Goal: Information Seeking & Learning: Learn about a topic

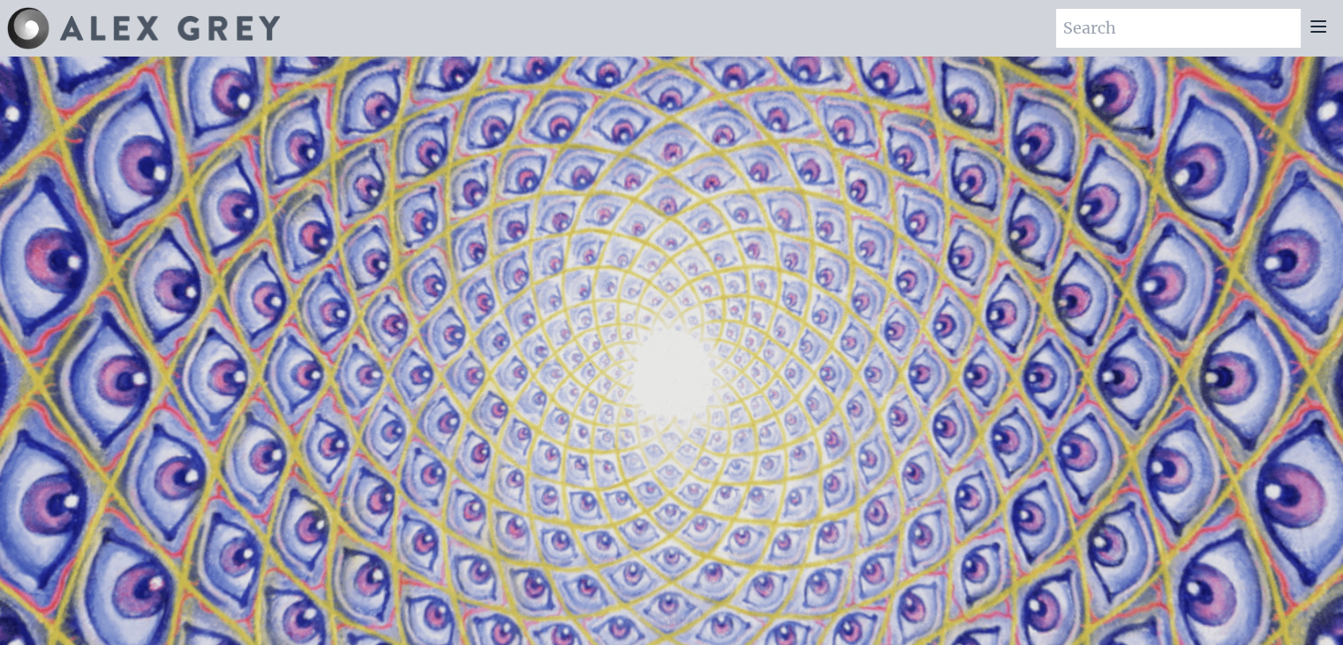
click at [1315, 25] on icon at bounding box center [1318, 26] width 21 height 21
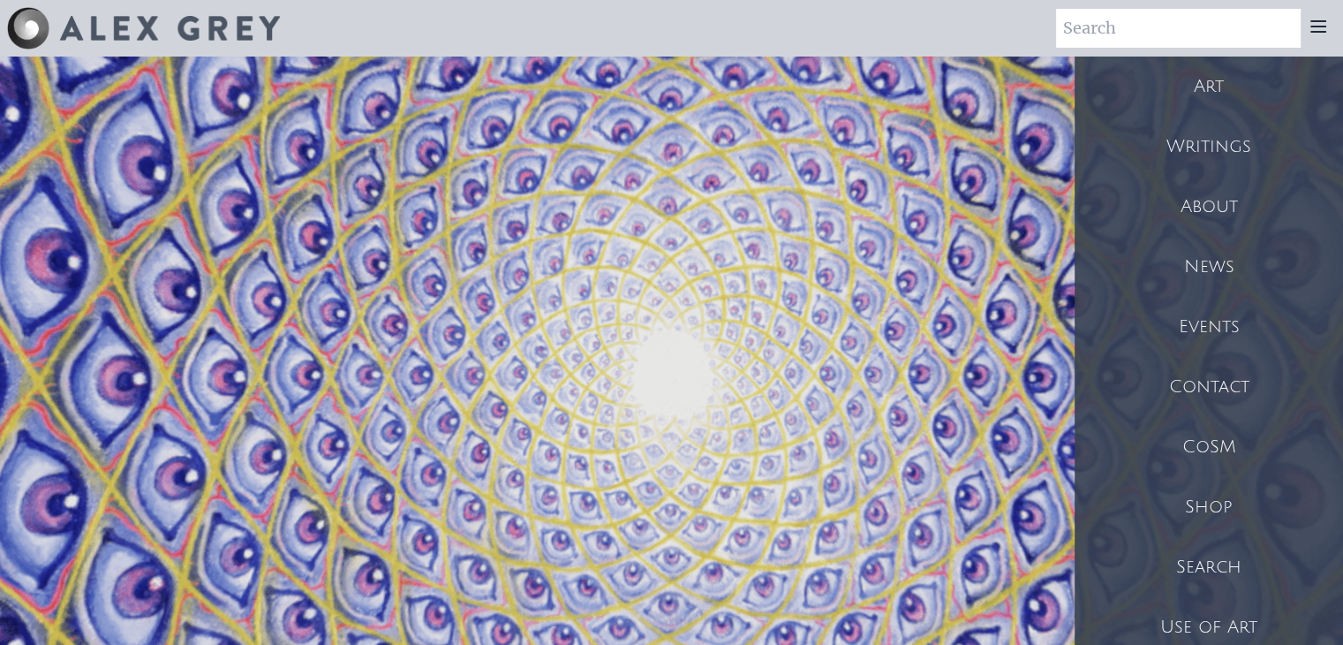
click at [1217, 84] on div "Art" at bounding box center [1209, 87] width 268 height 60
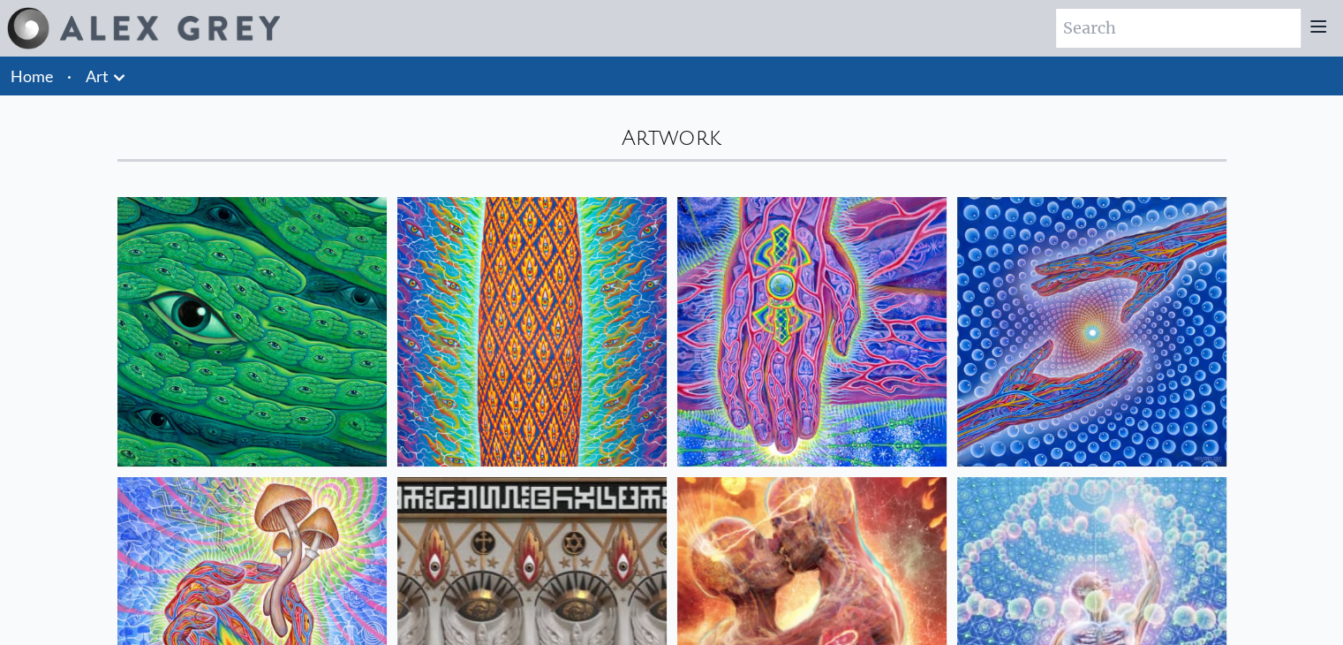
click at [126, 79] on icon at bounding box center [119, 77] width 21 height 21
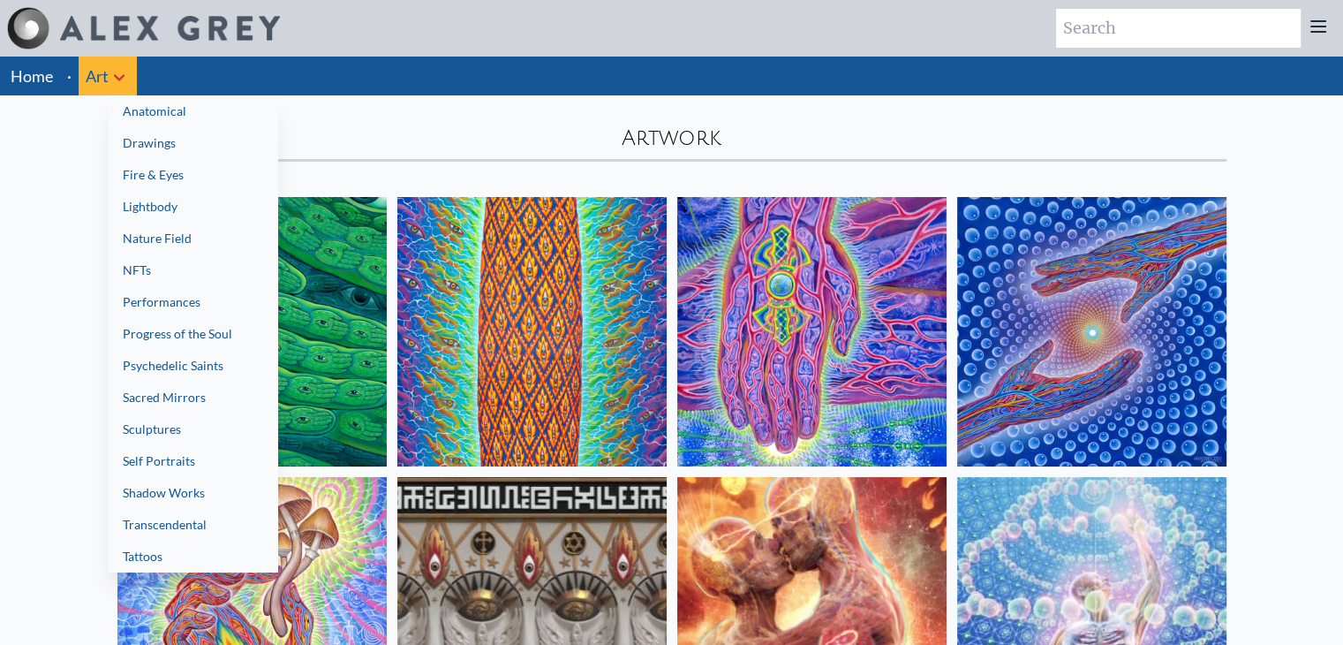
click at [208, 344] on link "Progress of the Soul" at bounding box center [194, 334] width 170 height 32
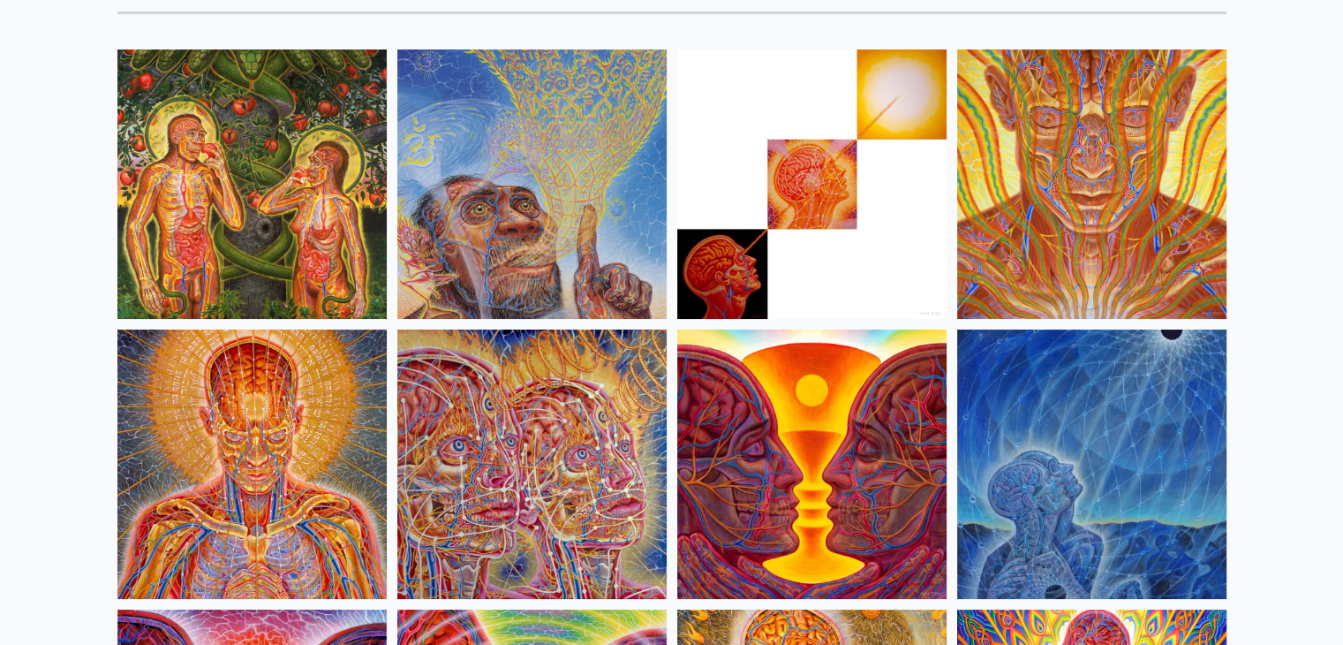
scroll to position [148, 0]
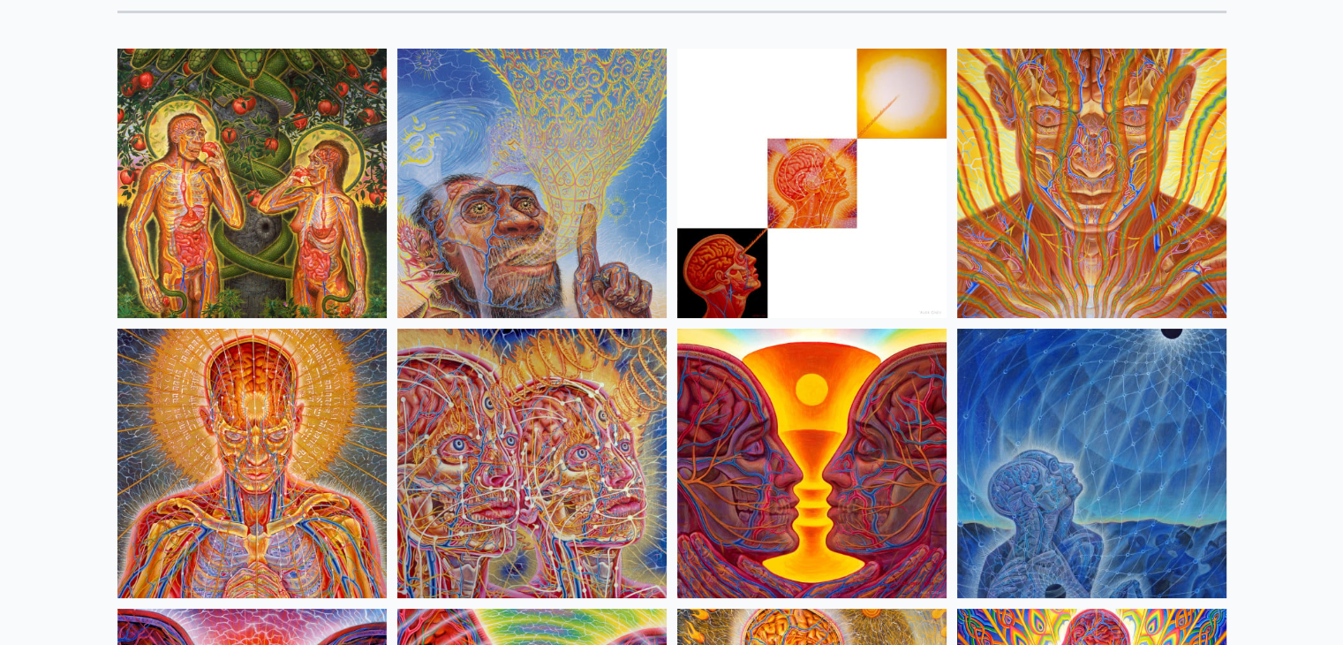
click at [212, 477] on img at bounding box center [251, 462] width 269 height 269
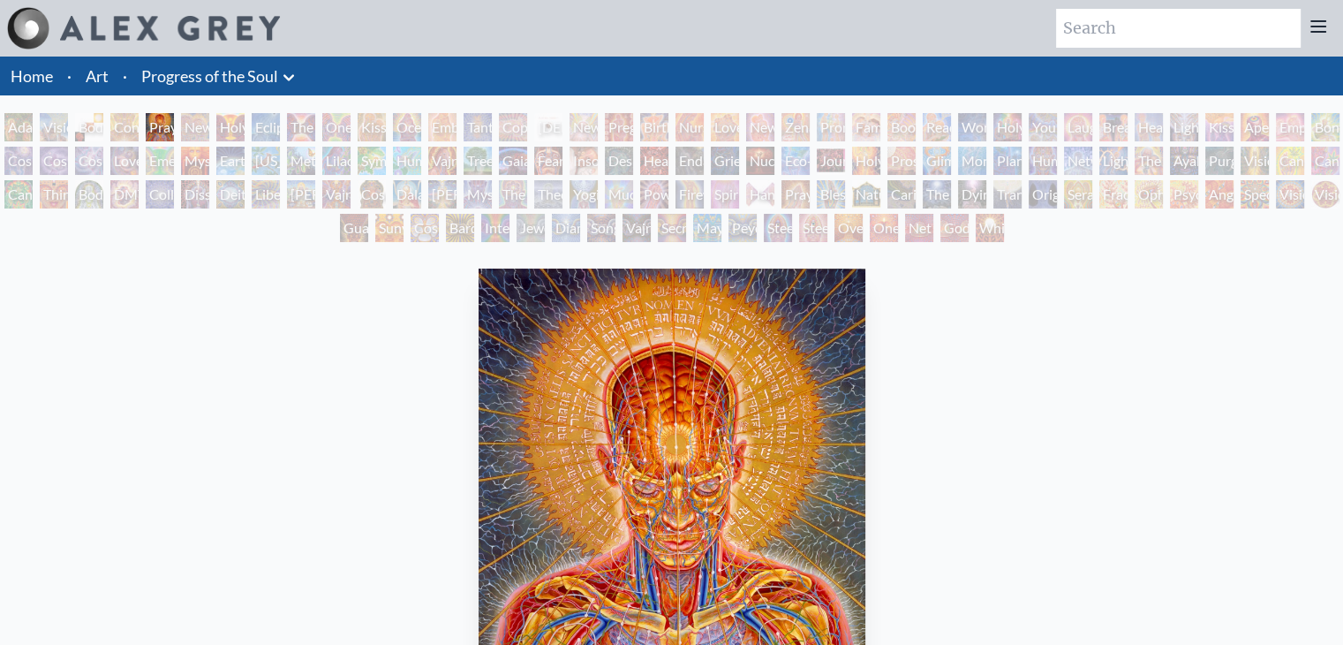
click at [196, 130] on div "New Man New Woman" at bounding box center [195, 127] width 28 height 28
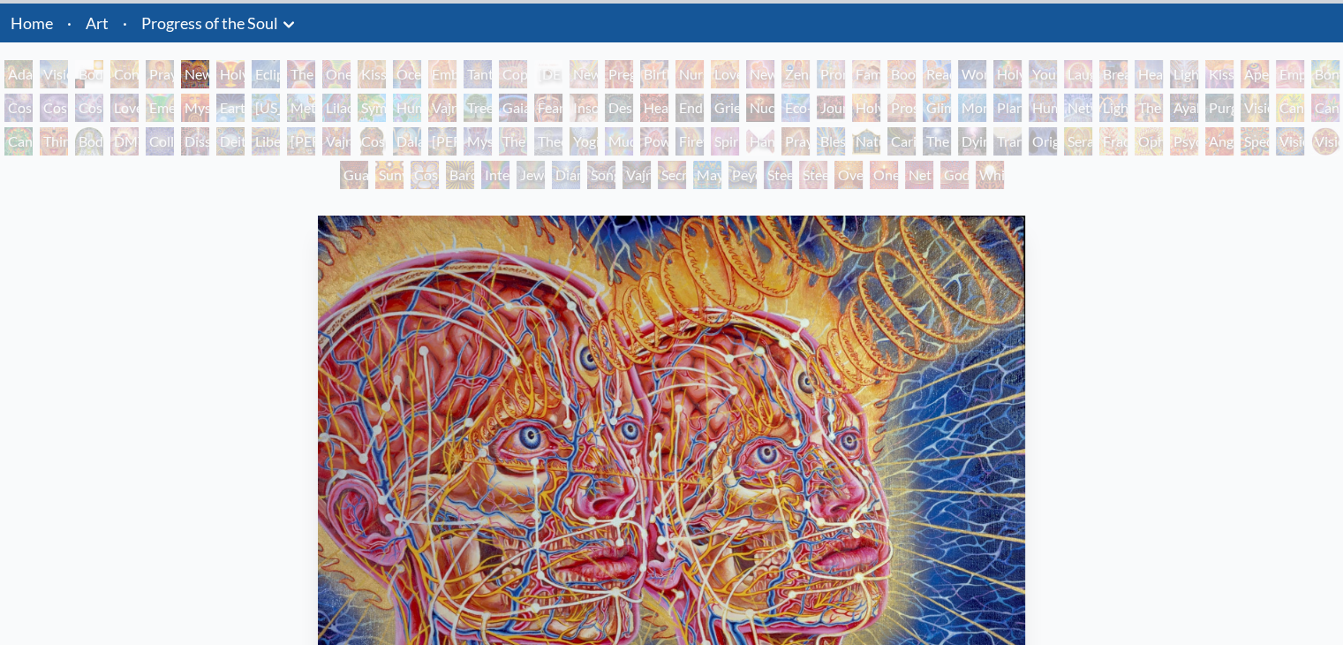
scroll to position [21, 0]
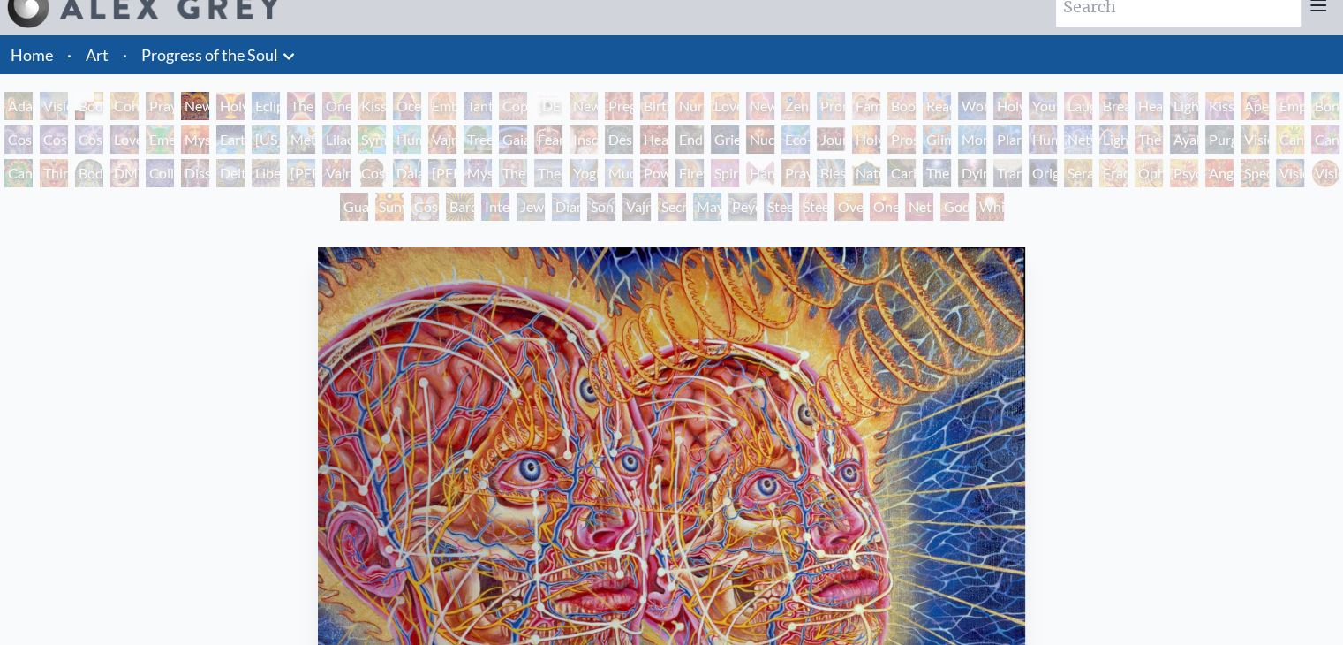
click at [242, 109] on div "Holy Grail" at bounding box center [230, 106] width 28 height 28
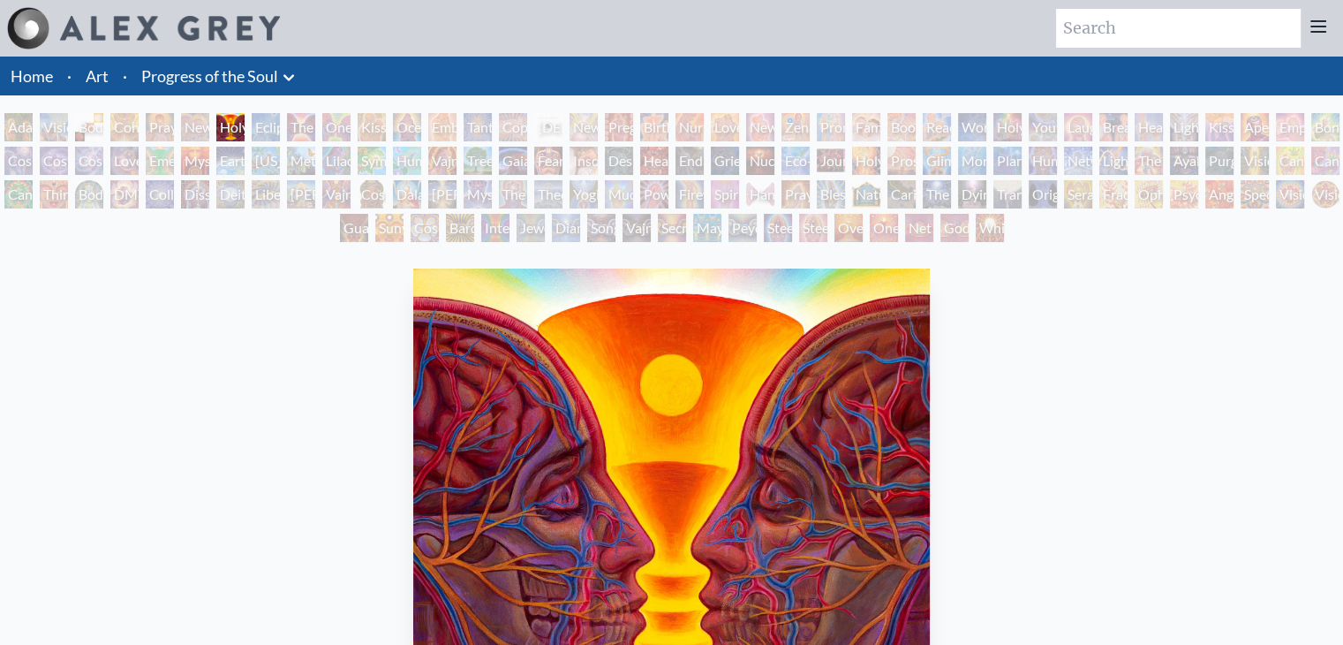
click at [6, 128] on div "Adam & Eve" at bounding box center [18, 127] width 28 height 28
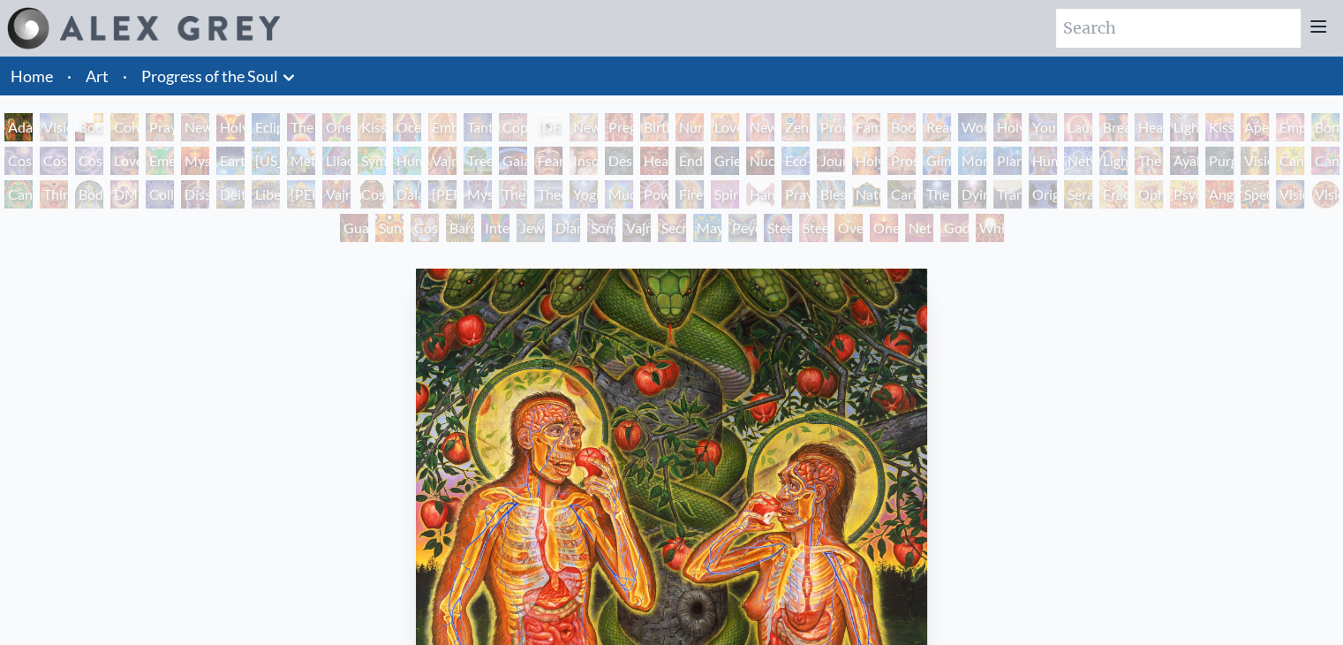
click at [49, 124] on div "Visionary Origin of Language" at bounding box center [54, 127] width 28 height 28
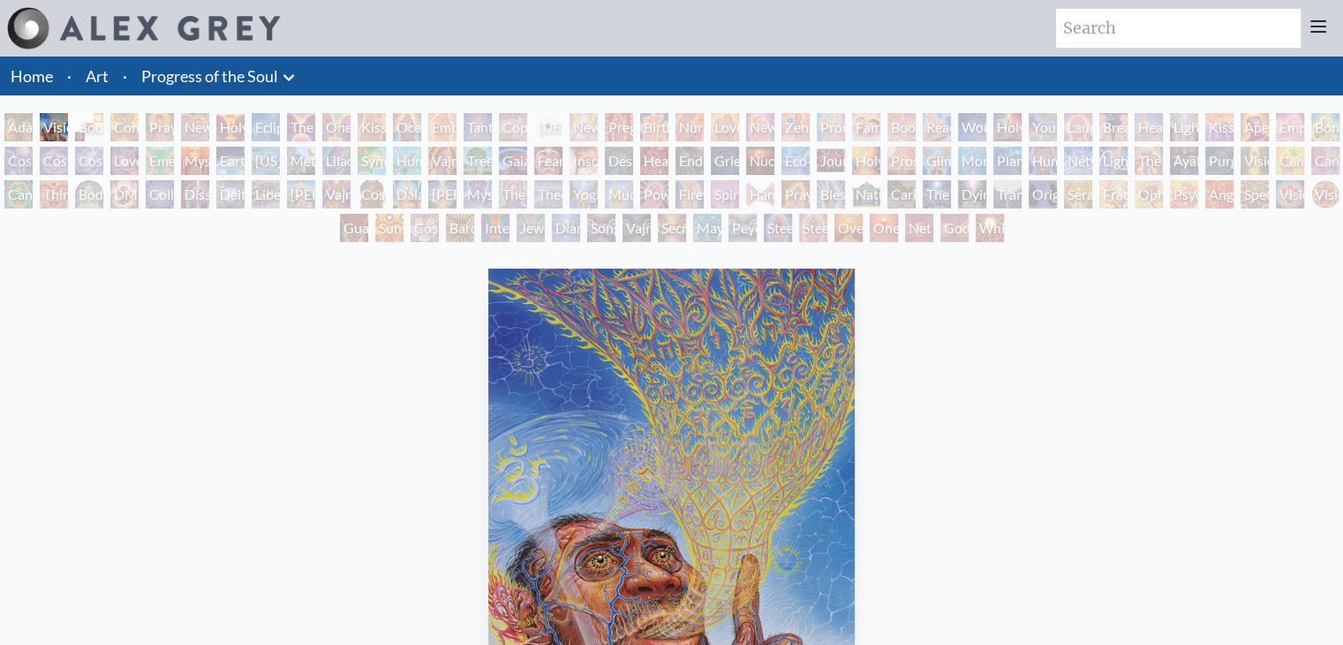
click at [82, 124] on div "Body, Mind, Spirit" at bounding box center [89, 127] width 28 height 28
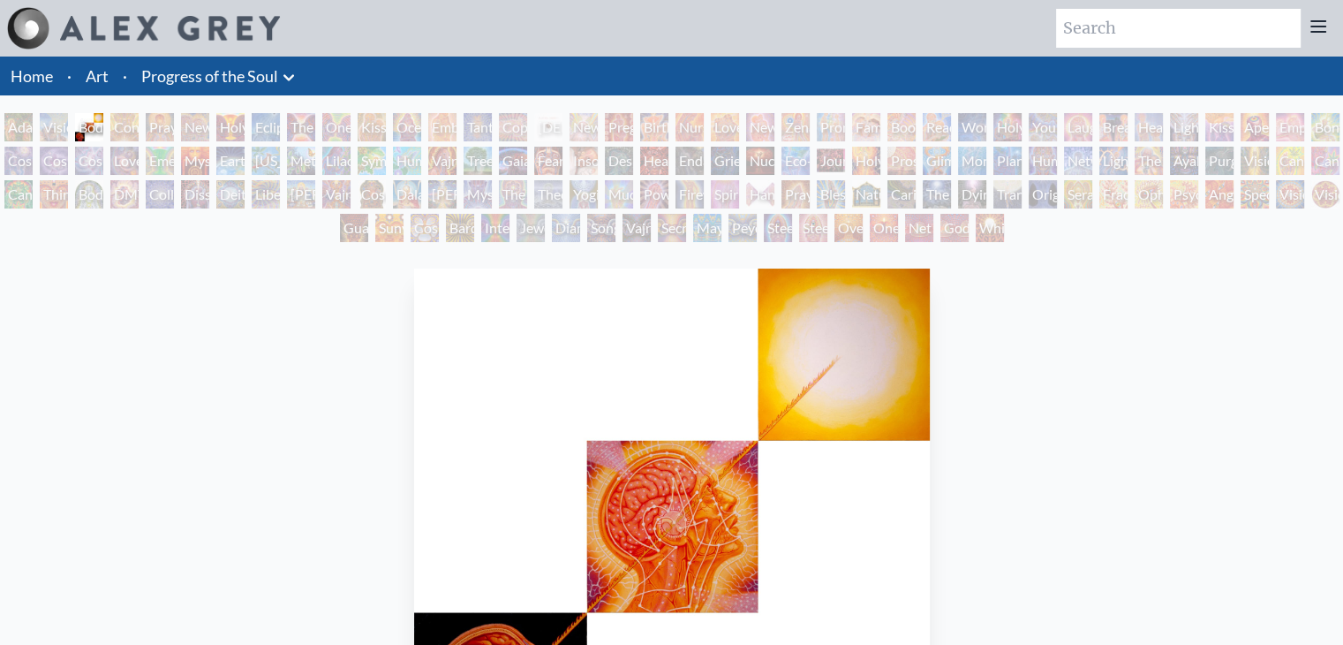
click at [139, 121] on div "Contemplation" at bounding box center [124, 127] width 28 height 28
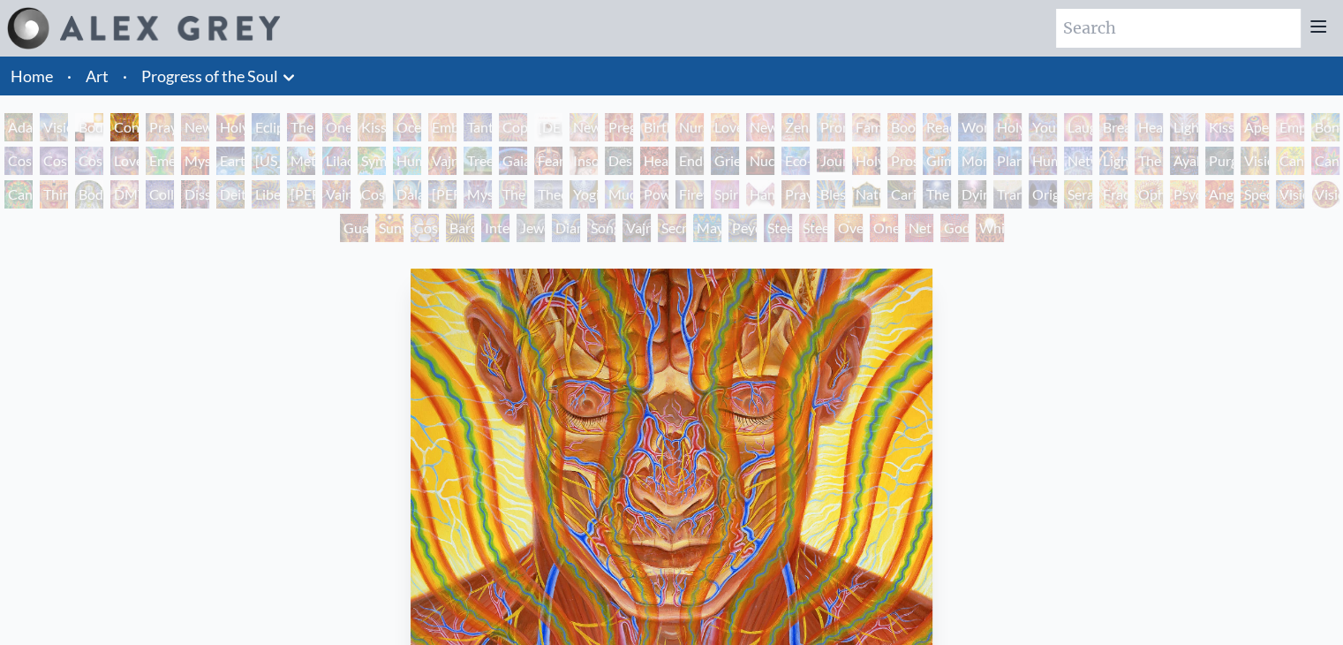
click at [192, 130] on div "New Man New Woman" at bounding box center [195, 127] width 28 height 28
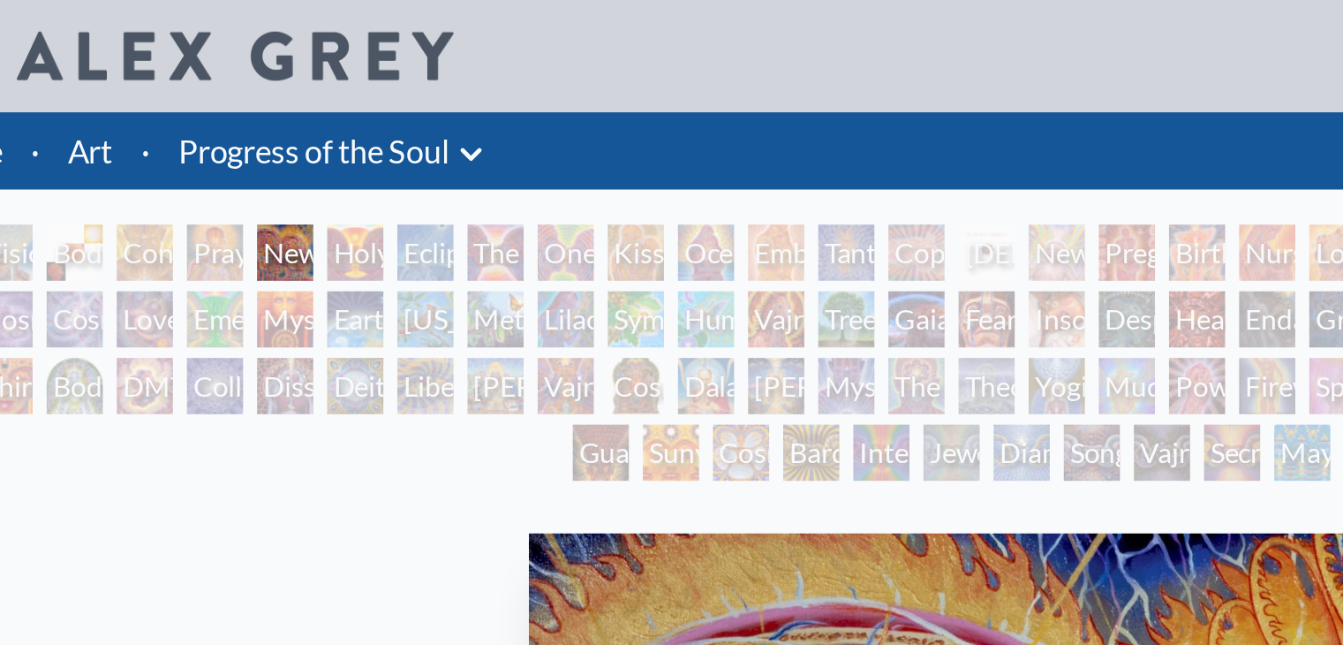
click at [245, 130] on div "Holy Grail" at bounding box center [230, 127] width 28 height 28
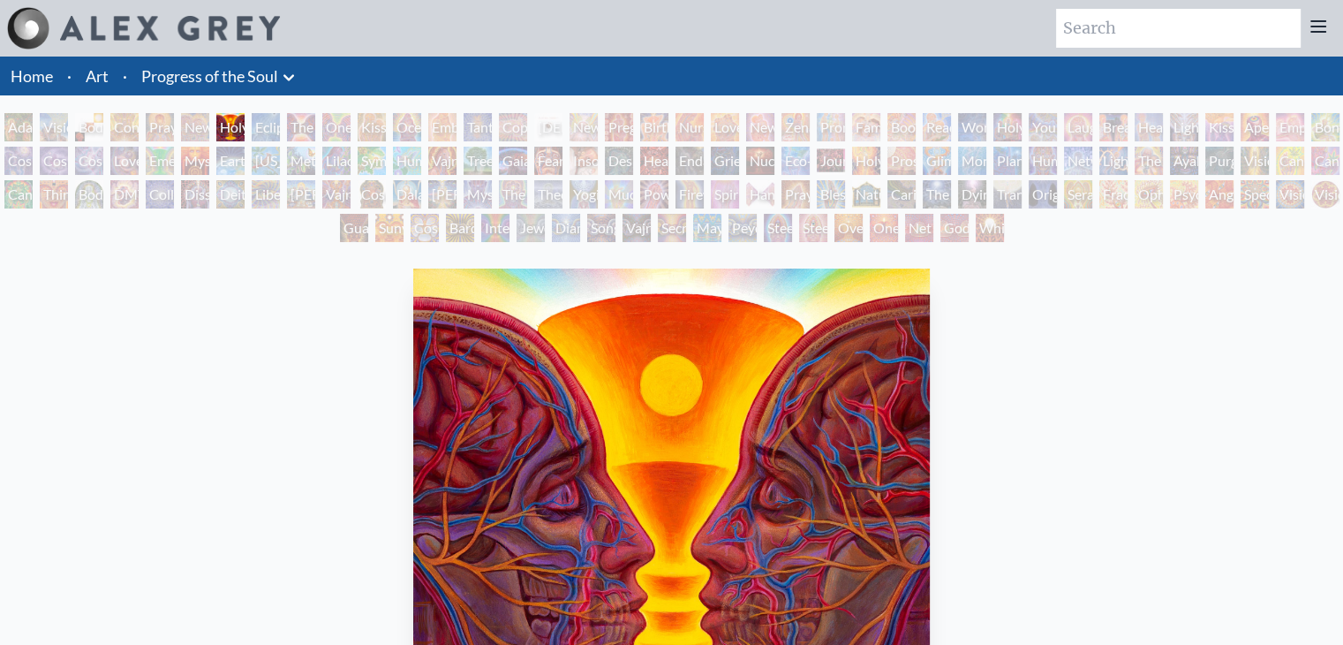
click at [266, 130] on div "Eclipse" at bounding box center [266, 127] width 28 height 28
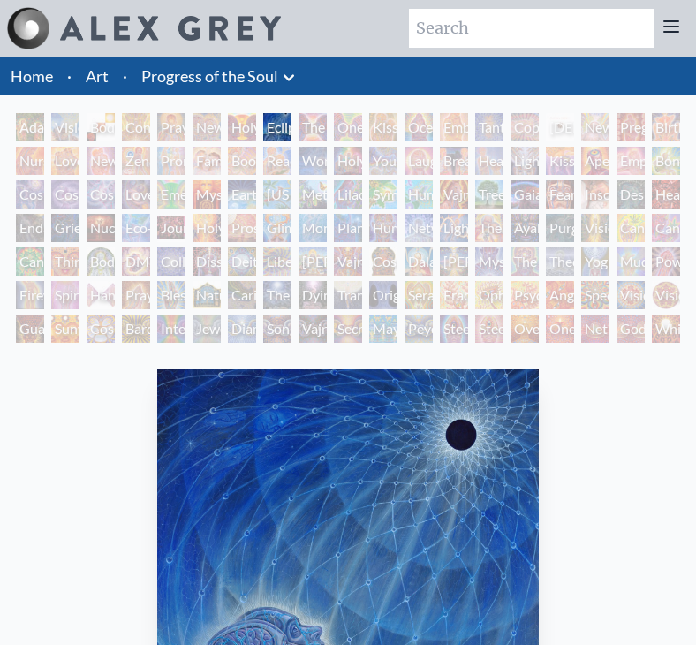
click at [313, 129] on div "The Kiss" at bounding box center [312, 127] width 28 height 28
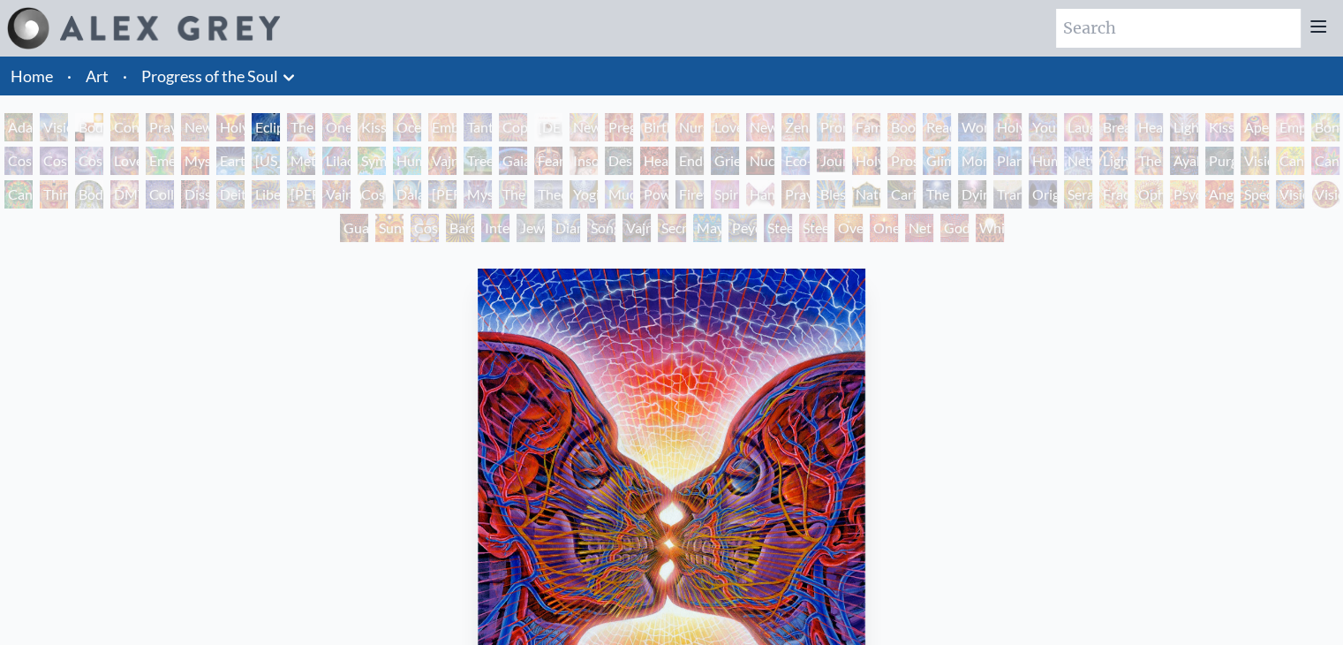
click at [280, 132] on div "Eclipse" at bounding box center [266, 127] width 28 height 28
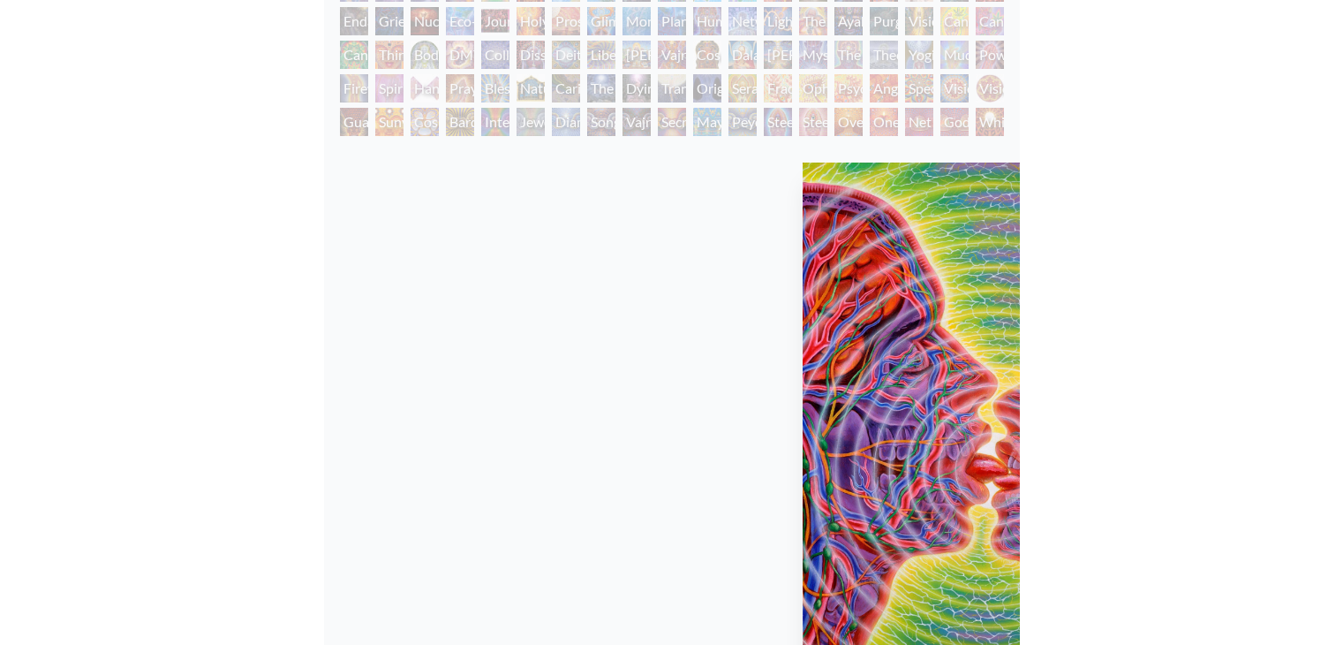
scroll to position [173, 0]
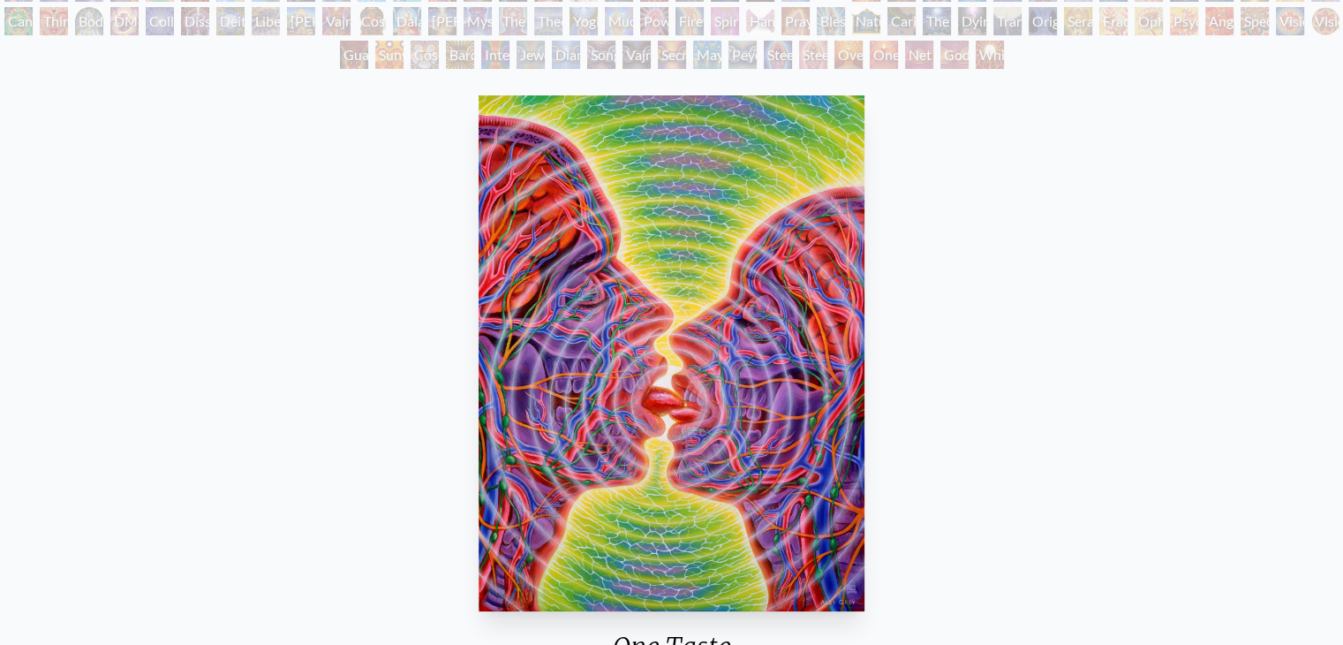
click at [924, 349] on div "One Taste 2009, acrylic on canvas, 30 x 40 in. Visit the CoSM Shop" at bounding box center [671, 456] width 1315 height 736
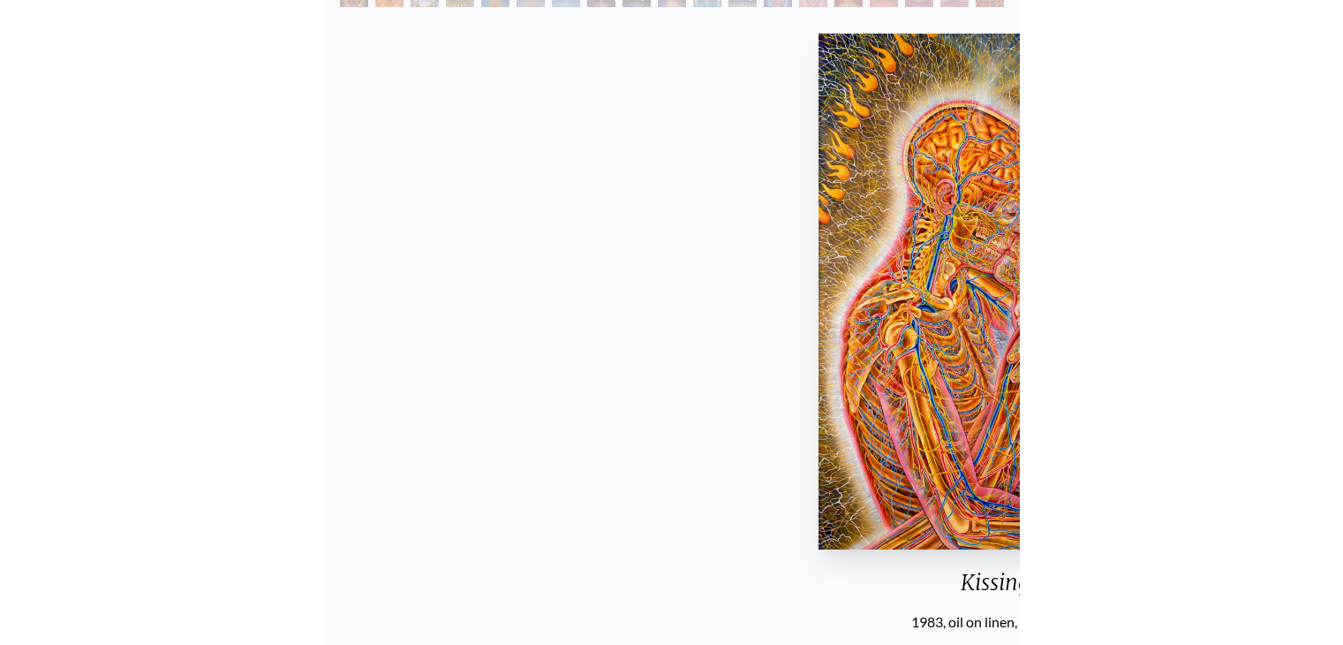
scroll to position [236, 0]
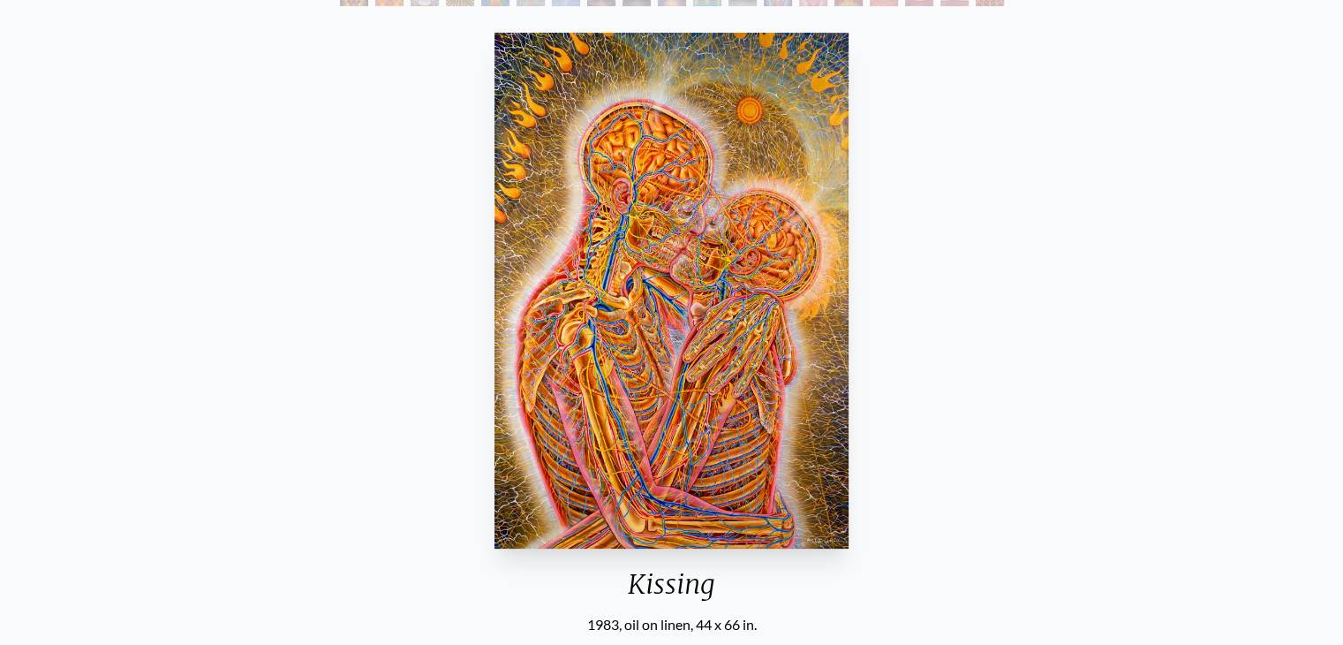
click at [845, 259] on img "11 / 133" at bounding box center [671, 291] width 355 height 516
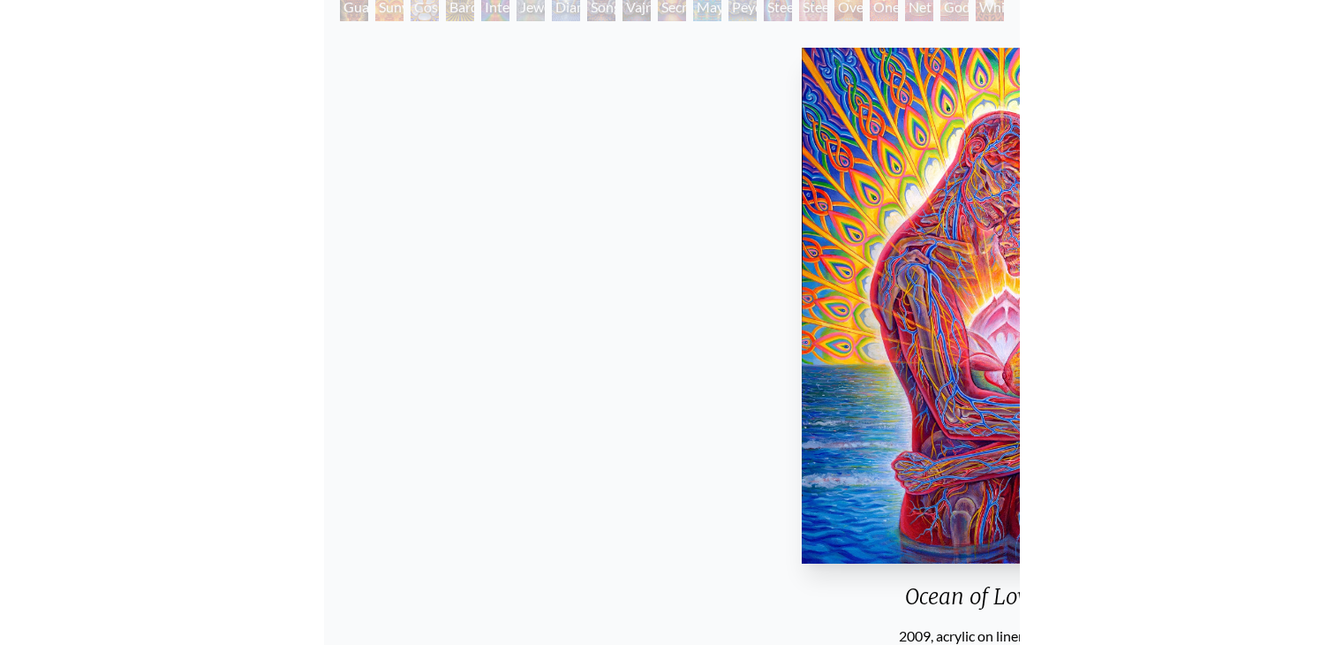
scroll to position [222, 0]
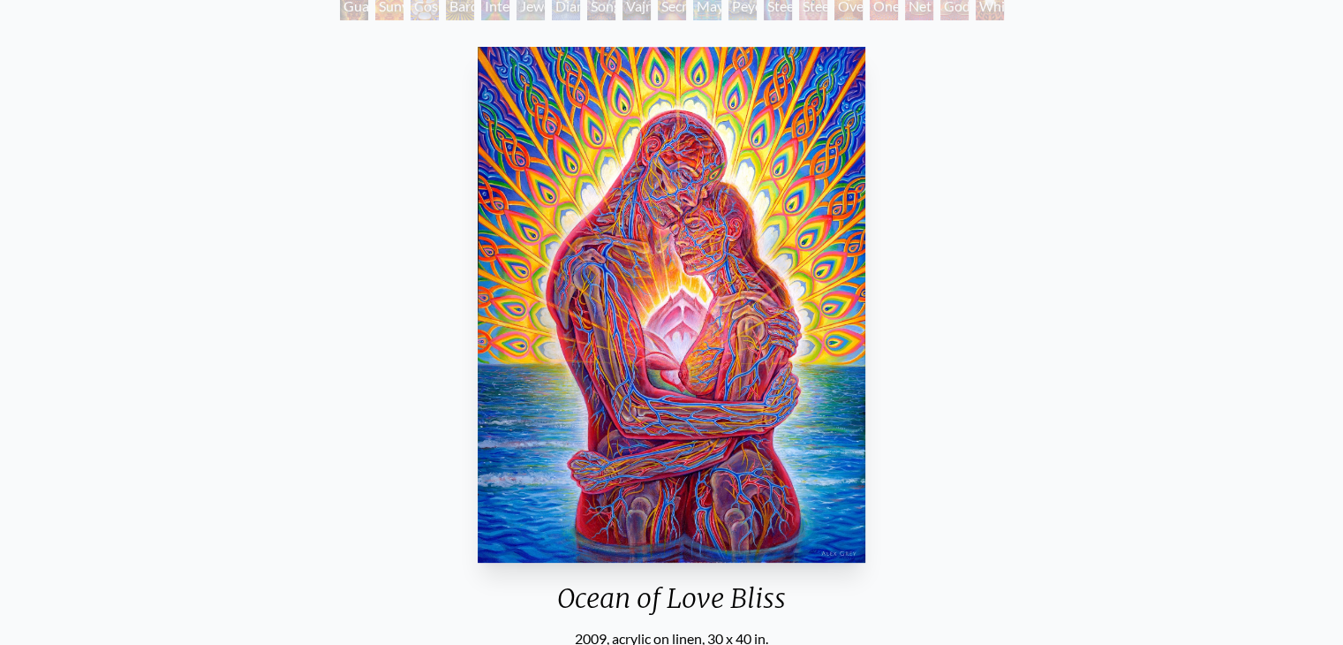
click at [1122, 284] on div "Ocean of Love Bliss 2009, acrylic on linen, 30 x 40 in. Visit the CoSM Shop Oce…" at bounding box center [671, 606] width 1315 height 1132
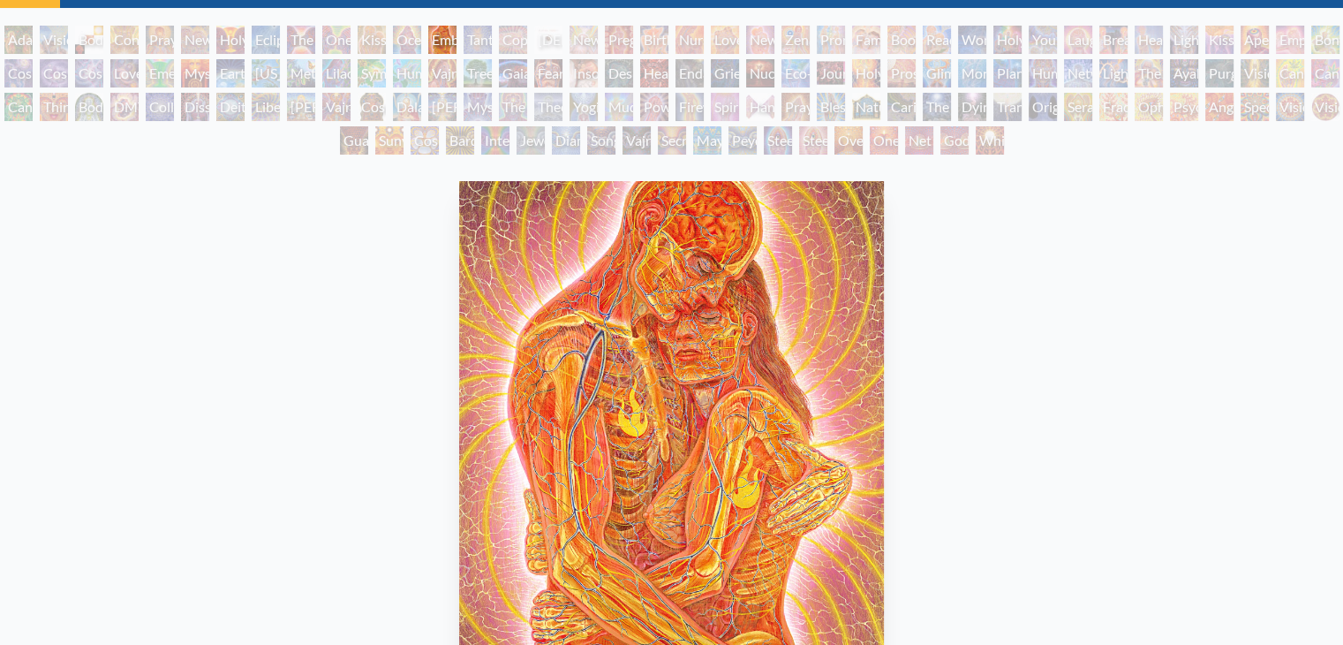
scroll to position [49, 0]
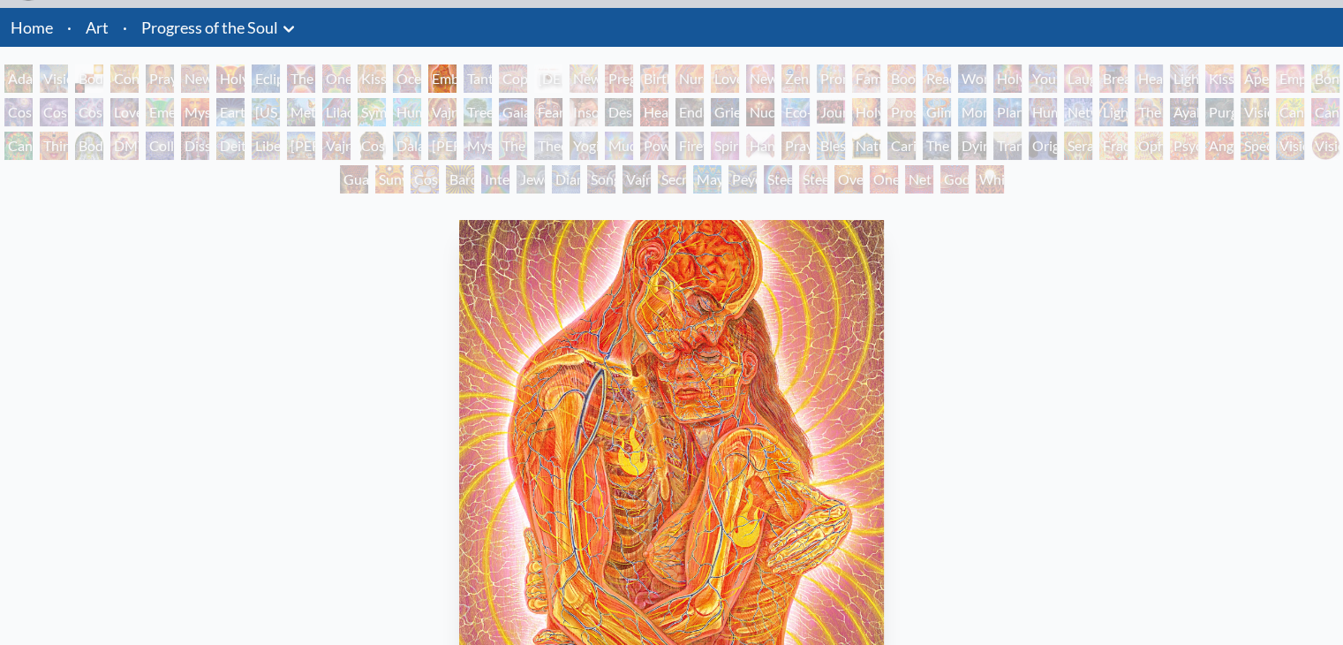
click at [765, 411] on img "13 / 133" at bounding box center [671, 478] width 424 height 516
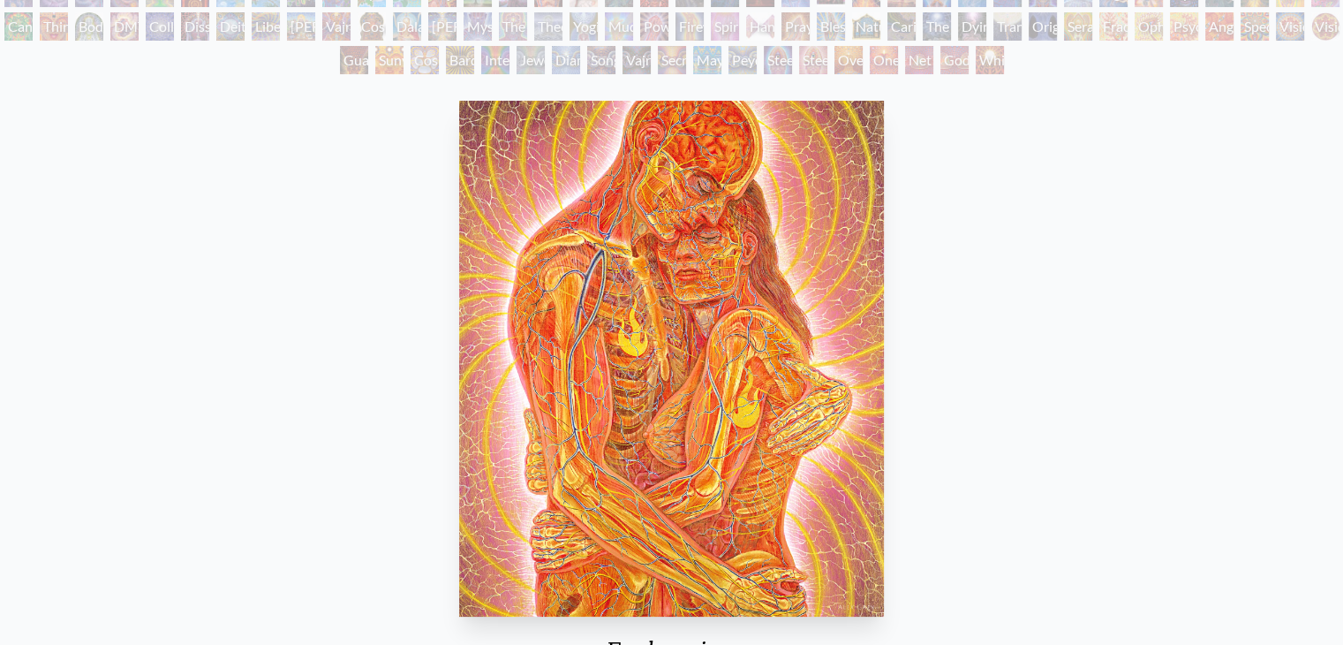
scroll to position [0, 0]
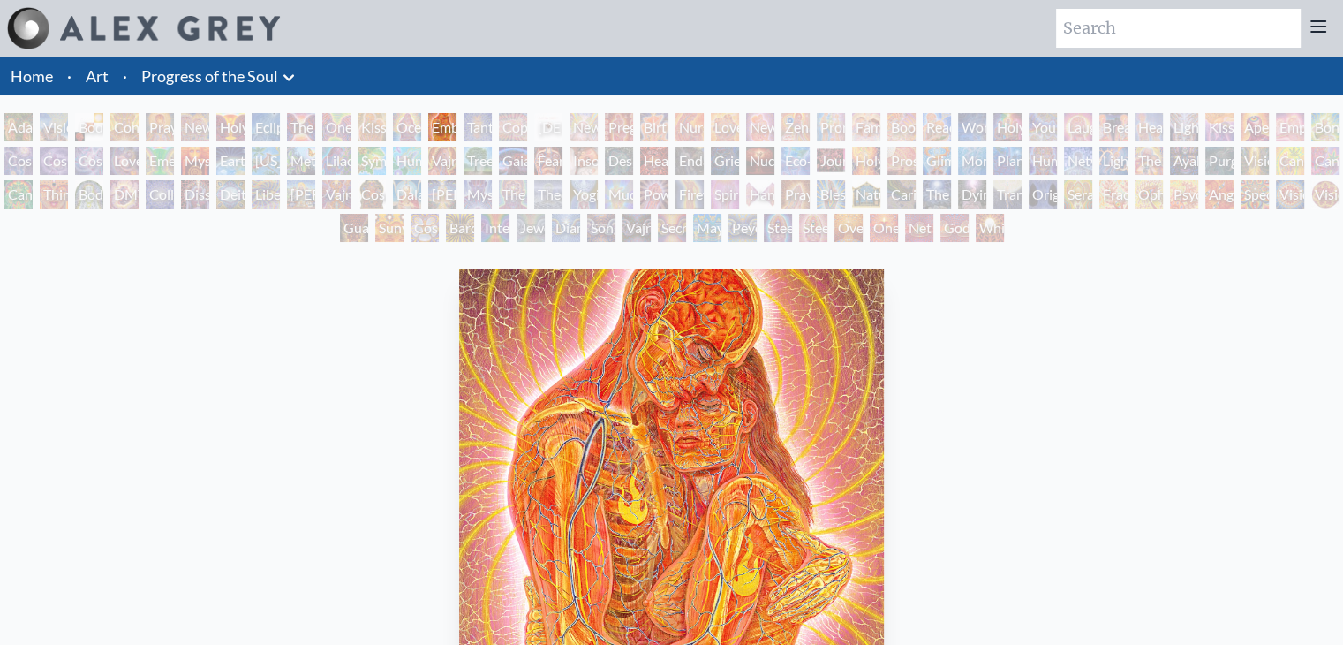
click at [1017, 313] on div "Embracing 1989, oil on linen, 20 x 24 in. Visit the CoSM Shop" at bounding box center [671, 629] width 1315 height 736
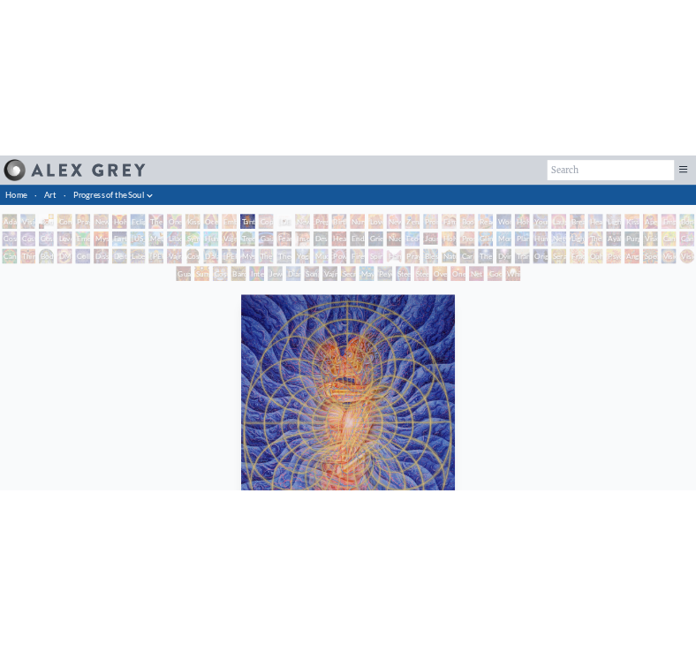
scroll to position [243, 0]
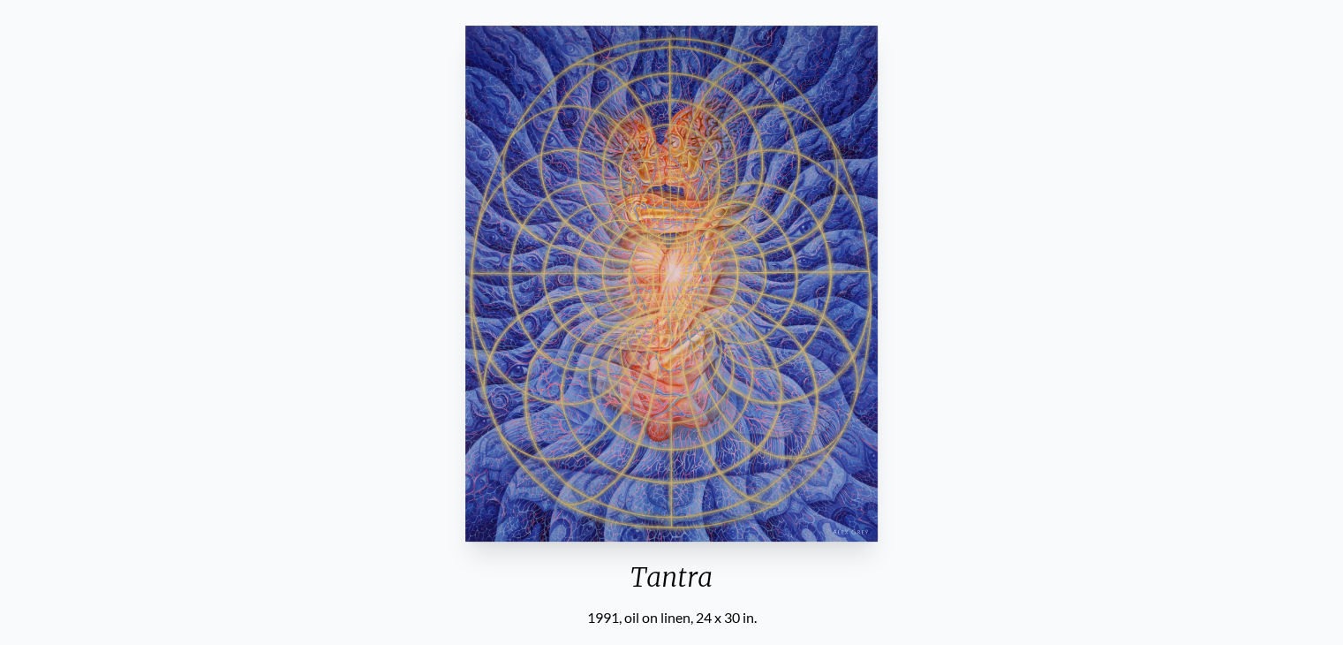
click at [1007, 328] on div "Tantra 1991, oil on linen, 24 x 30 in. Visit the CoSM Shop Tantra - Mini Poster" at bounding box center [671, 585] width 1315 height 1132
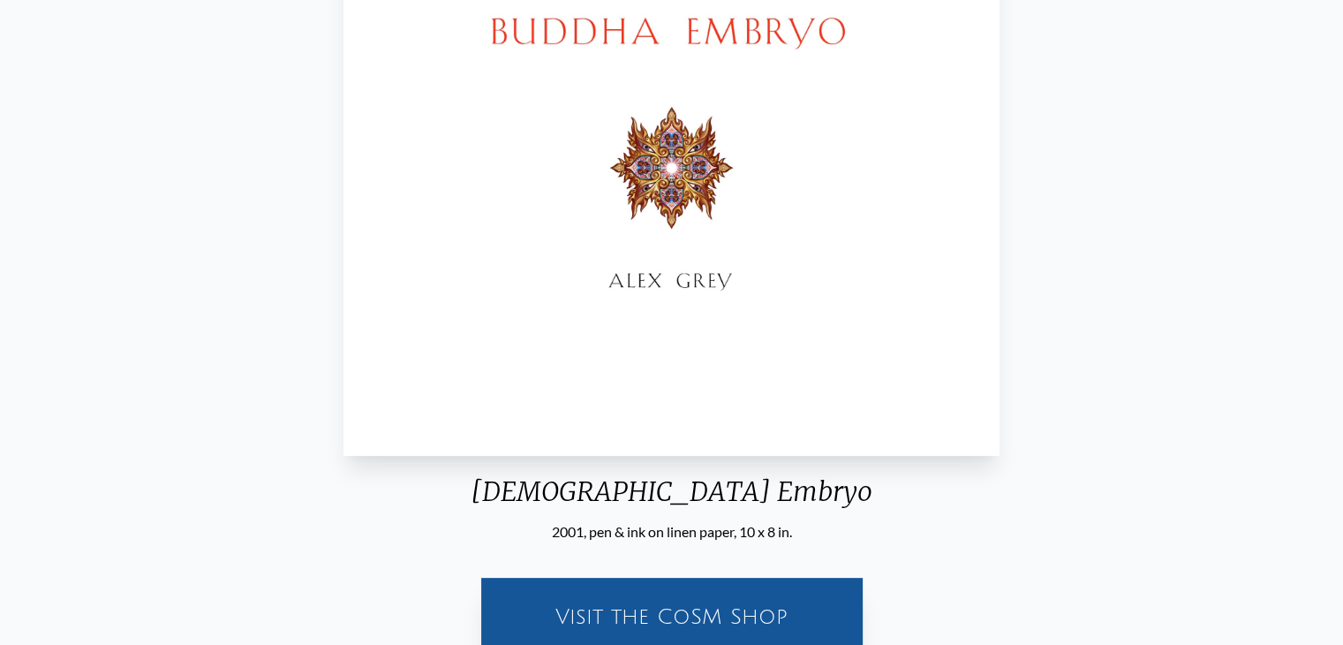
scroll to position [330, 0]
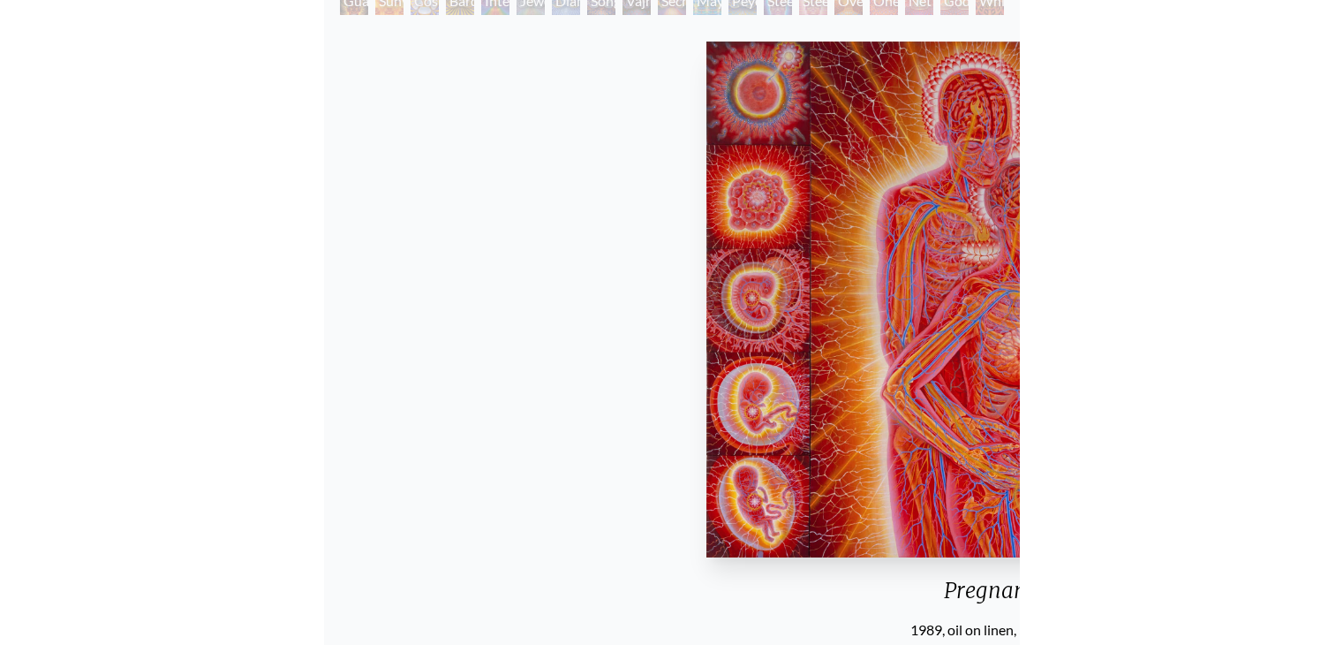
scroll to position [228, 0]
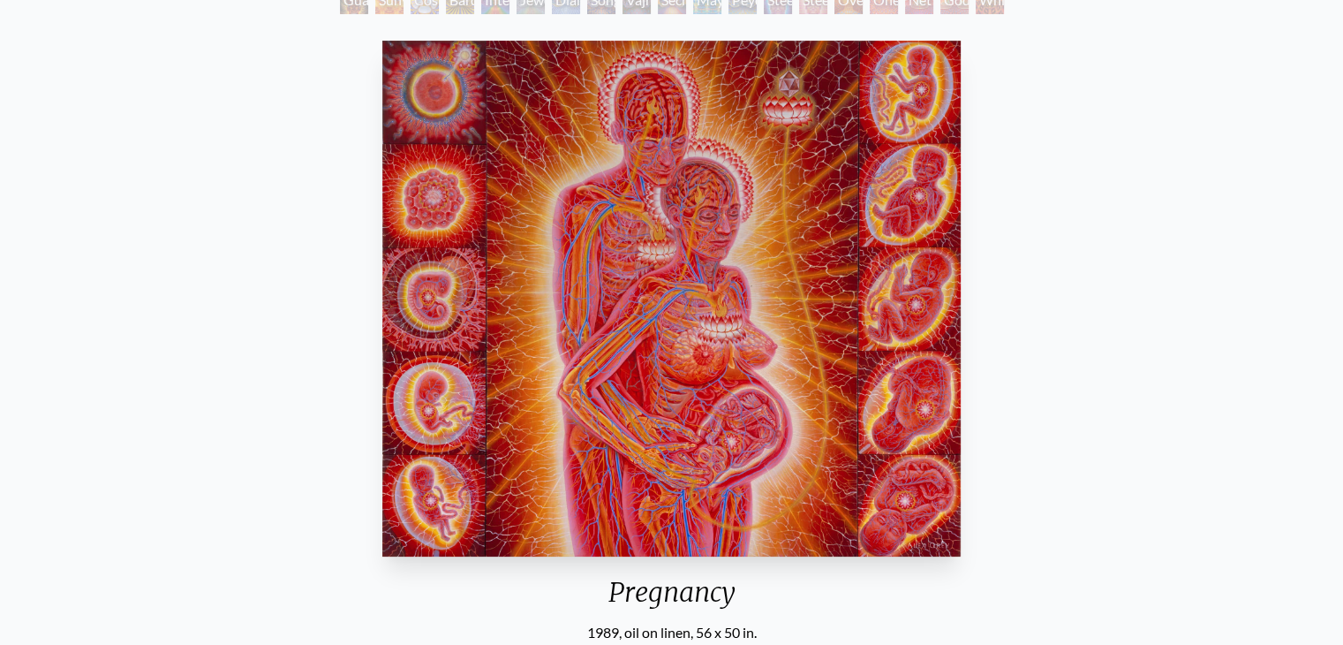
click at [1246, 262] on div "Pregnancy 1989, oil on linen, 56 x 50 in. Visit the CoSM Shop Pregnancy - Mini …" at bounding box center [671, 600] width 1315 height 1132
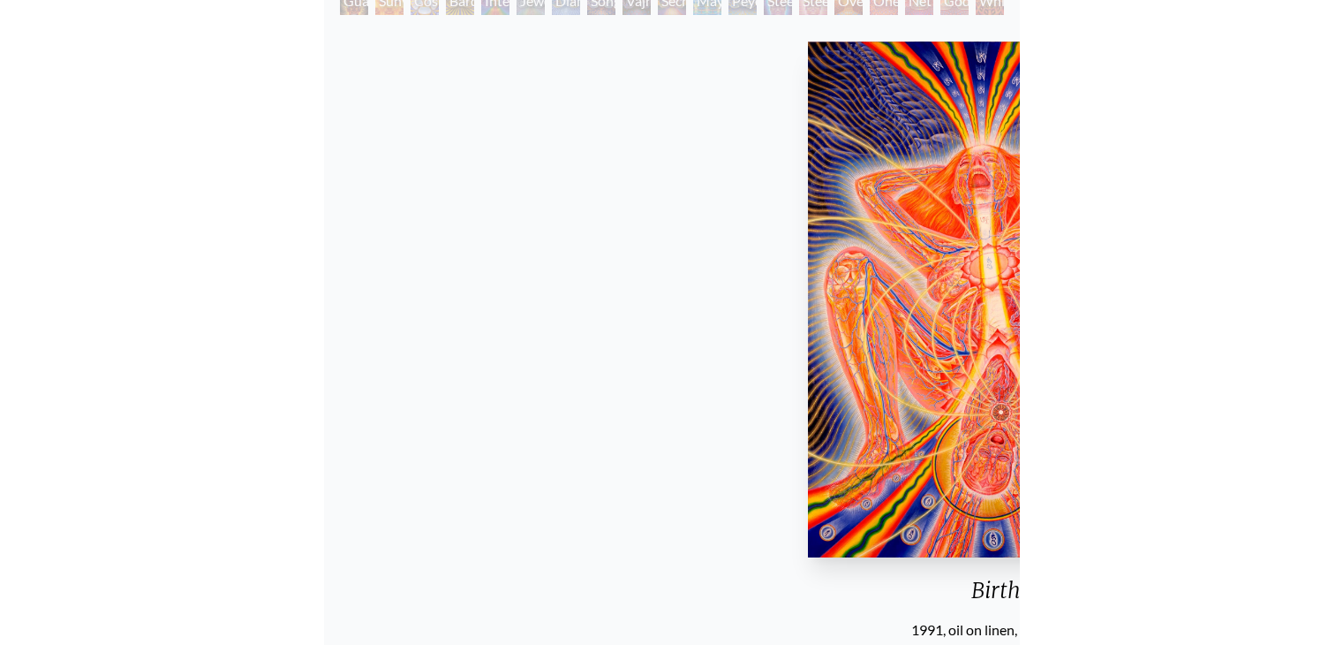
scroll to position [228, 0]
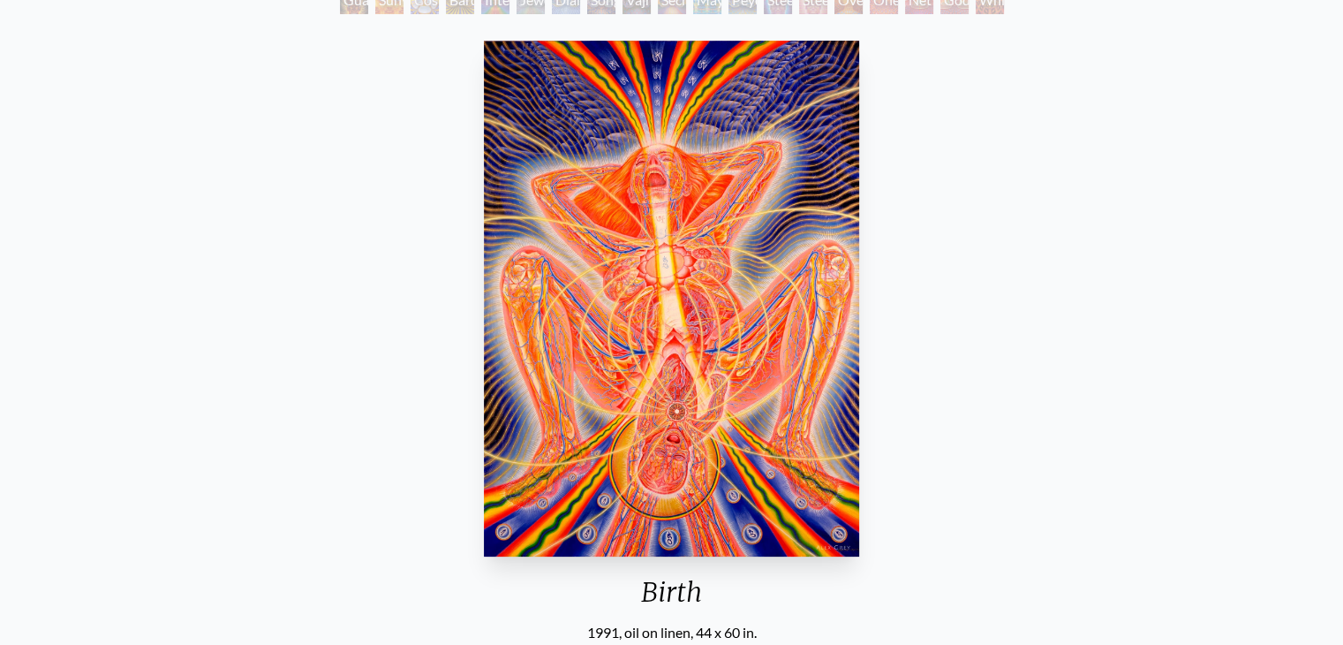
click at [893, 339] on div "Birth 1991, oil on linen, 44 x 60 in. Visit the CoSM Shop Birth - Mini Poster" at bounding box center [671, 600] width 1315 height 1132
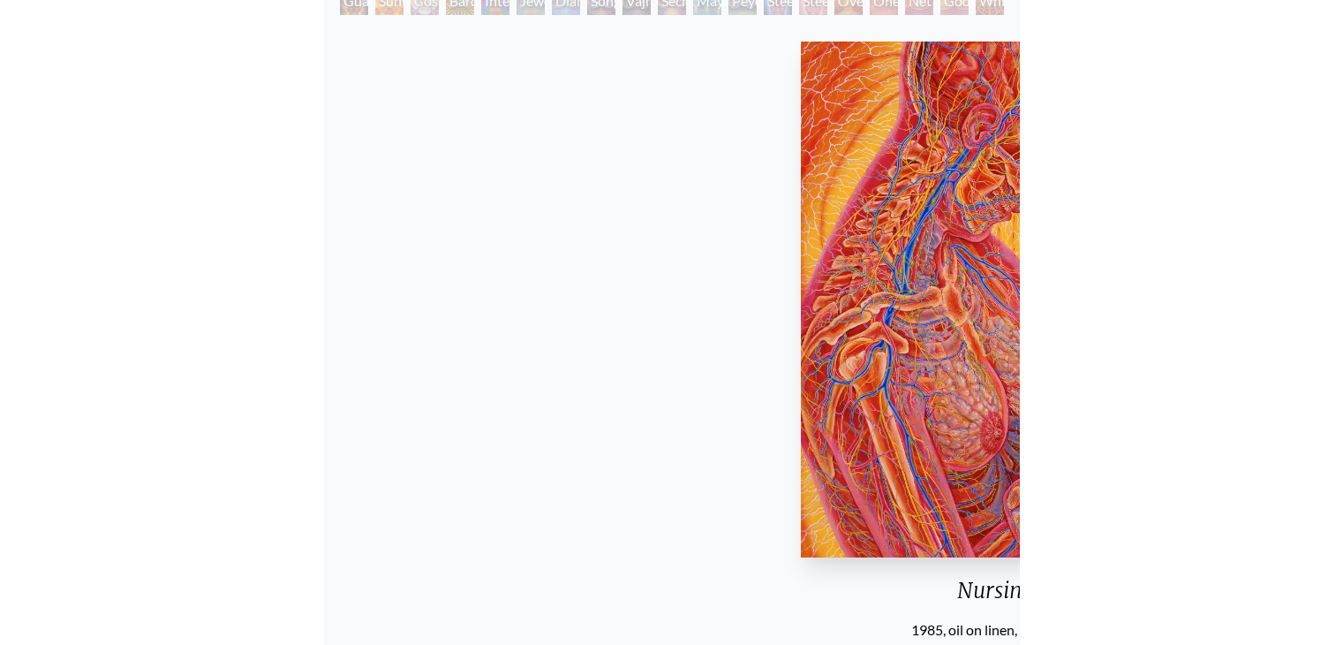
scroll to position [228, 0]
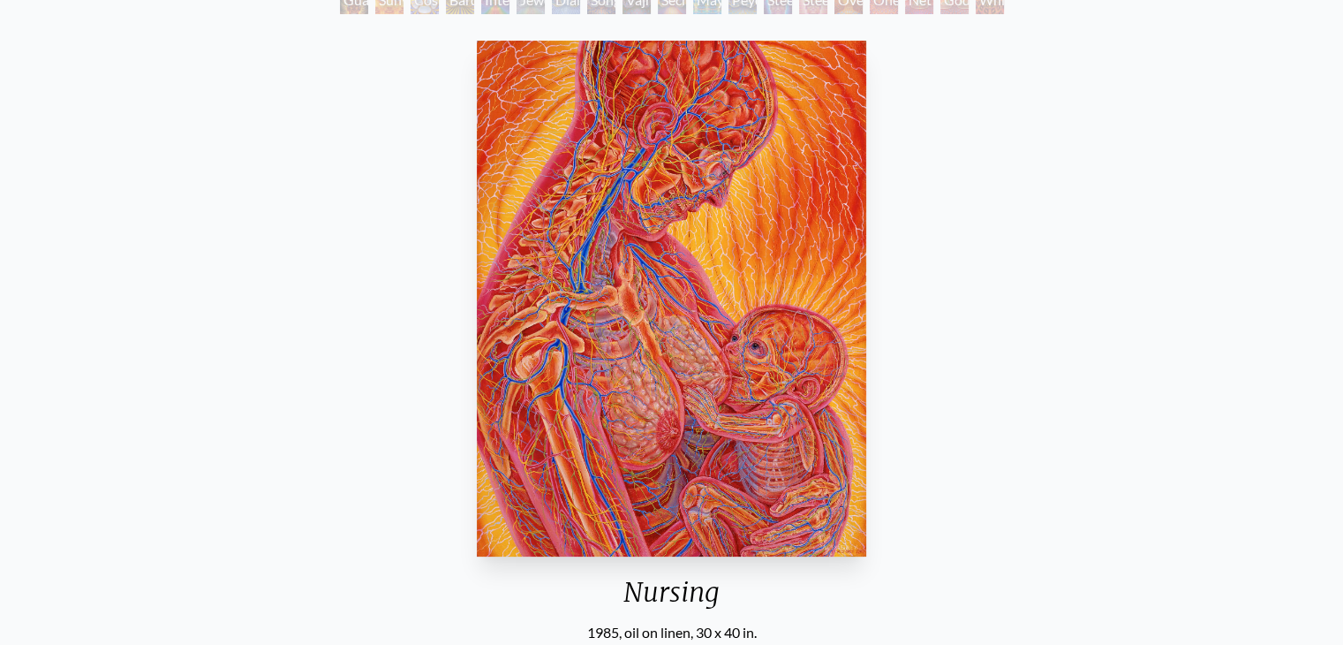
click at [932, 246] on div "Nursing 1985, oil on linen, 30 x 40 in. Visit the CoSM Shop Nursing - Mini Post…" at bounding box center [671, 600] width 1315 height 1132
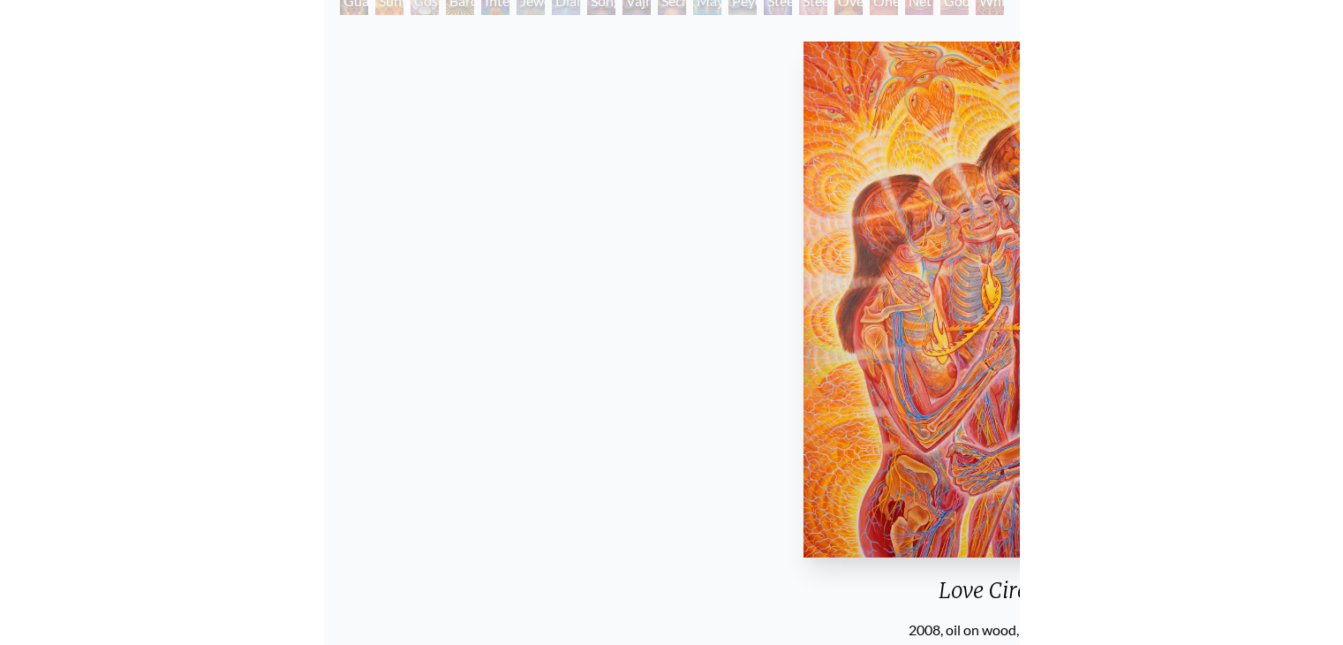
scroll to position [228, 0]
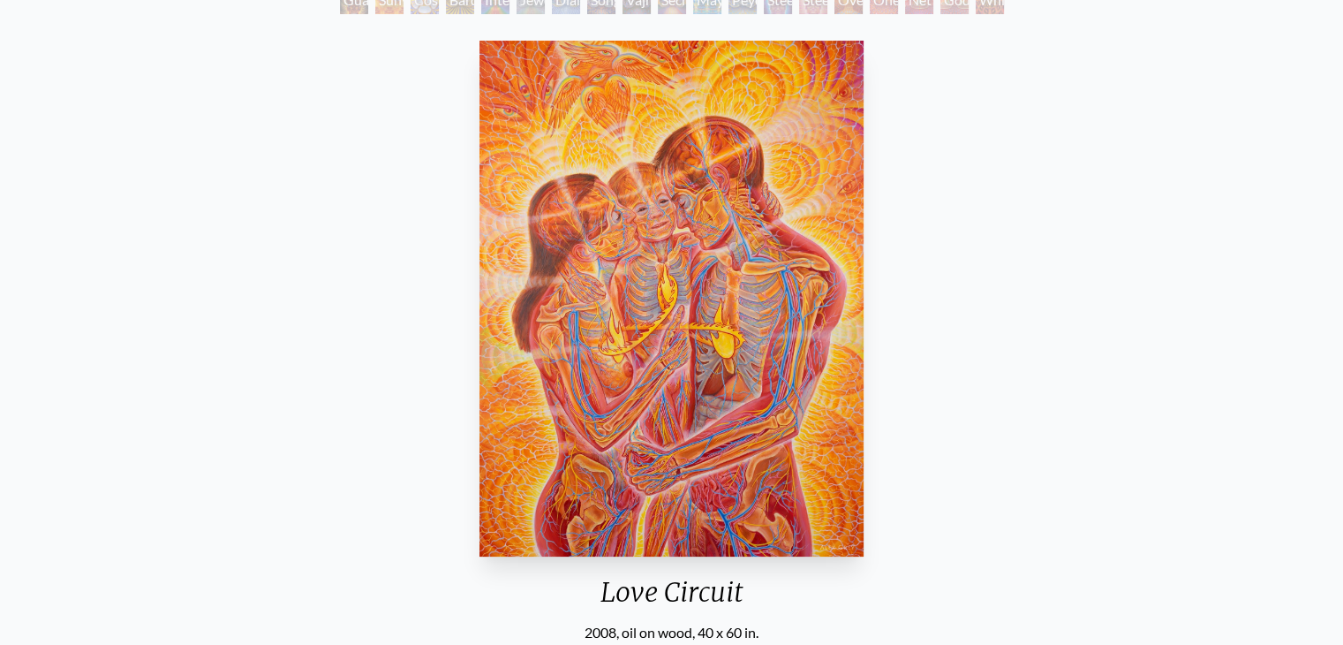
click at [1028, 235] on div "Love Circuit 2008, oil on wood, 40 x 60 in. Visit the CoSM Shop" at bounding box center [671, 402] width 1315 height 736
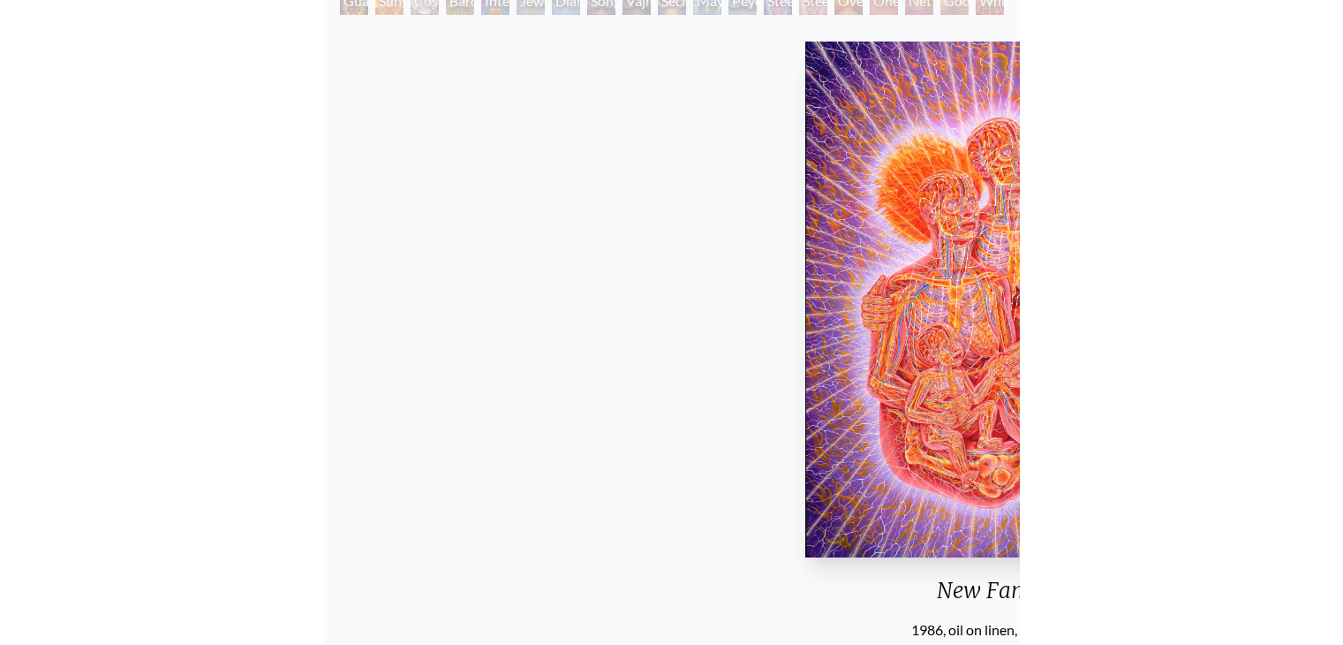
scroll to position [228, 0]
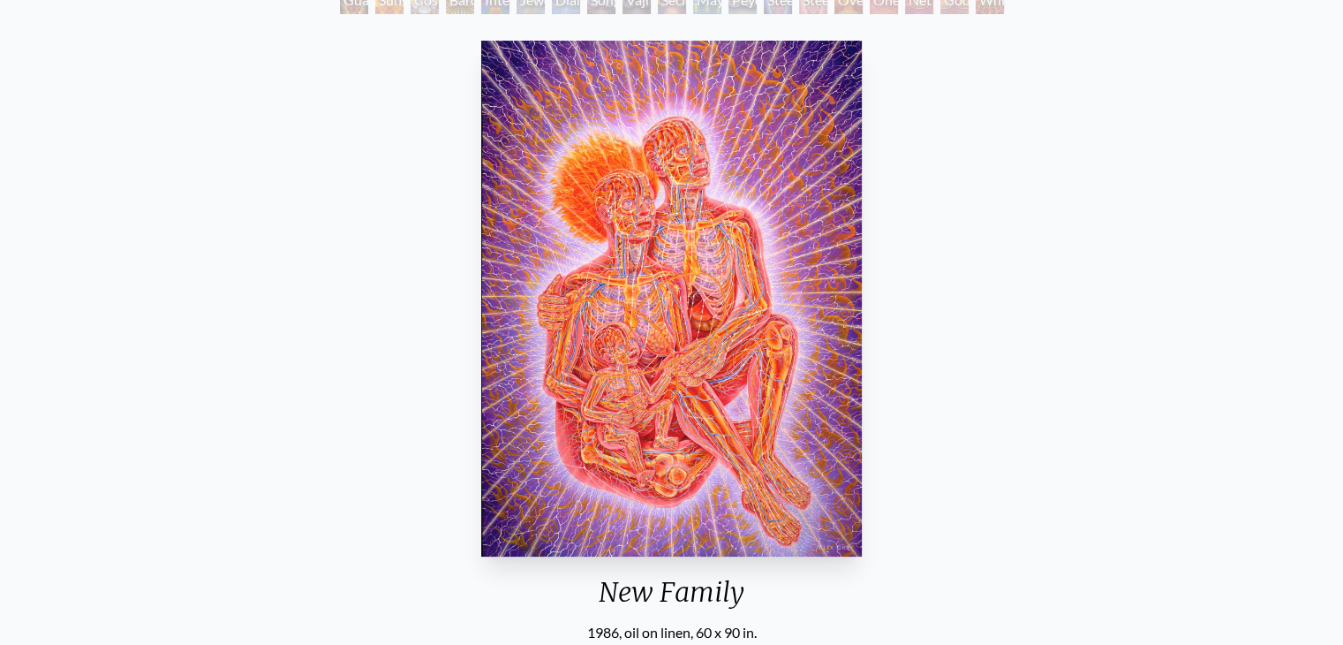
click at [964, 219] on div "New Family 1986, oil on linen, 60 x 90 in. Visit the CoSM Shop" at bounding box center [671, 402] width 1315 height 736
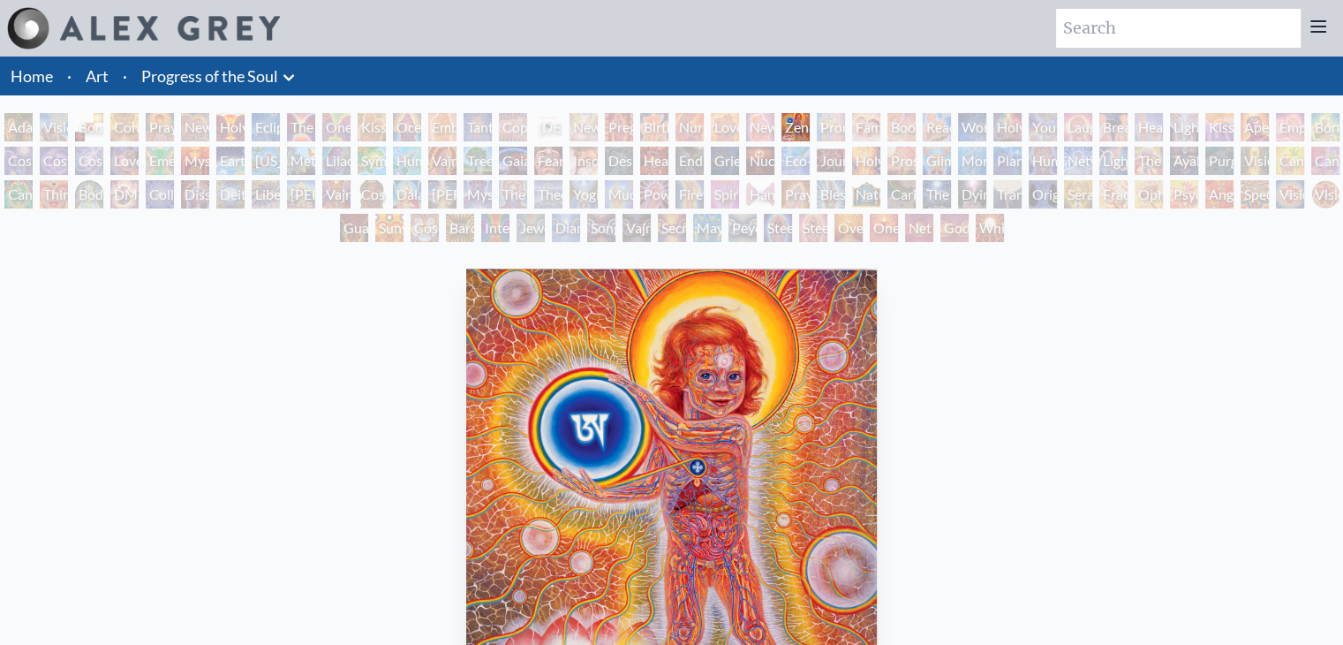
scroll to position [115, 0]
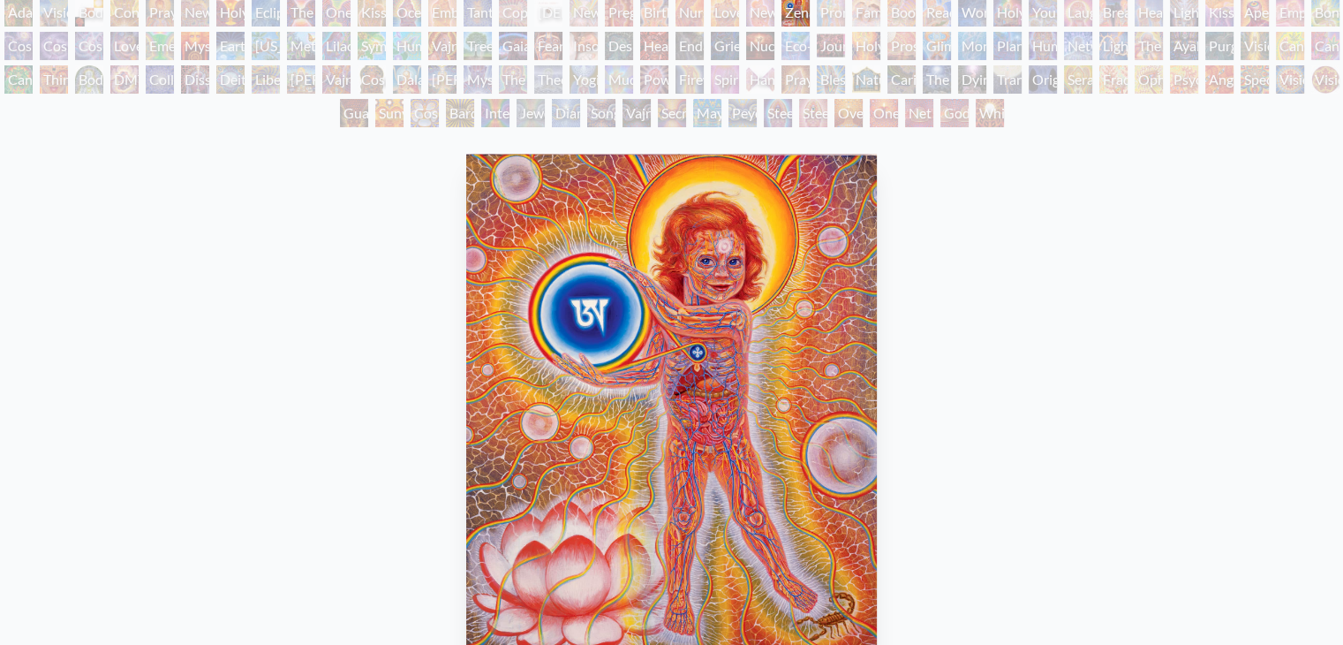
click at [973, 379] on div "Zena Lotus 1990, oil on linen, 24 x 30 in. Visit the CoSM Shop" at bounding box center [671, 515] width 1315 height 736
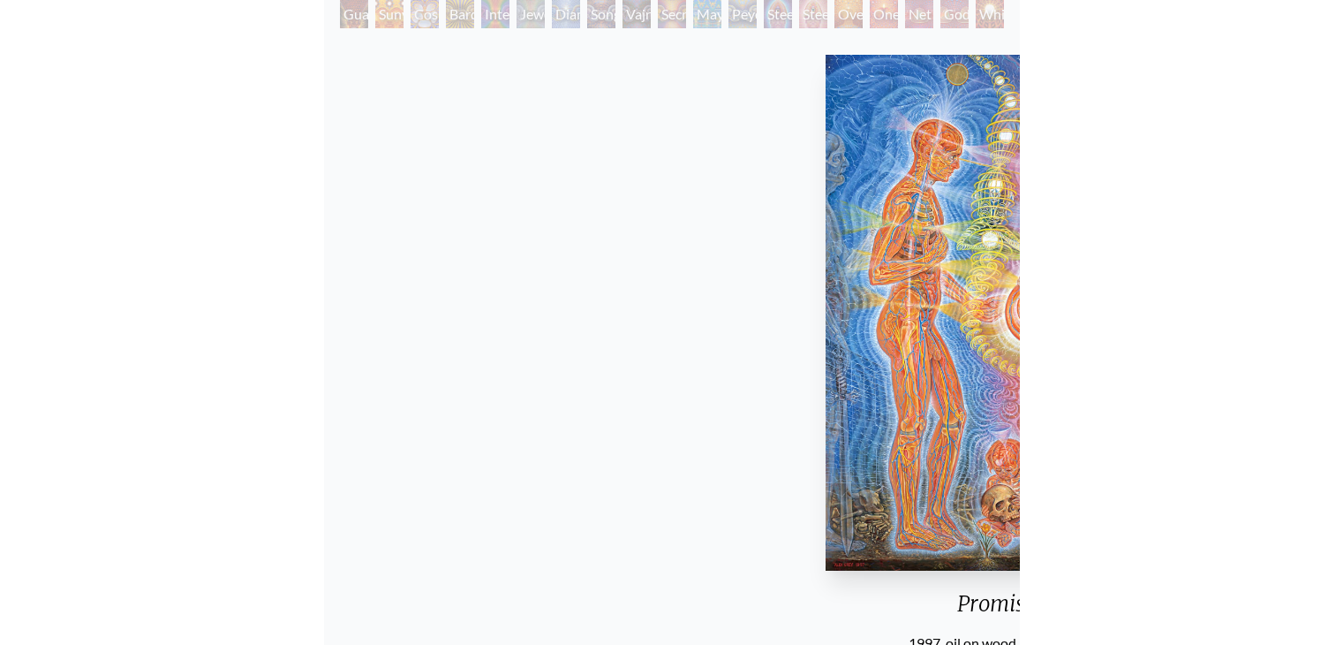
scroll to position [215, 0]
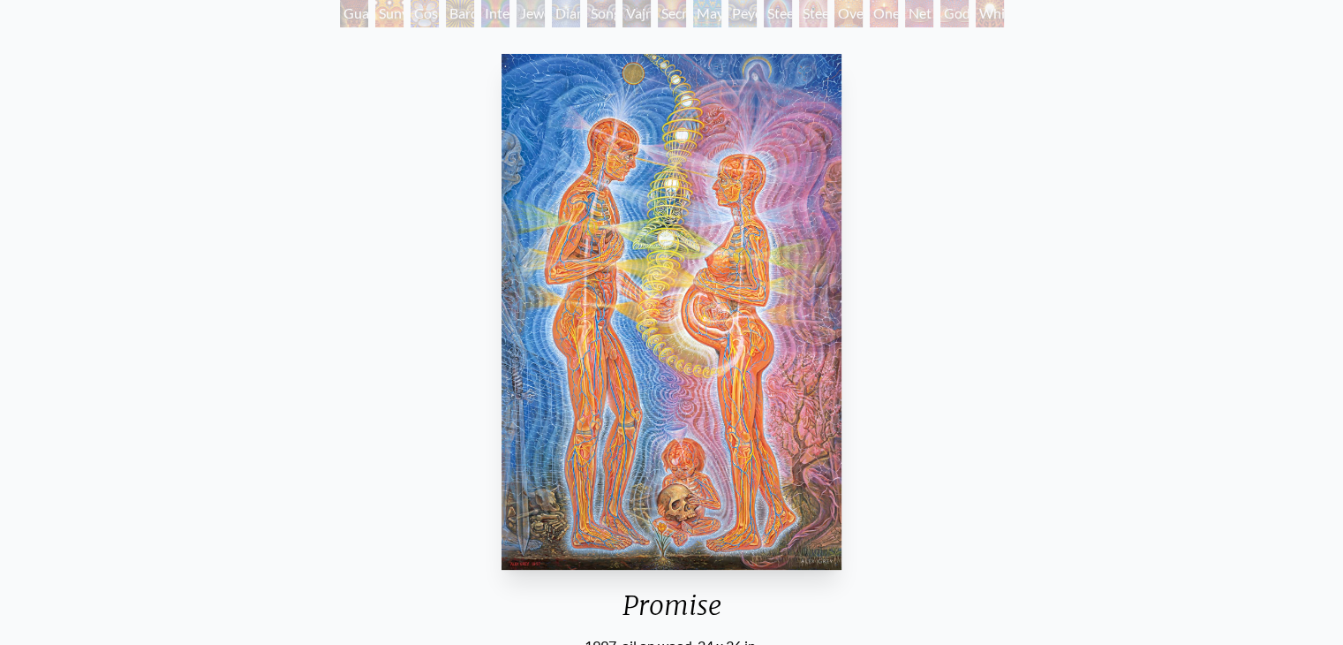
click at [1015, 313] on div "Promise 1997, oil on wood, 24 x 36 in. Visit the CoSM Shop" at bounding box center [671, 415] width 1315 height 736
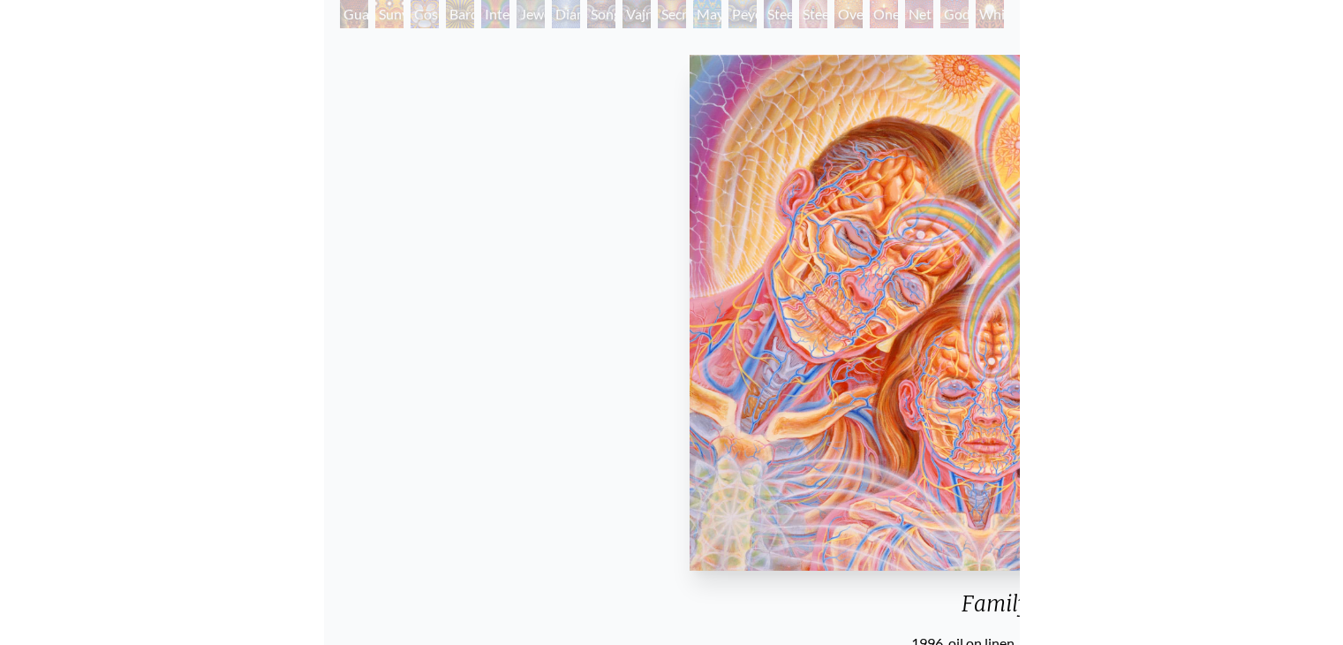
scroll to position [215, 0]
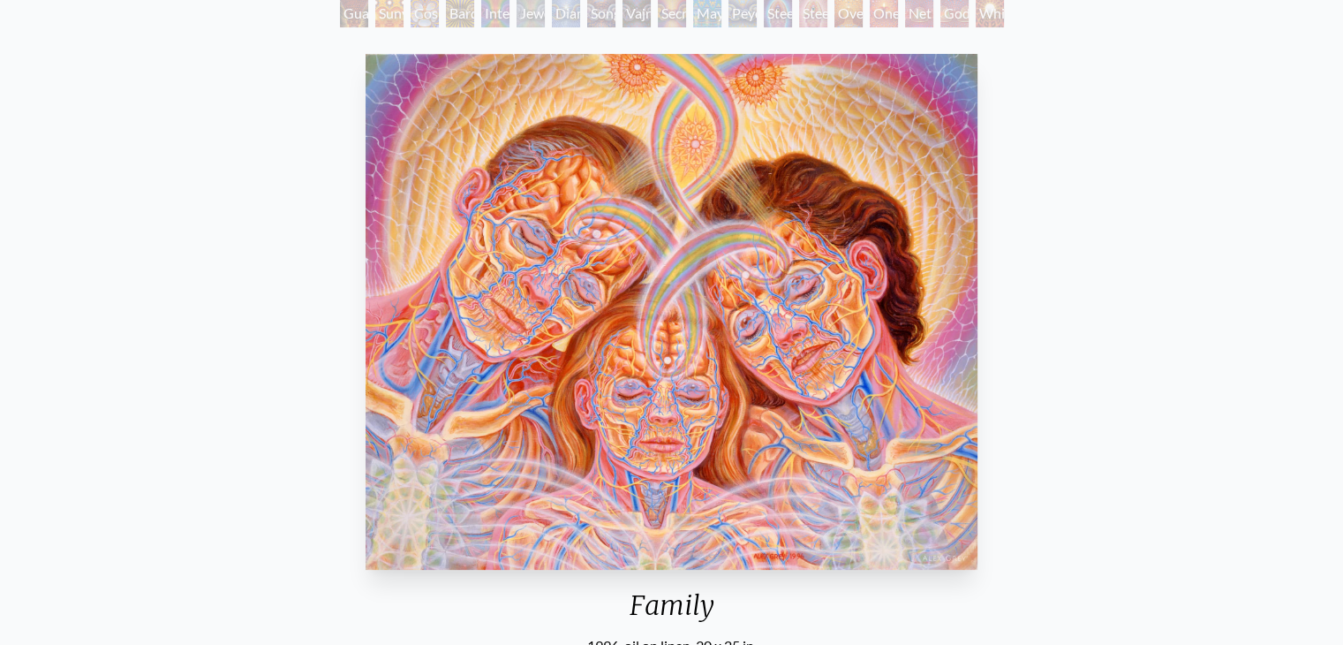
click at [1025, 370] on div "Family 1996, oil on linen, 30 x 25 in. Visit the CoSM Shop" at bounding box center [671, 415] width 1315 height 736
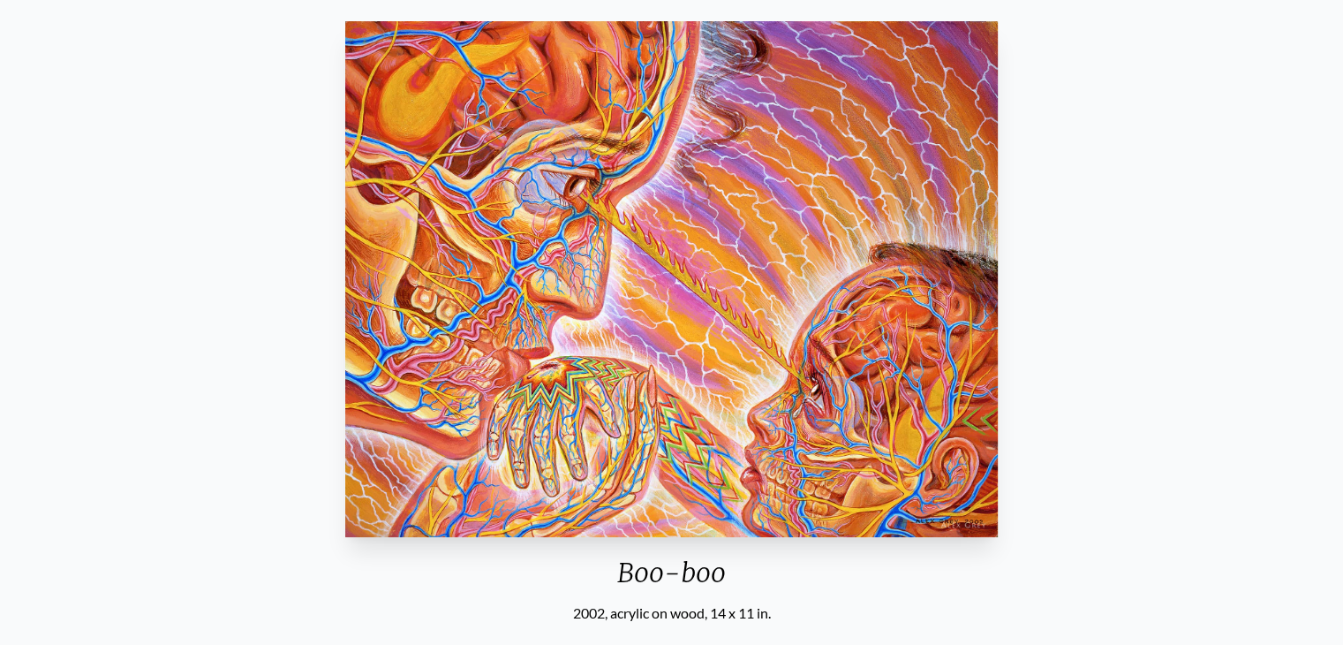
scroll to position [244, 0]
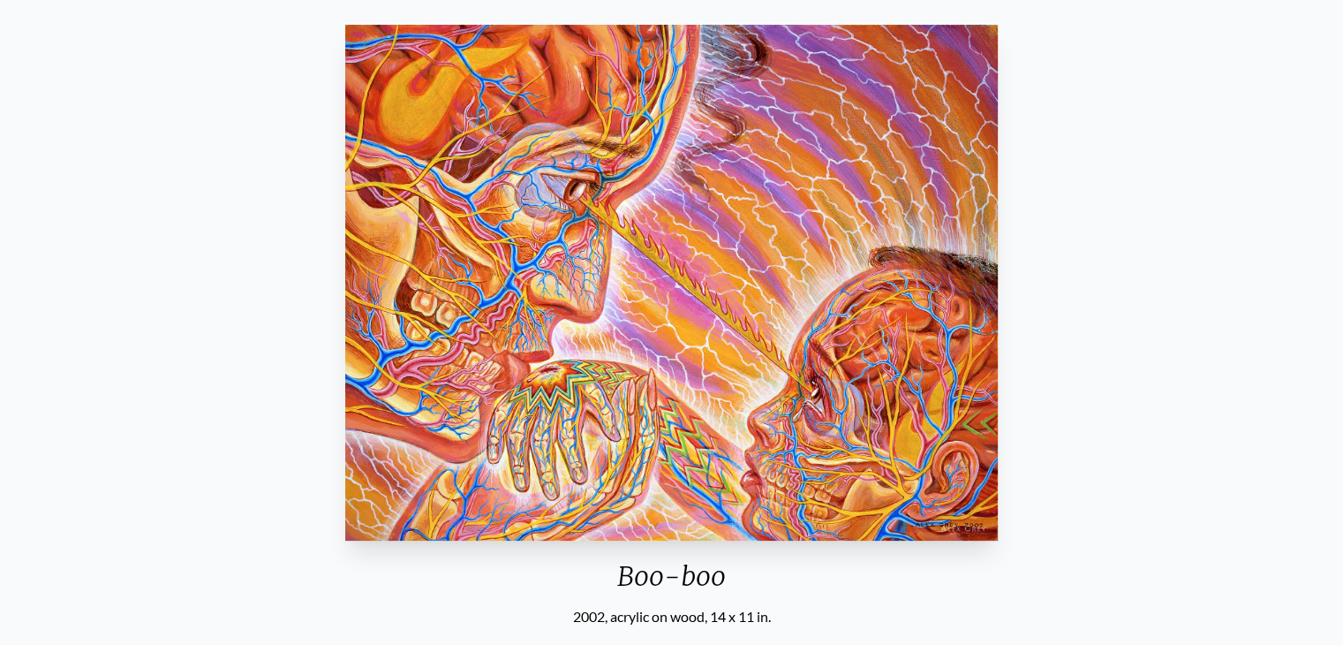
click at [779, 361] on img "26 / 133" at bounding box center [671, 283] width 653 height 516
click at [1211, 362] on div "Boo-boo 2002, acrylic on wood, 14 x 11 in. Visit the CoSM Shop" at bounding box center [671, 386] width 1315 height 736
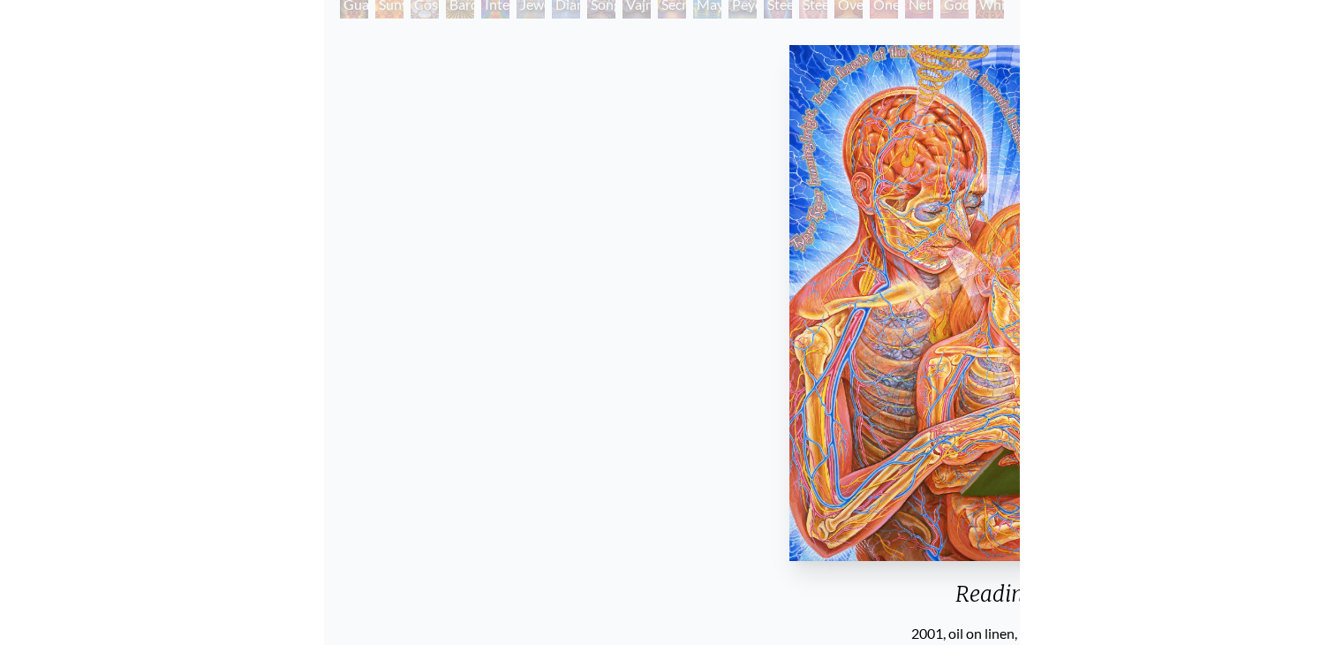
scroll to position [224, 0]
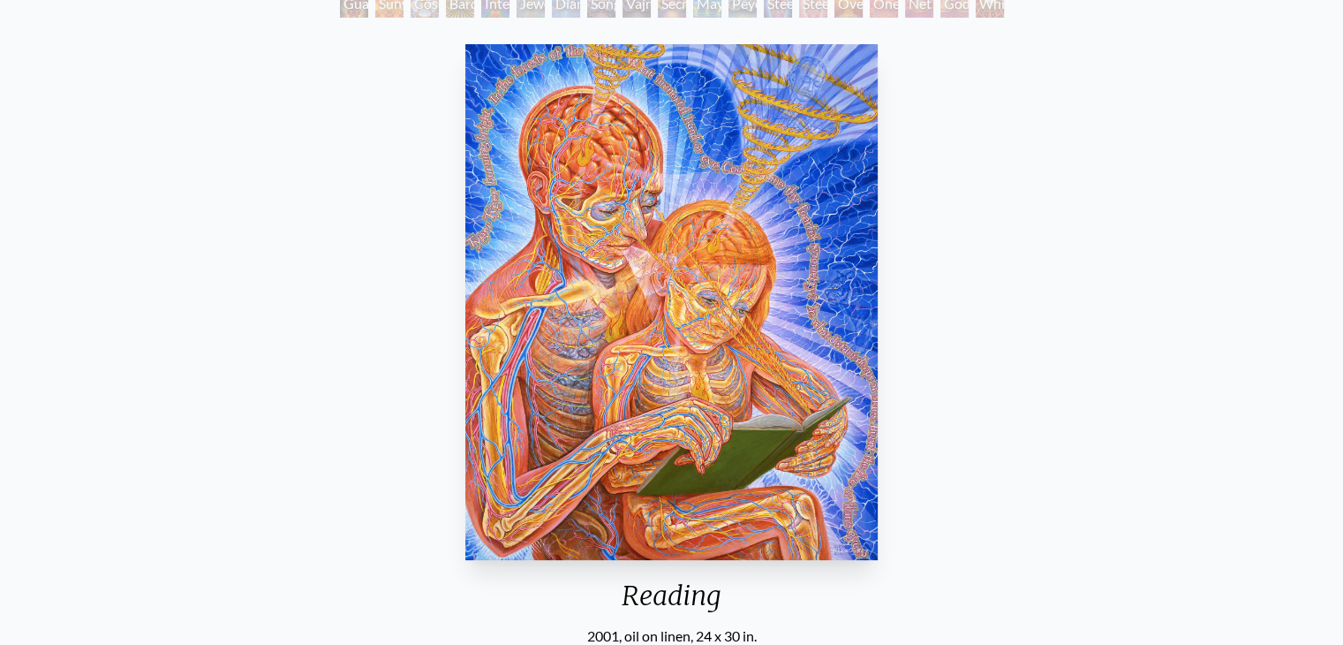
click at [939, 357] on div "Reading 2001, oil on linen, 24 x 30 in. Visit the CoSM Shop Reading - Paper Pri…" at bounding box center [671, 603] width 1315 height 1132
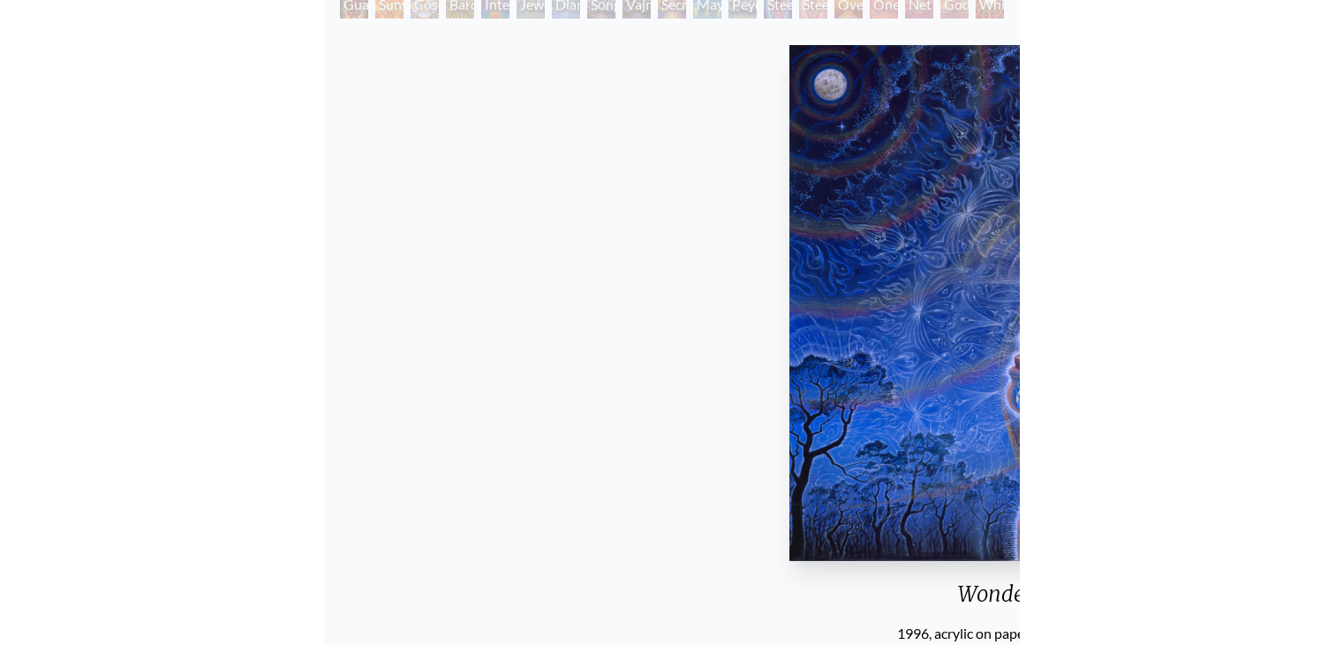
scroll to position [224, 0]
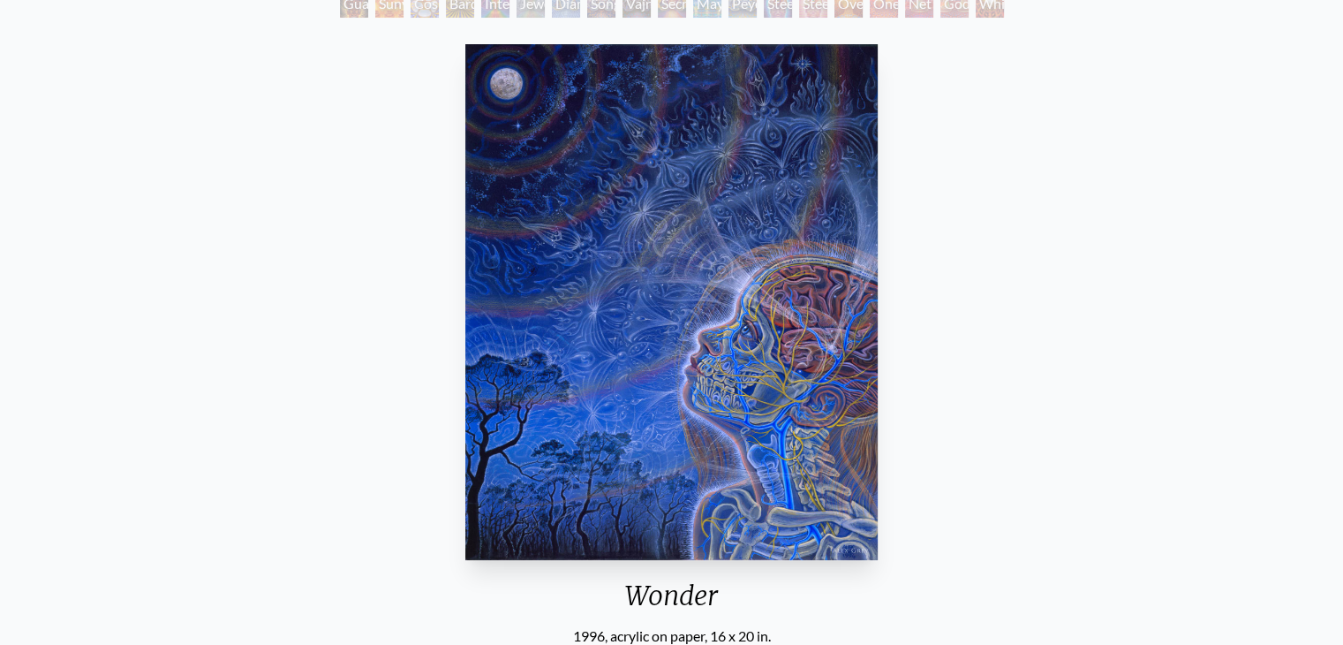
click at [891, 260] on div "Wonder 1996, acrylic on paper, 16 x 20 in. Visit the CoSM Shop Wonder - Poster" at bounding box center [671, 603] width 1315 height 1132
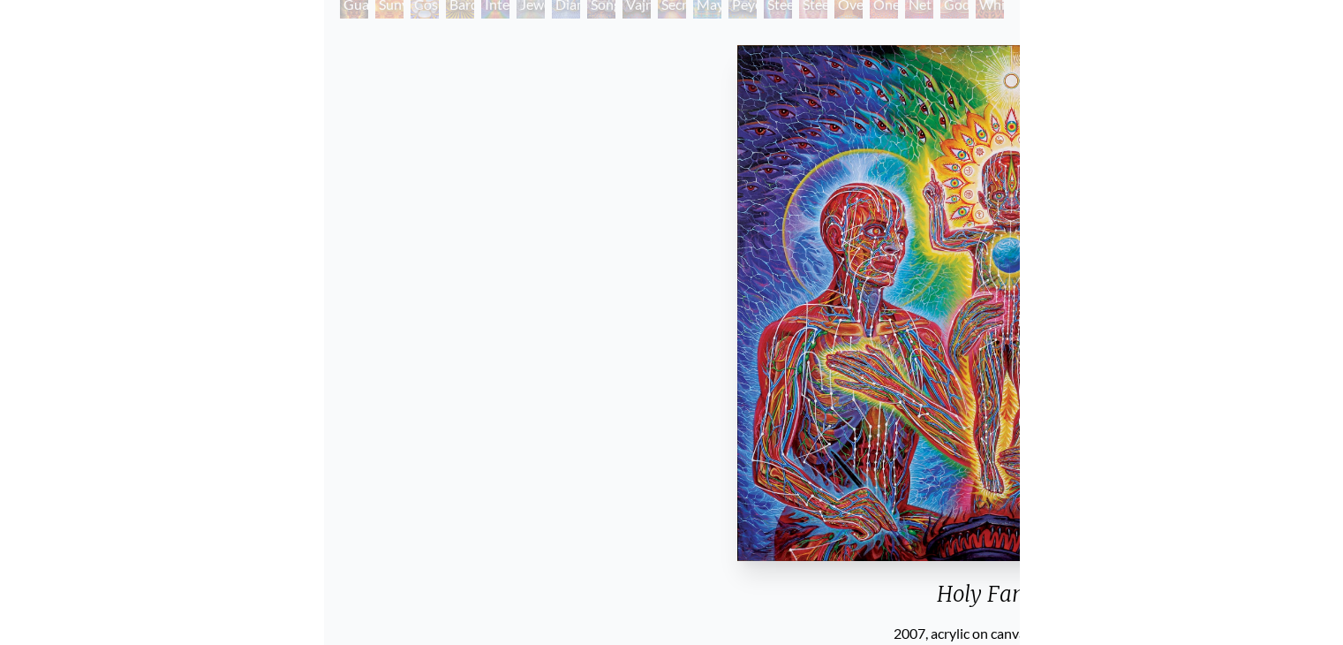
scroll to position [224, 0]
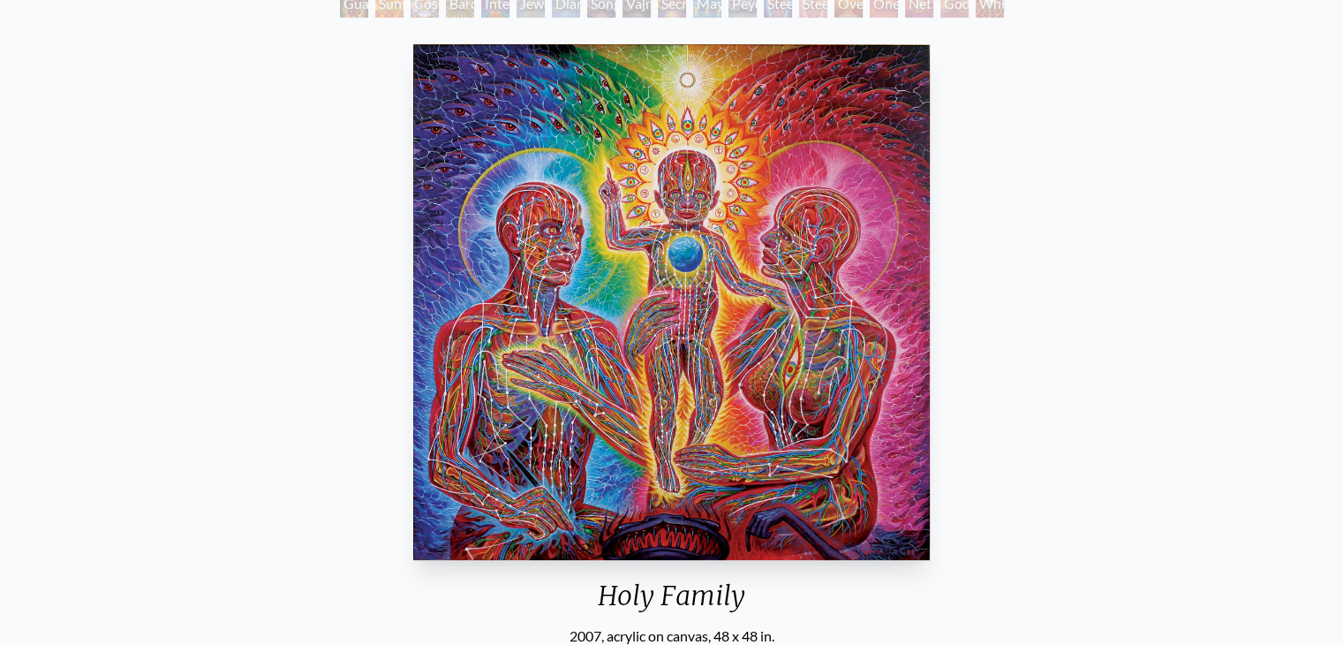
click at [1085, 308] on div "Holy Family 2007, acrylic on canvas, 48 x 48 in. Visit the CoSM Shop Holy Famil…" at bounding box center [671, 603] width 1315 height 1132
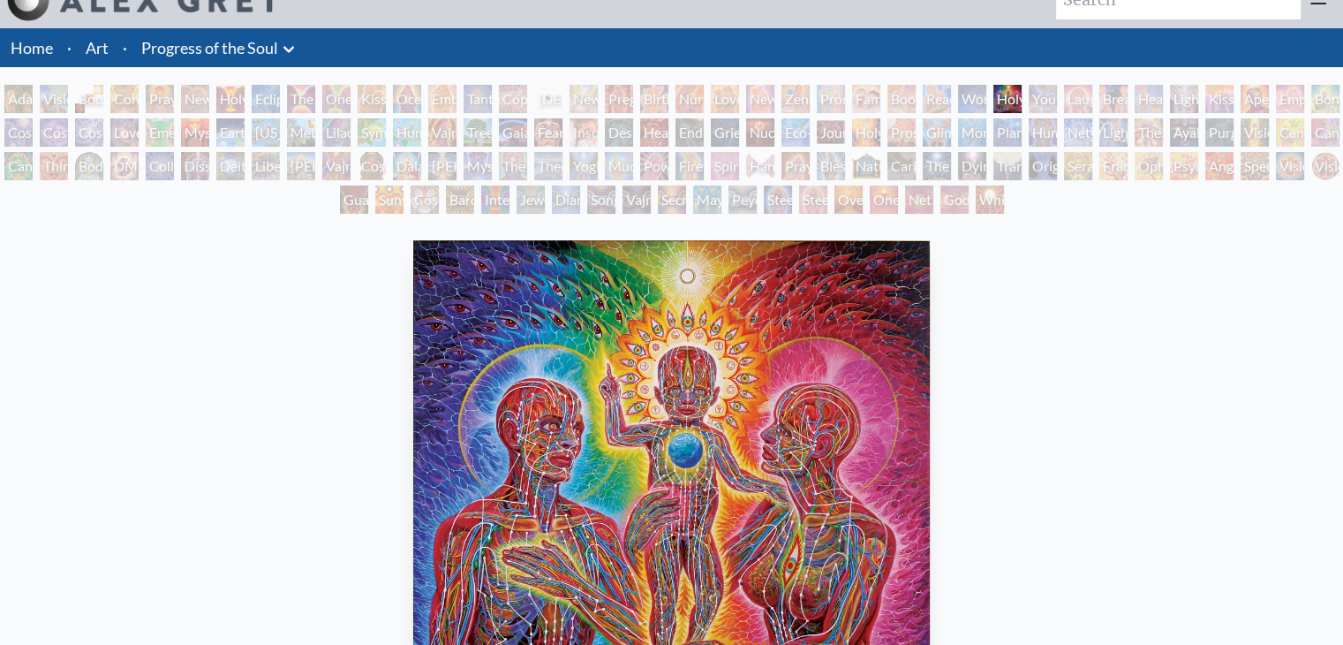
scroll to position [39, 0]
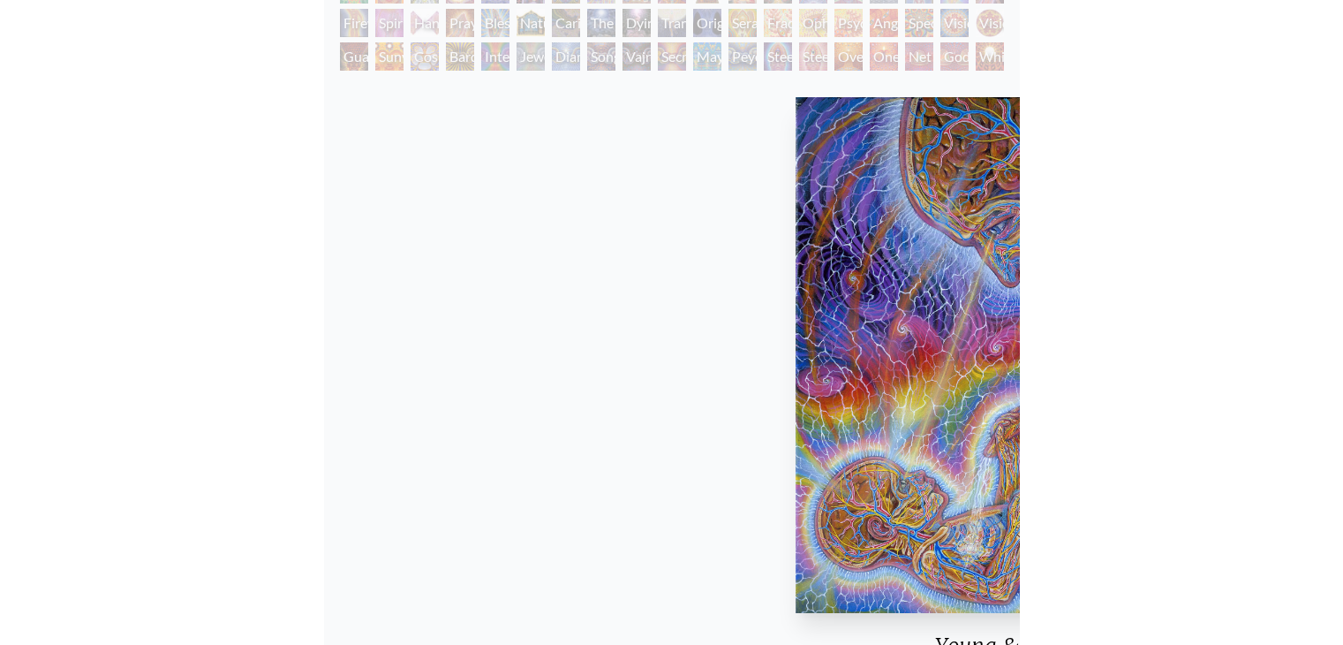
scroll to position [205, 0]
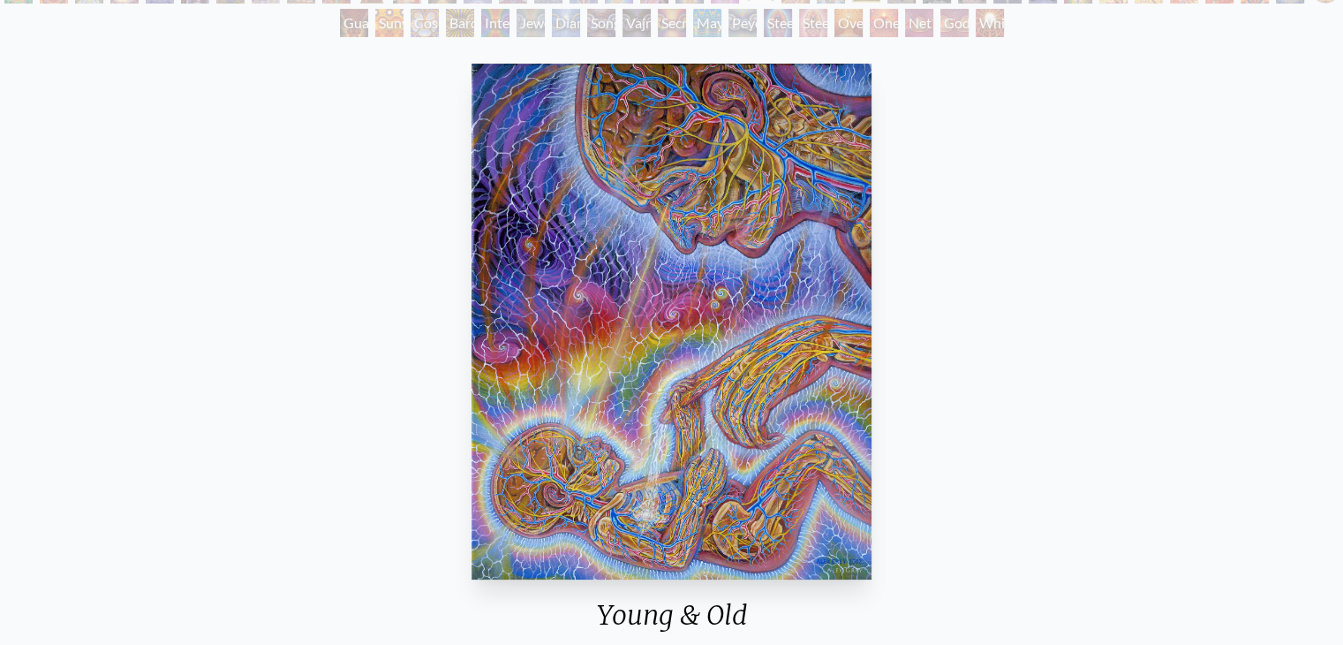
click at [947, 304] on div "Young & Old 2002, acrylic on linen, 16 x 20 in. Visit the CoSM Shop" at bounding box center [671, 425] width 1315 height 736
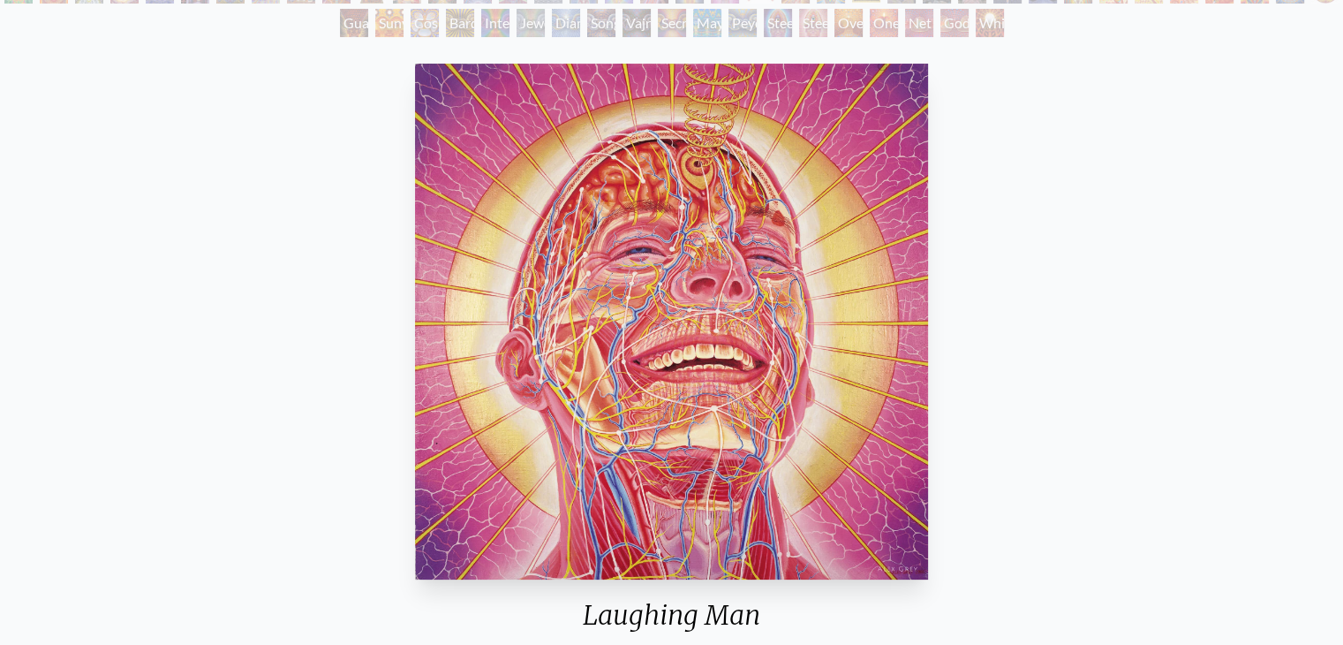
click at [673, 298] on img "31 / 133" at bounding box center [671, 322] width 513 height 516
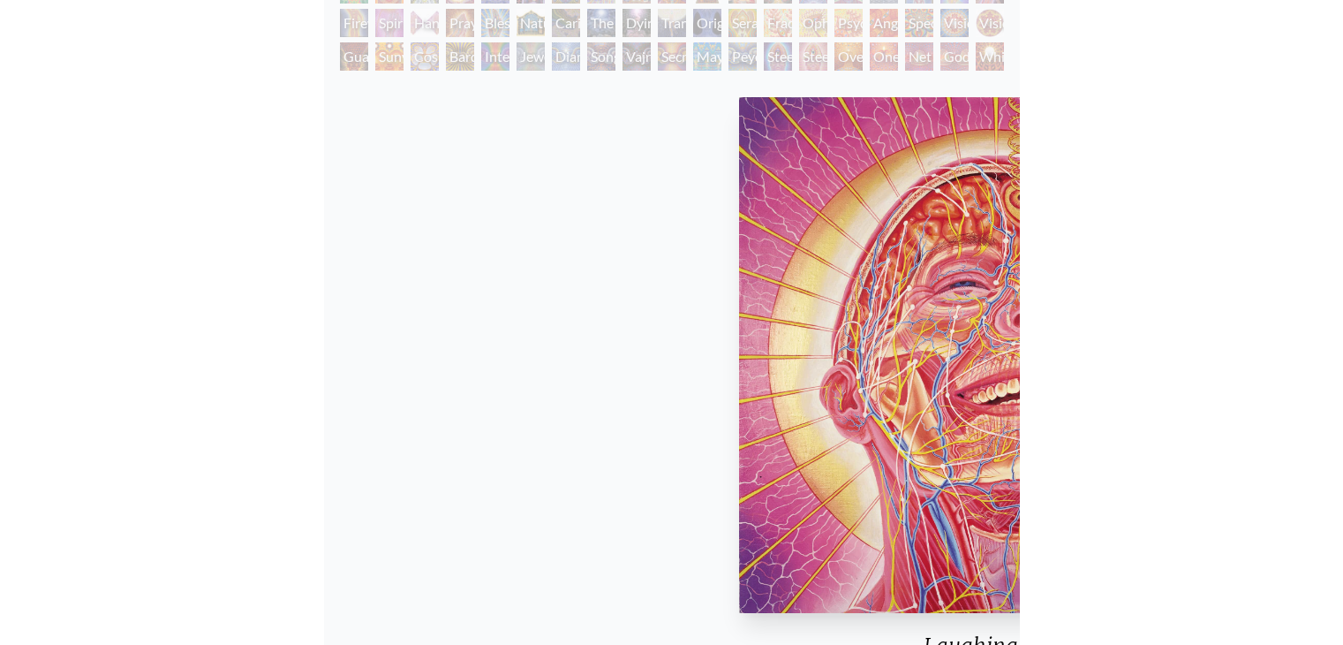
scroll to position [205, 0]
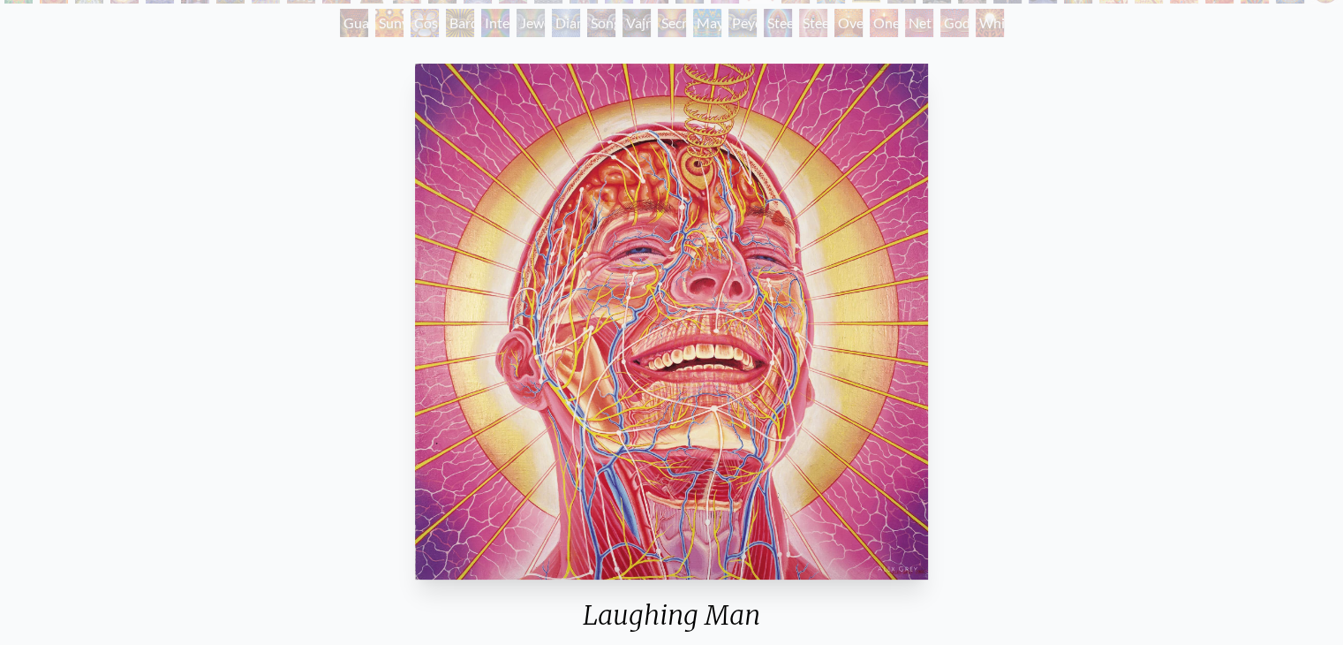
click at [990, 333] on div "Laughing Man 1986, oil on linen, 30 x 30 in. Visit the CoSM Shop" at bounding box center [671, 425] width 1315 height 736
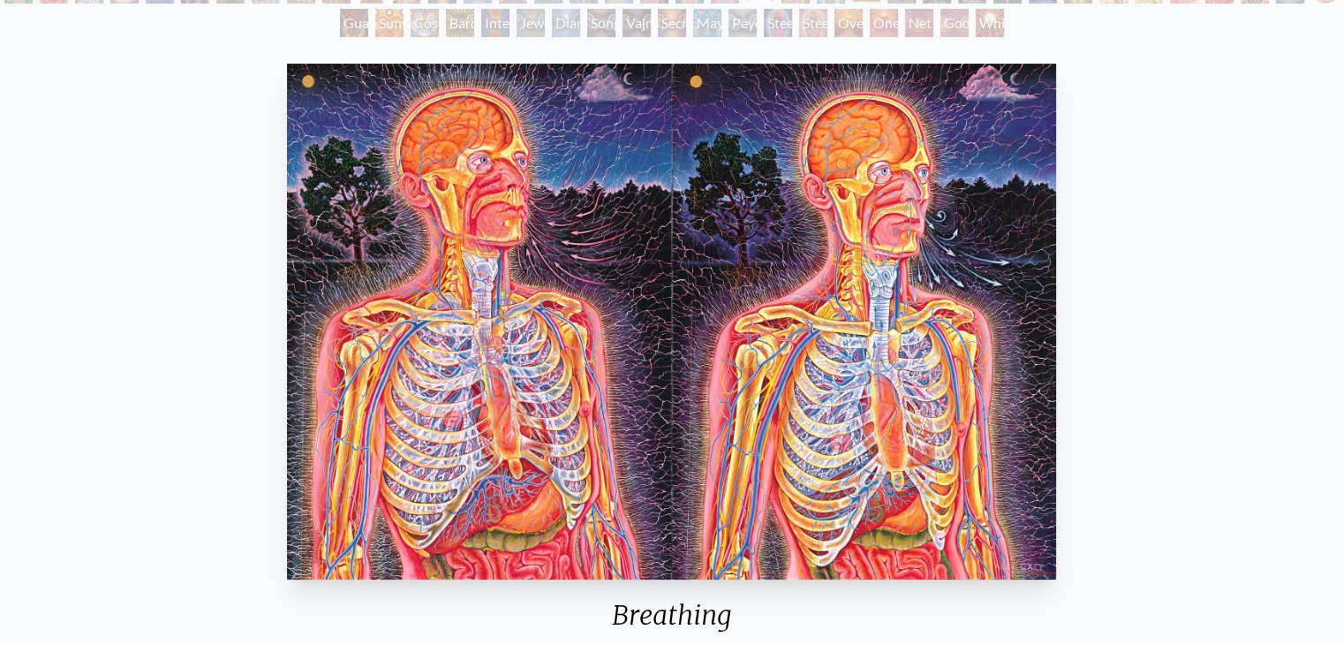
click at [773, 392] on img "32 / 133" at bounding box center [672, 322] width 770 height 516
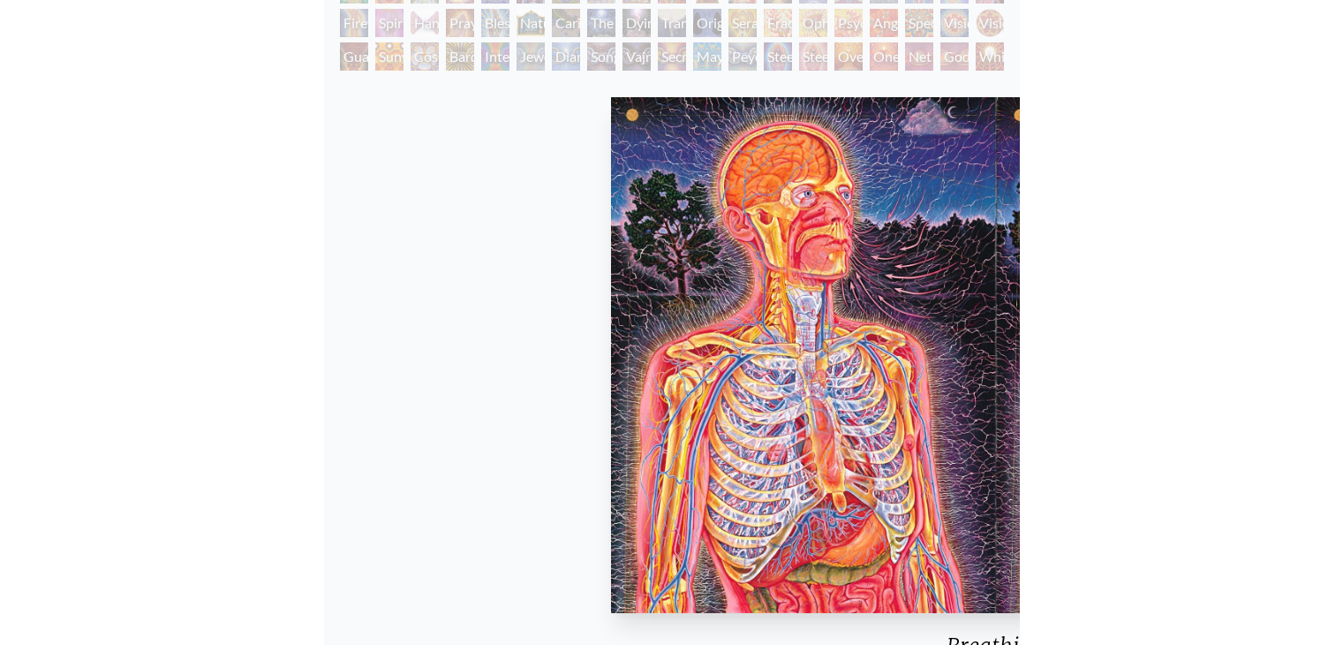
scroll to position [205, 0]
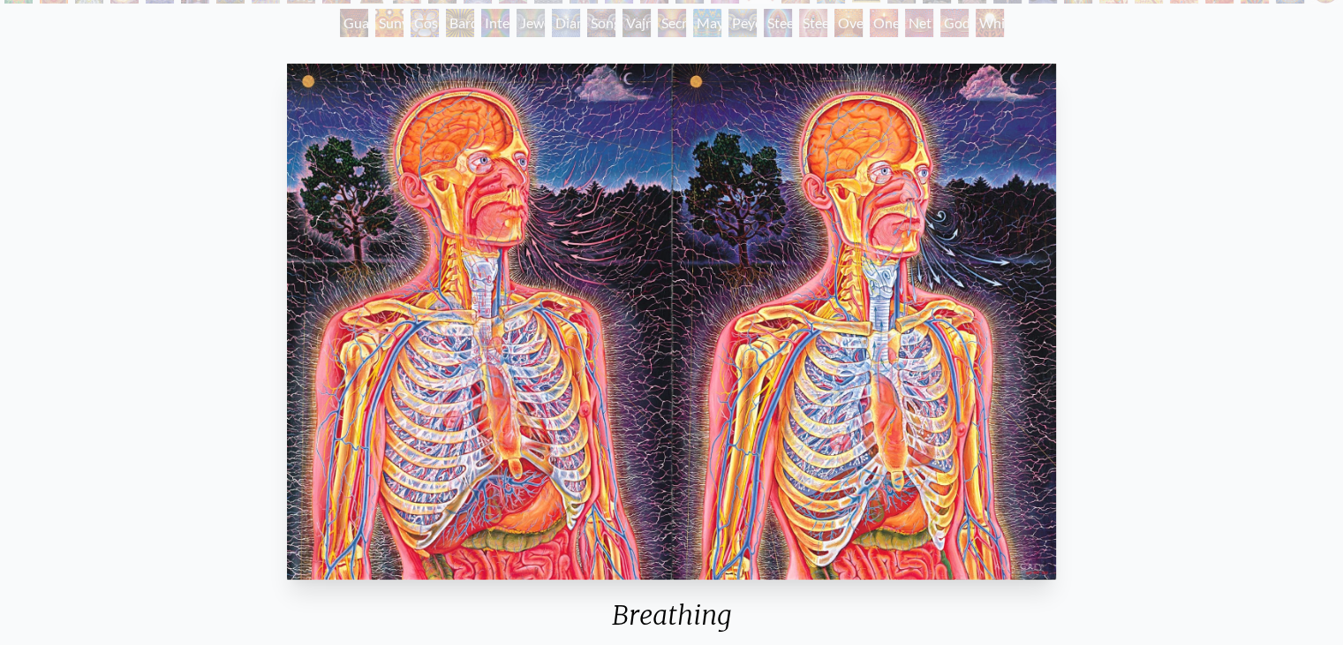
click at [1210, 279] on div "Breathing 1984, oil on linen diptych, 72 x 48 in. Visit the CoSM Shop" at bounding box center [671, 425] width 1315 height 736
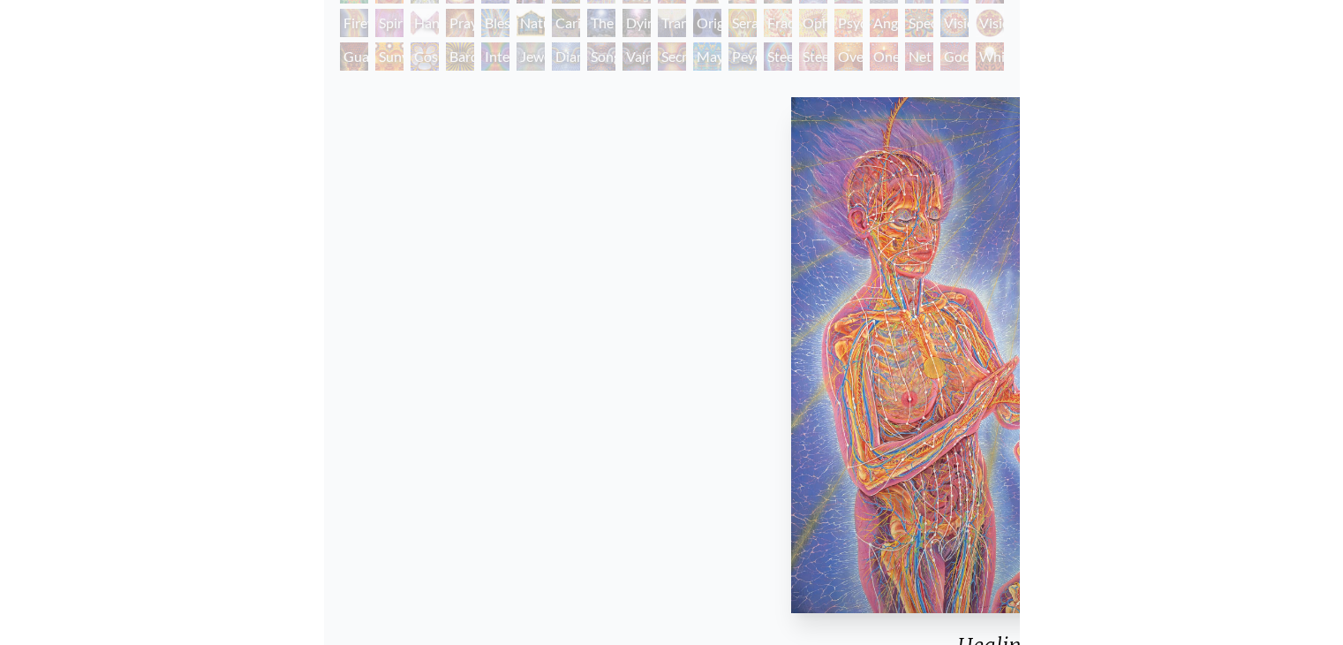
scroll to position [205, 0]
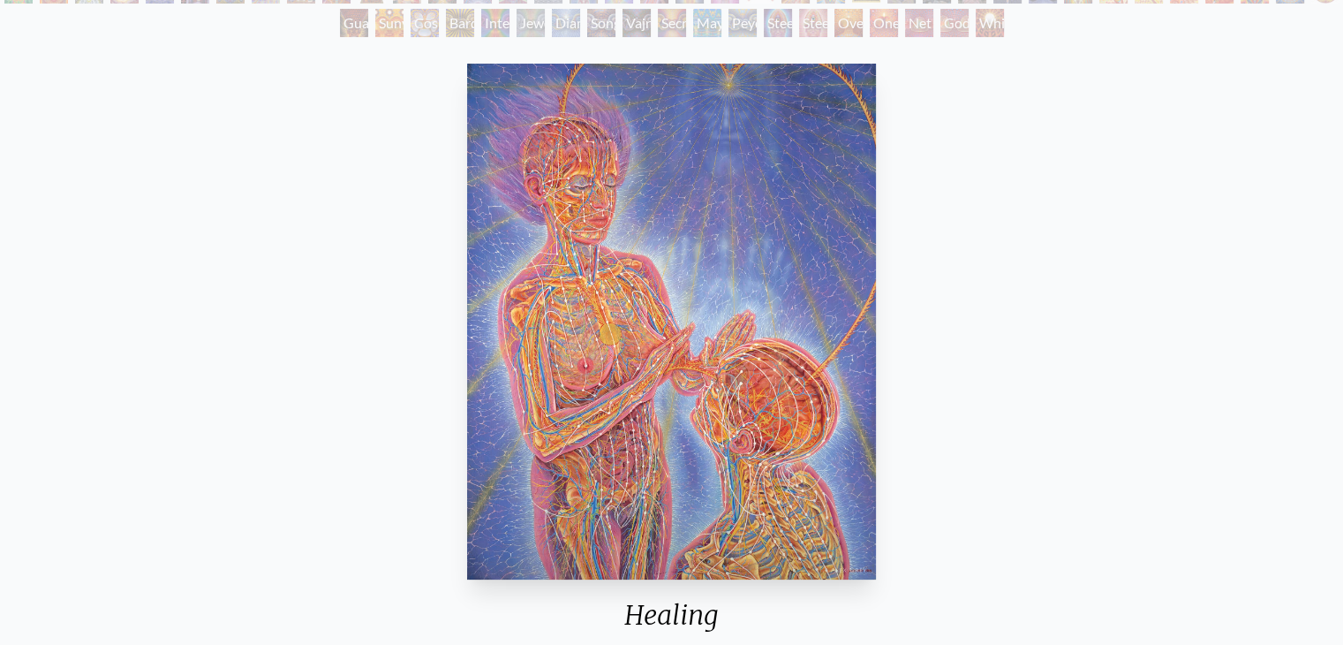
click at [1087, 264] on div "Healing 1995, oil on wood, 38 x 48 in. Visit the CoSM Shop" at bounding box center [671, 425] width 1315 height 736
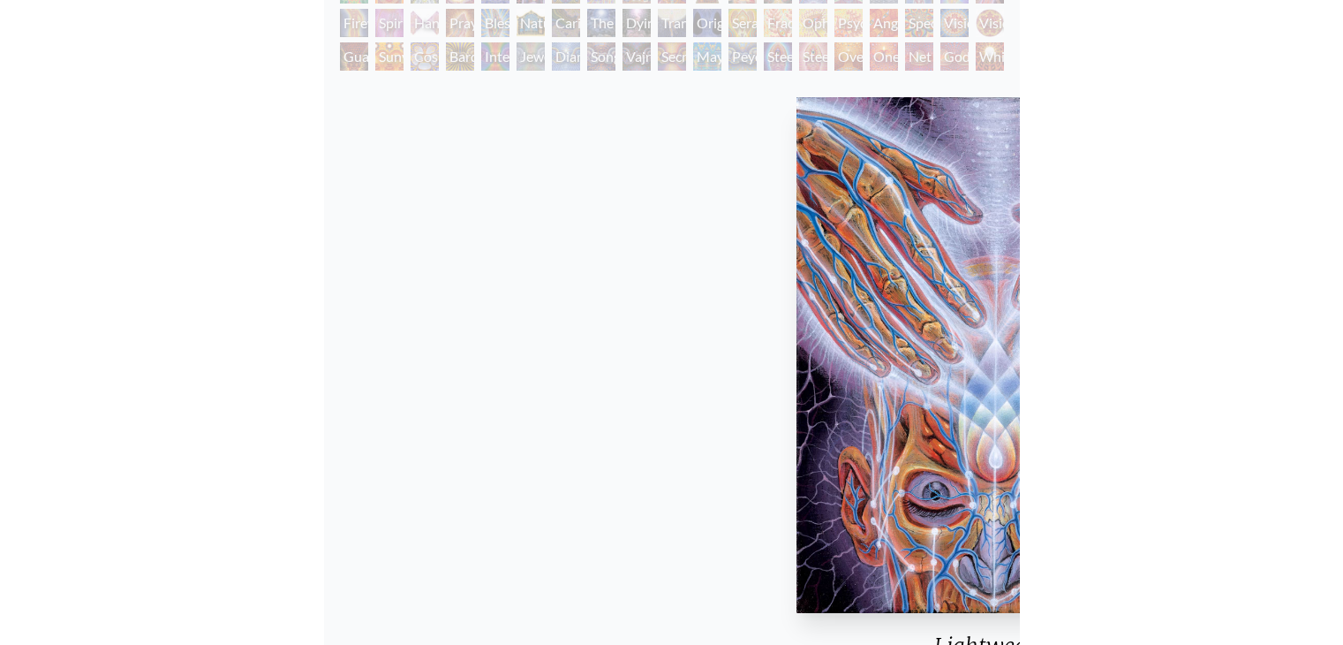
scroll to position [205, 0]
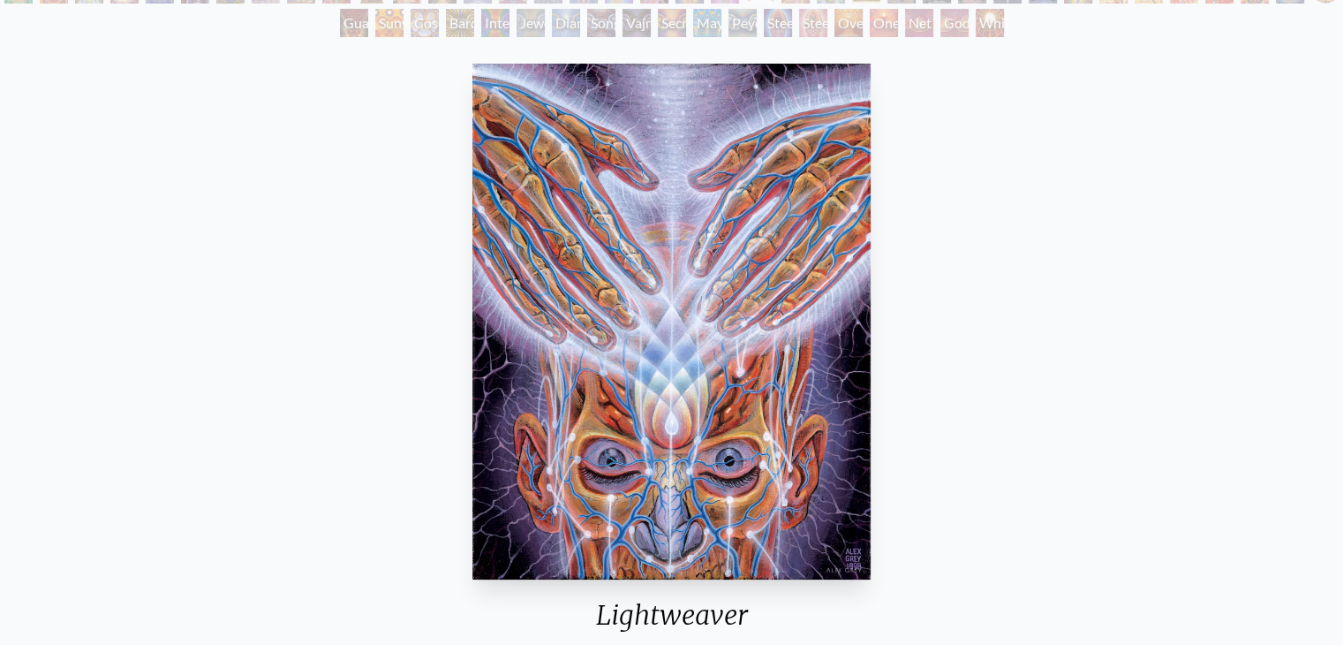
click at [1018, 328] on div "Lightweaver 1998, acrylic on linen, 8 x 10 in. Visit the CoSM Shop" at bounding box center [671, 425] width 1315 height 736
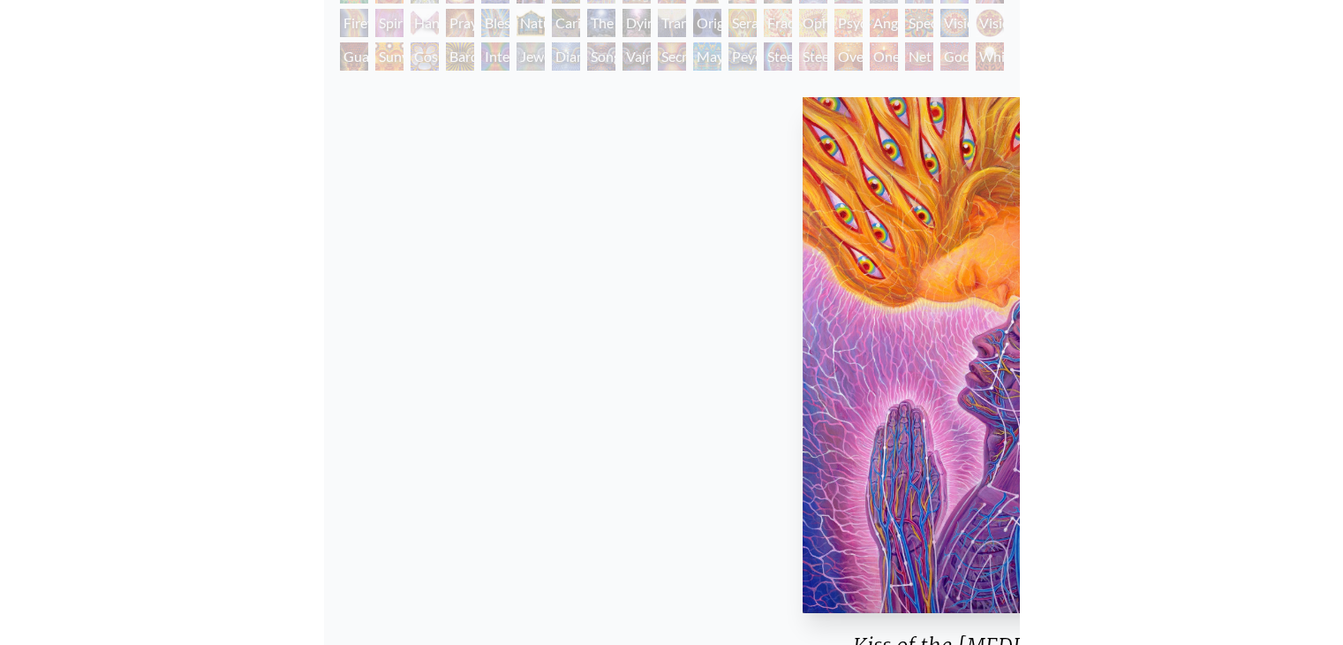
scroll to position [205, 0]
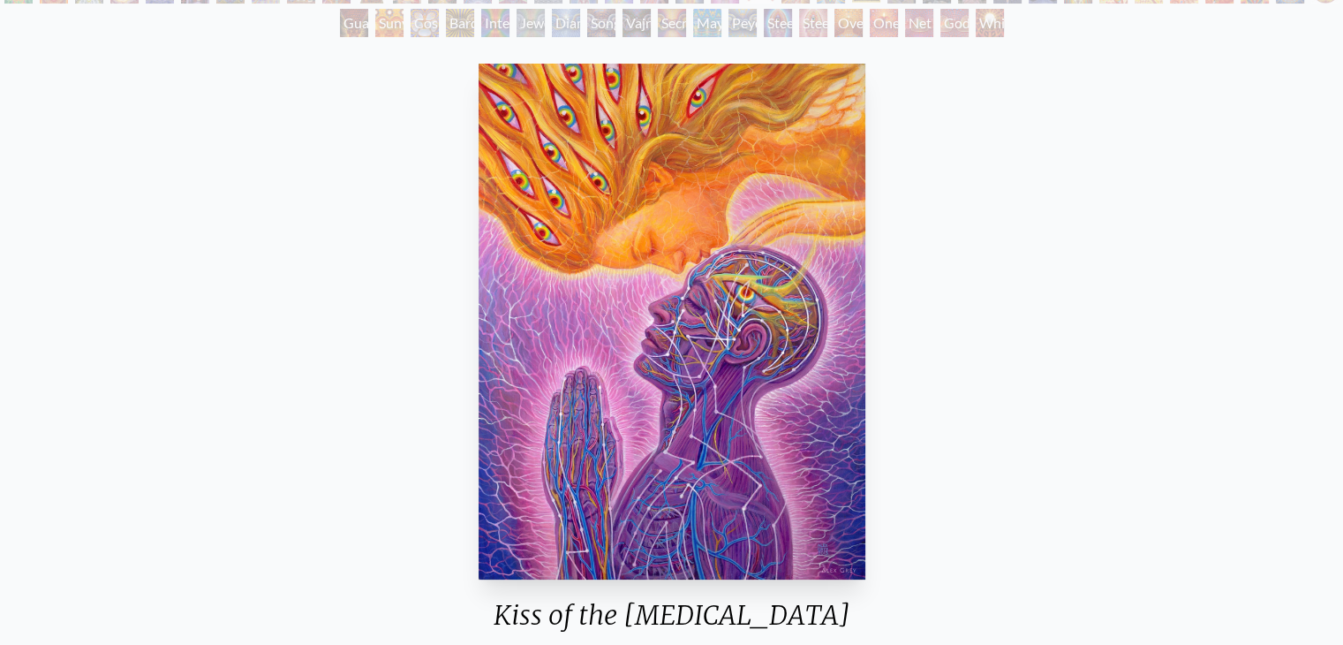
click at [1035, 260] on div "Kiss of the [MEDICAL_DATA] 2013, acrylic on linen, 30 x 40 in. Visit the CoSM S…" at bounding box center [671, 623] width 1315 height 1132
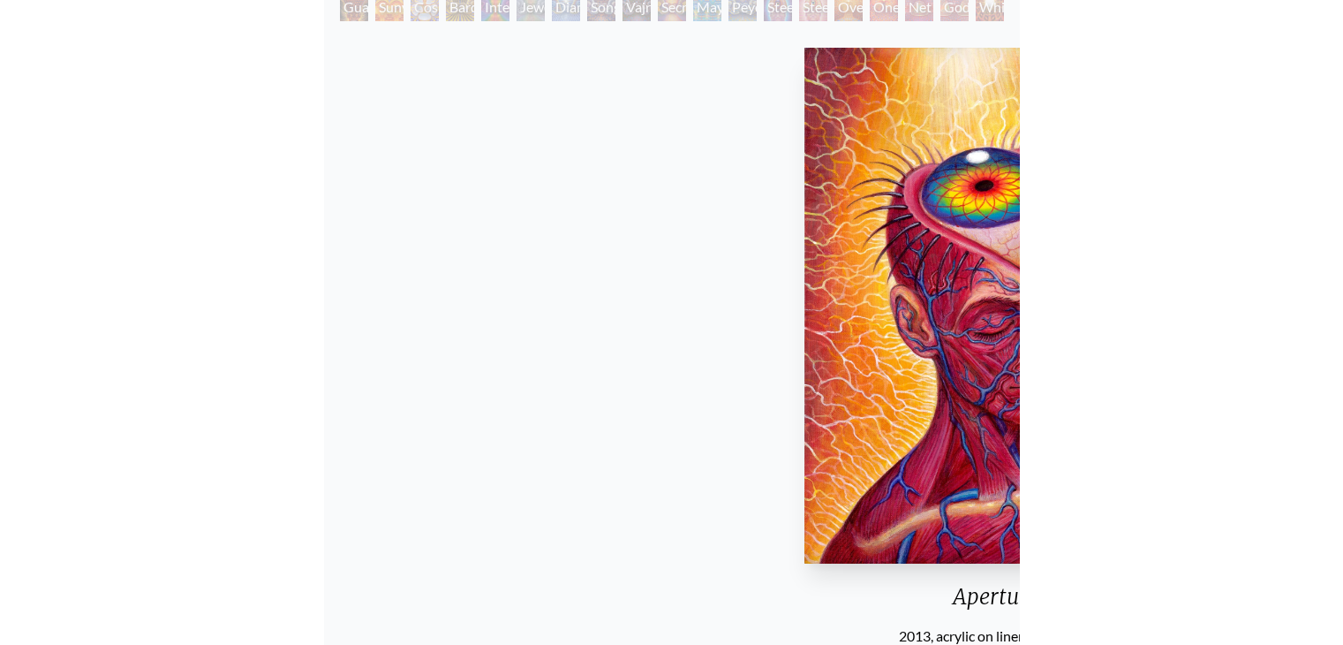
scroll to position [223, 0]
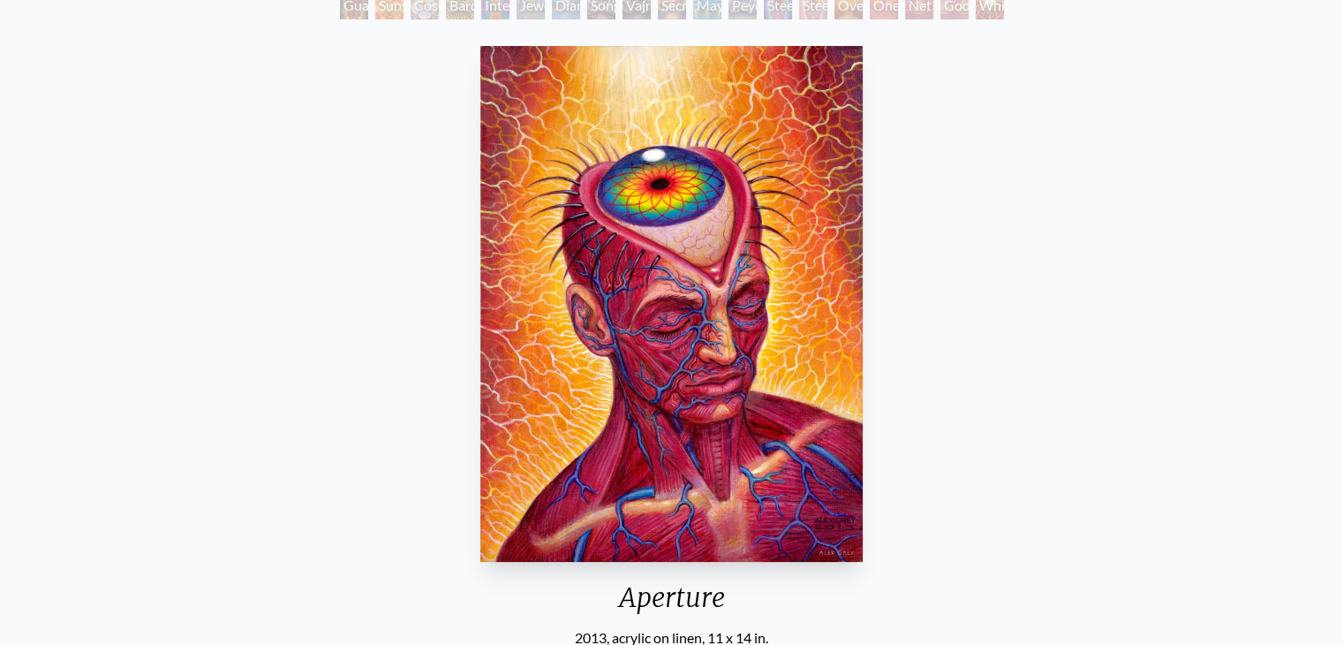
click at [1103, 329] on div "Aperture 2013, acrylic on linen, 11 x 14 in. Visit the CoSM Shop" at bounding box center [671, 407] width 1315 height 736
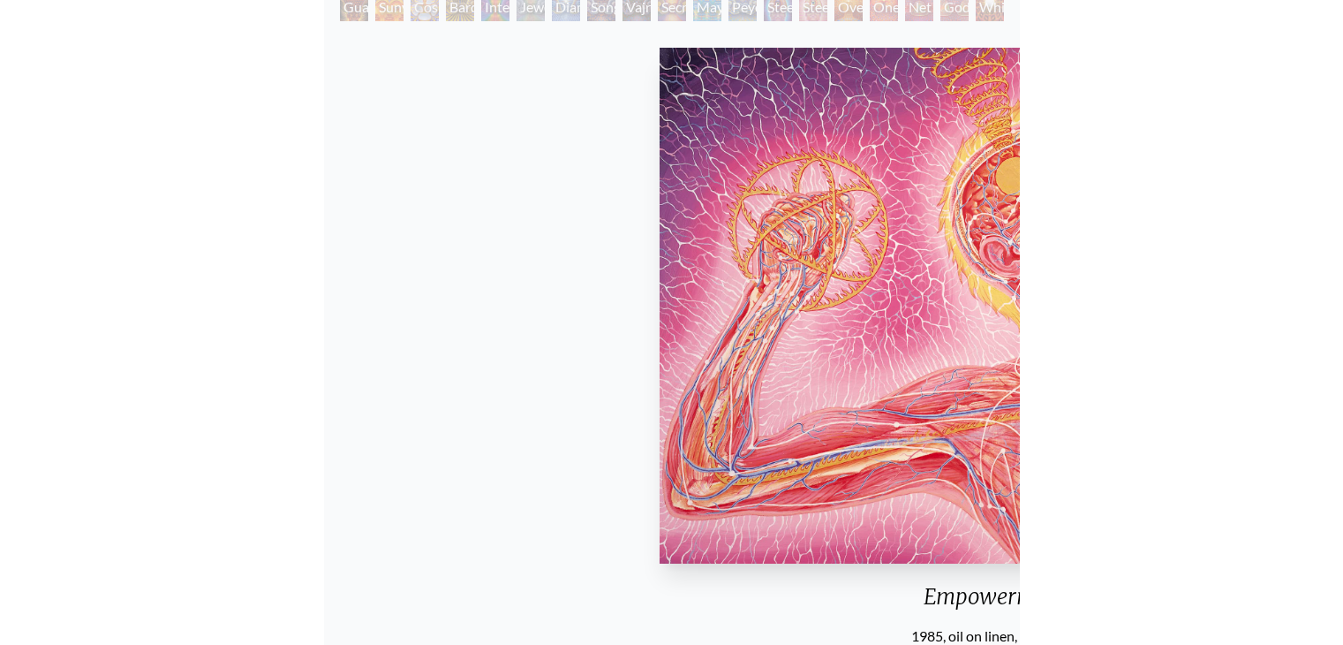
scroll to position [223, 0]
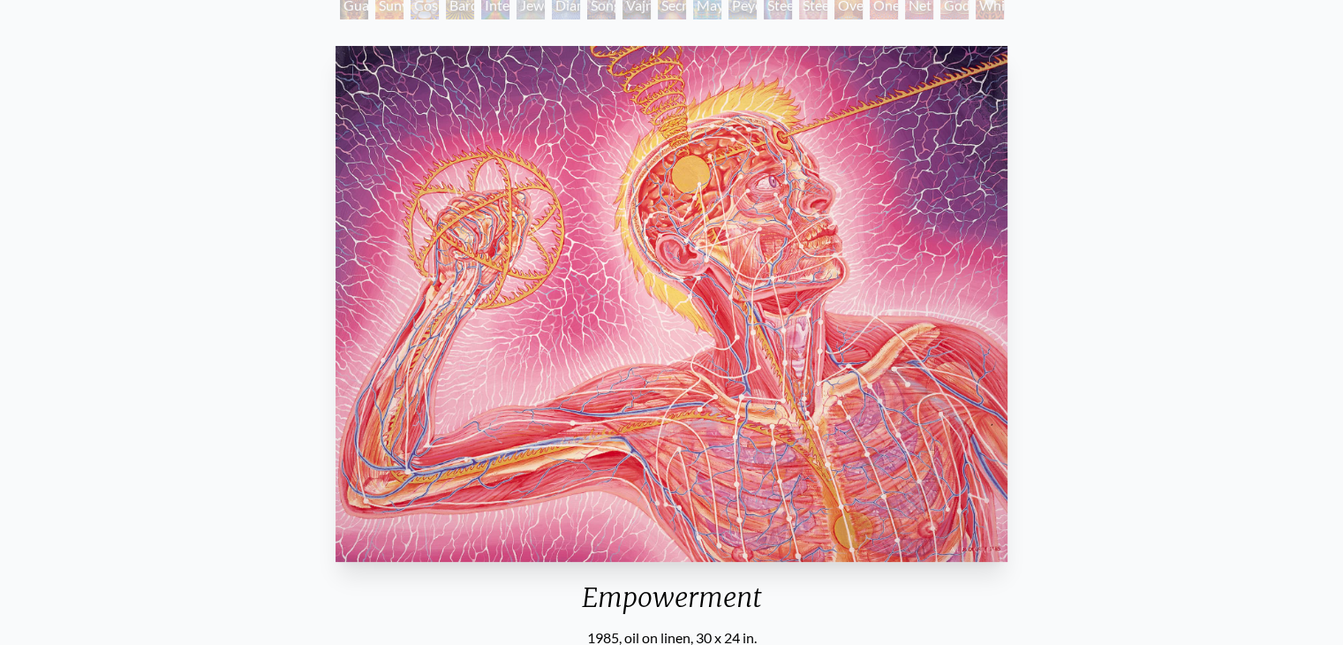
click at [1180, 204] on div "Empowerment 1985, oil on linen, 30 x 24 in. Visit the CoSM Shop" at bounding box center [671, 407] width 1315 height 736
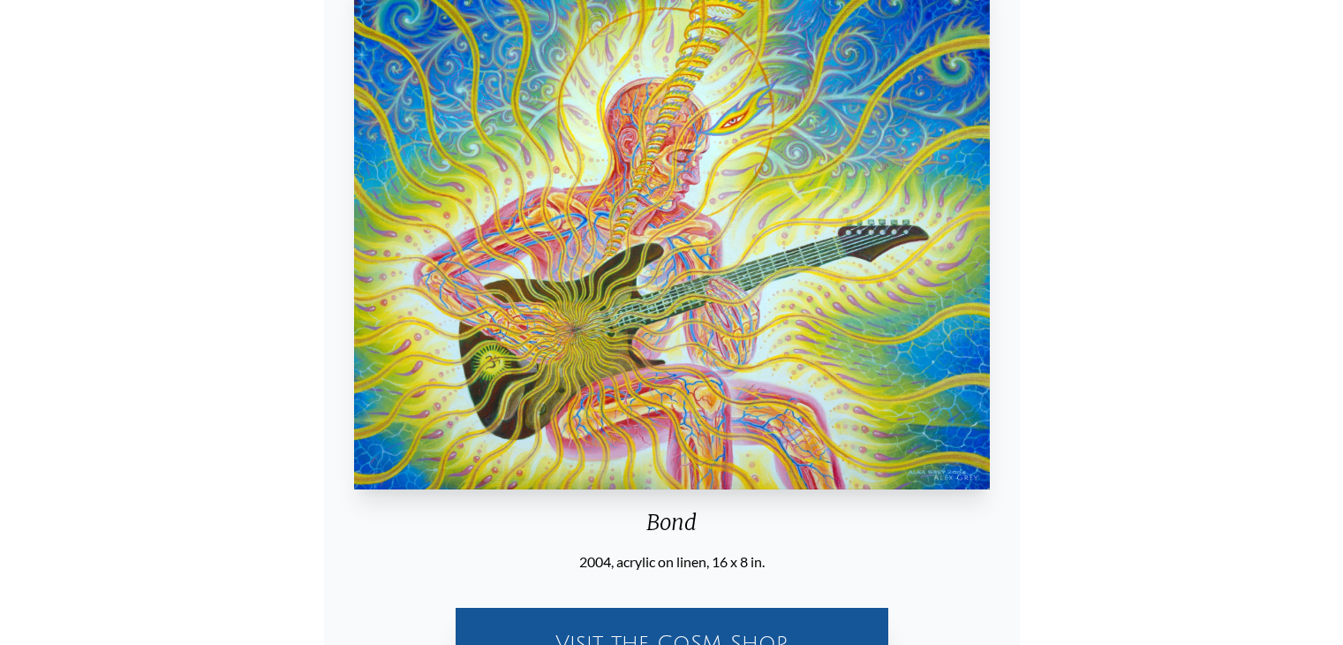
scroll to position [296, 0]
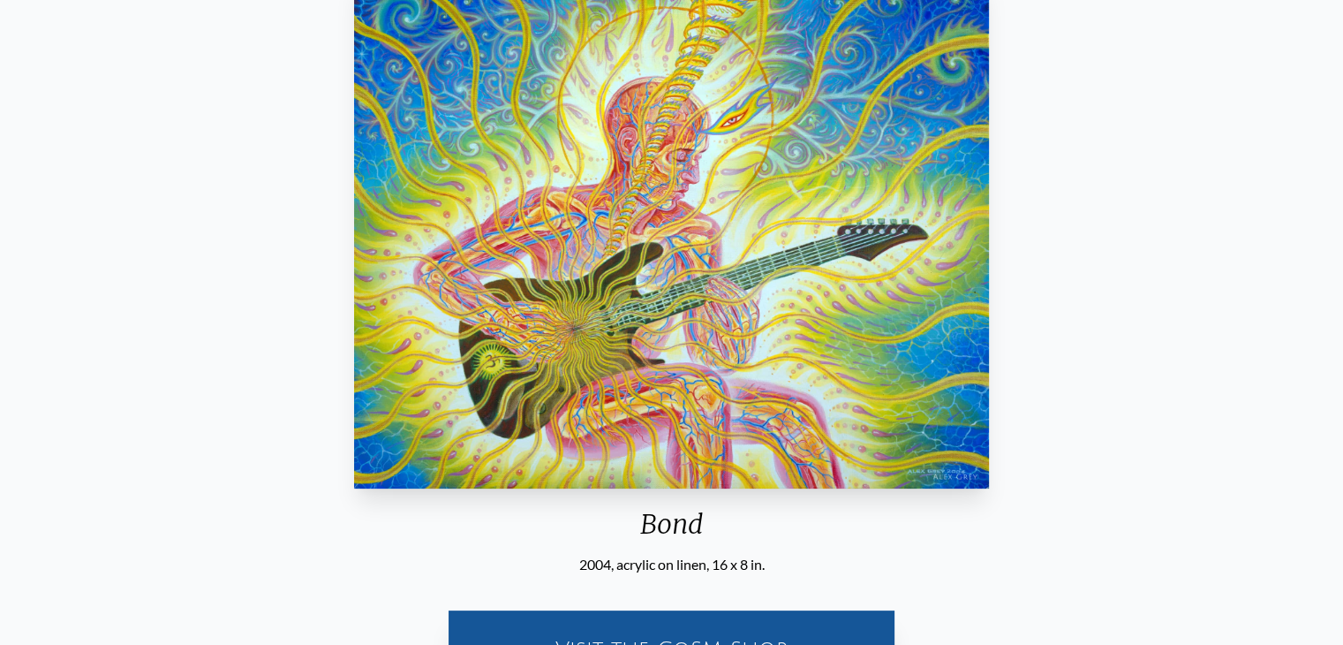
click at [1116, 480] on div "Bond 2004, acrylic on linen, 16 x 8 in. Visit the CoSM Shop Bond - Paper Print" at bounding box center [671, 532] width 1315 height 1132
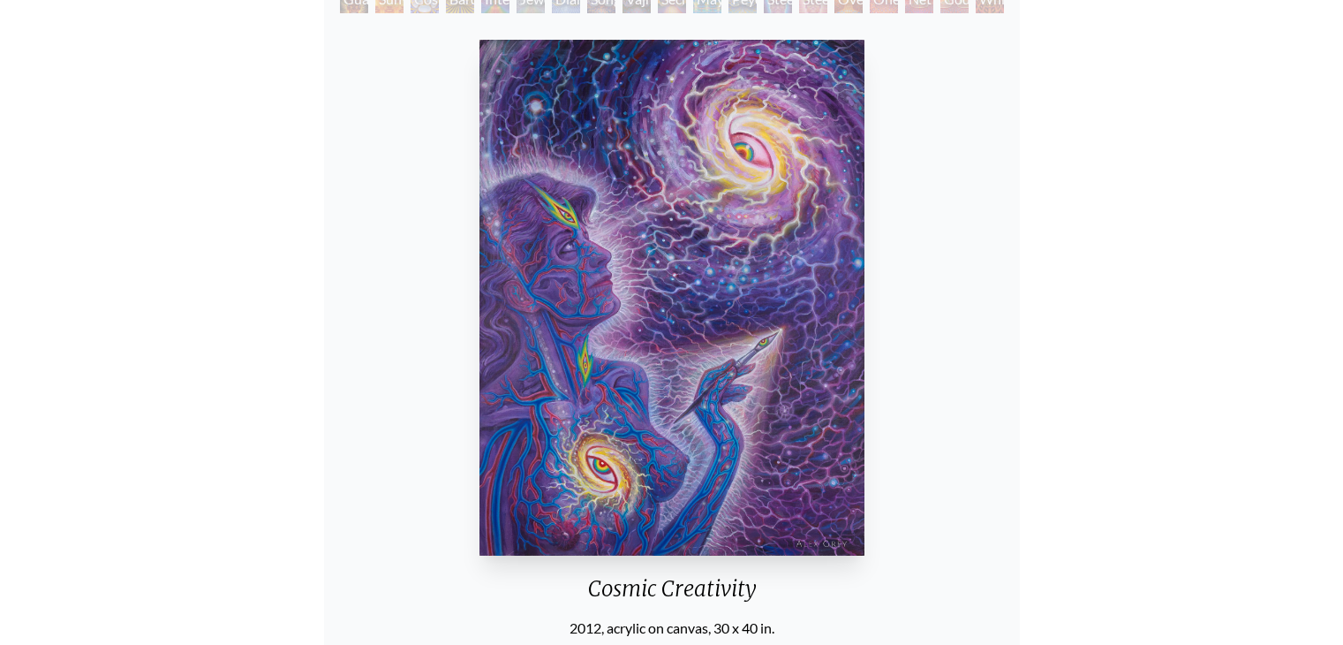
scroll to position [230, 0]
click at [934, 307] on div "Cosmic Creativity 2012, acrylic on canvas, 30 x 40 in. Visit the CoSM Shop Cosm…" at bounding box center [671, 598] width 1315 height 1132
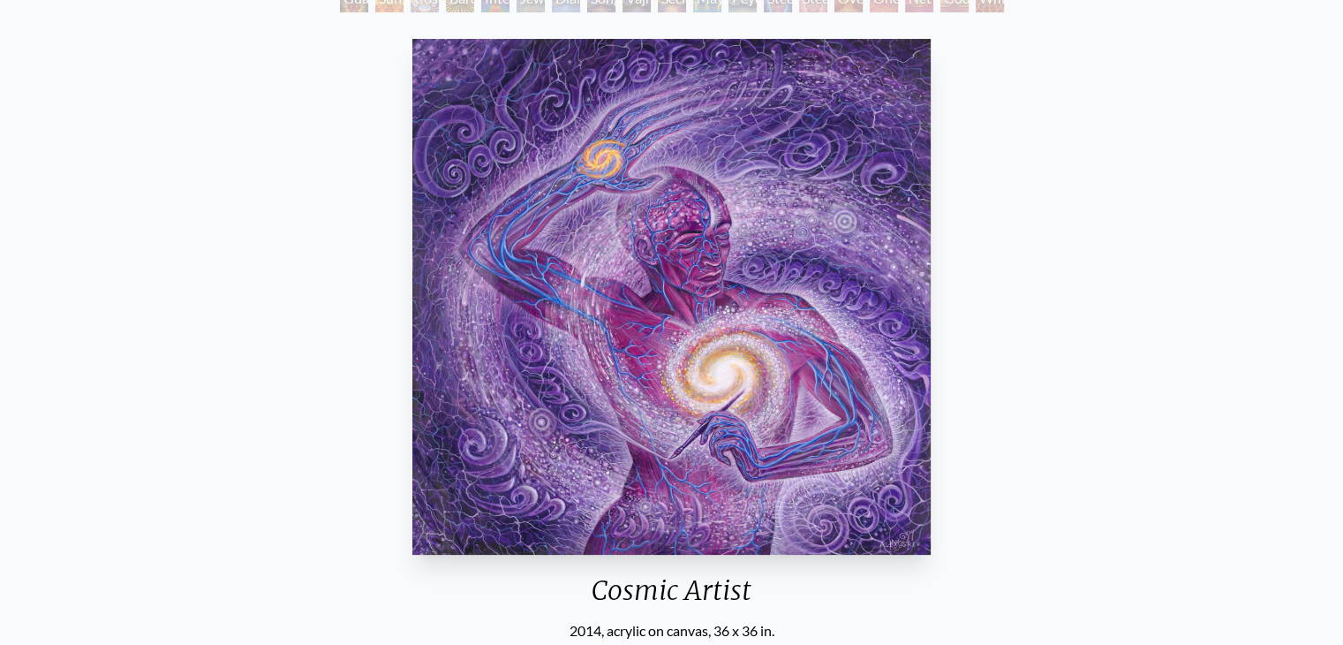
click at [767, 302] on img "40 / 133" at bounding box center [670, 297] width 517 height 516
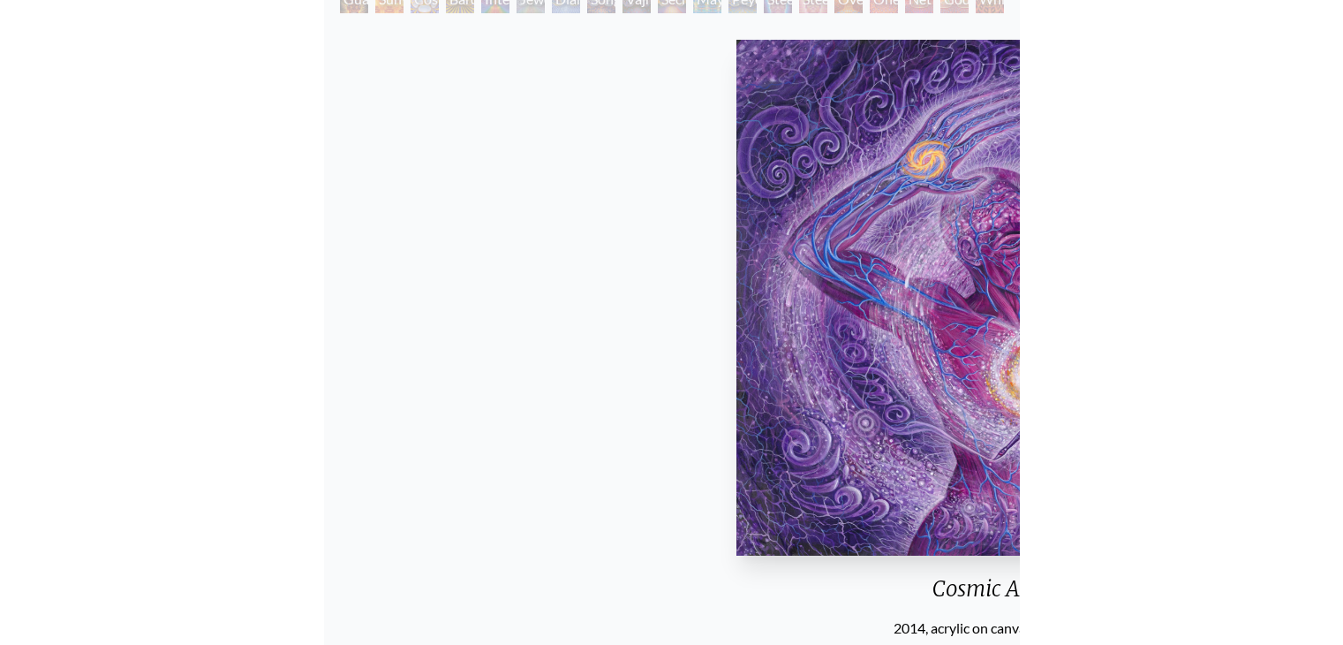
scroll to position [230, 0]
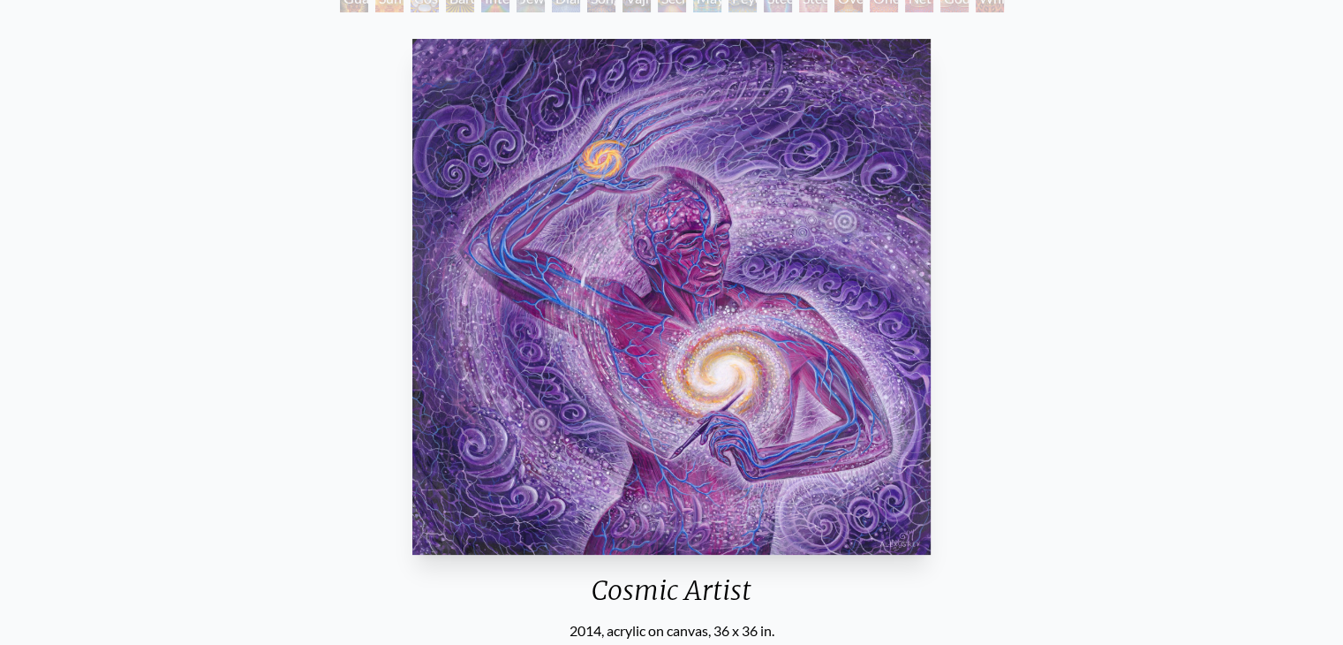
click at [1182, 201] on div "Cosmic Artist 2014, acrylic on canvas, 36 x 36 in. Visit the CoSM Shop Cosmic A…" at bounding box center [671, 598] width 1315 height 1132
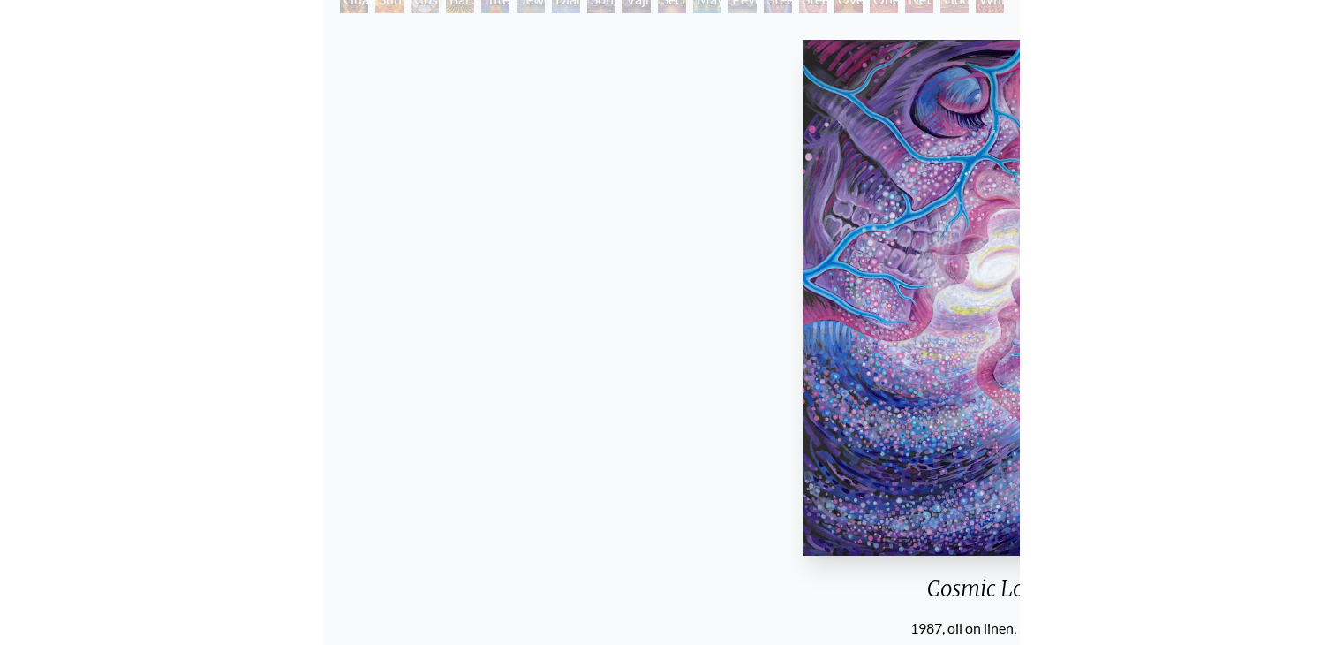
scroll to position [230, 0]
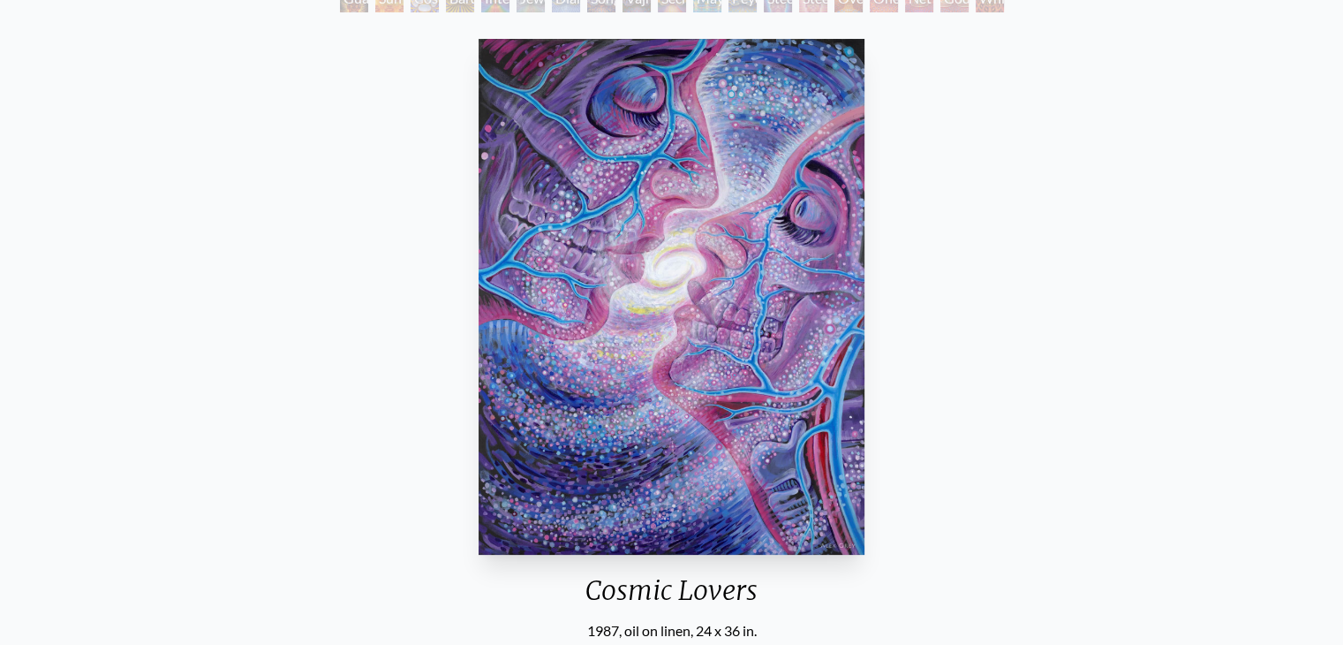
click at [1122, 229] on div "Cosmic Lovers 1987, oil on linen, 24 x 36 in. Visit the CoSM Shop" at bounding box center [671, 400] width 1315 height 736
click at [1111, 378] on div "Cosmic Lovers 1987, oil on linen, 24 x 36 in. Visit the CoSM Shop" at bounding box center [671, 400] width 1315 height 736
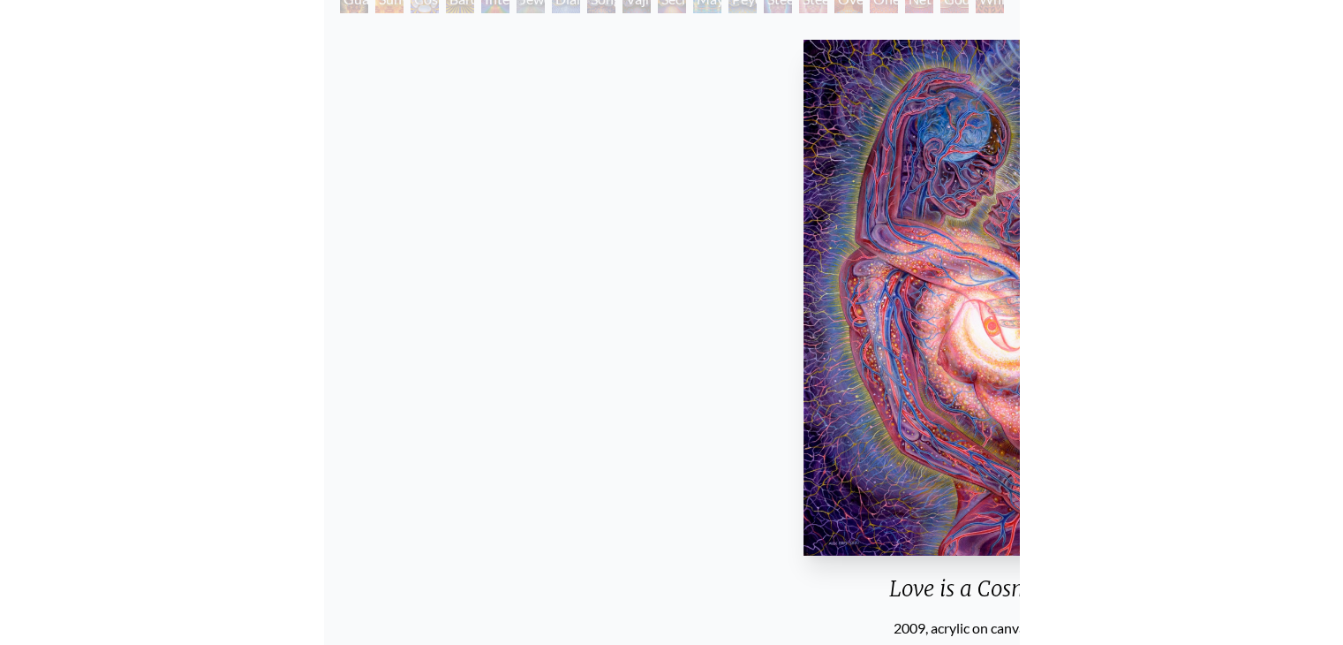
scroll to position [230, 0]
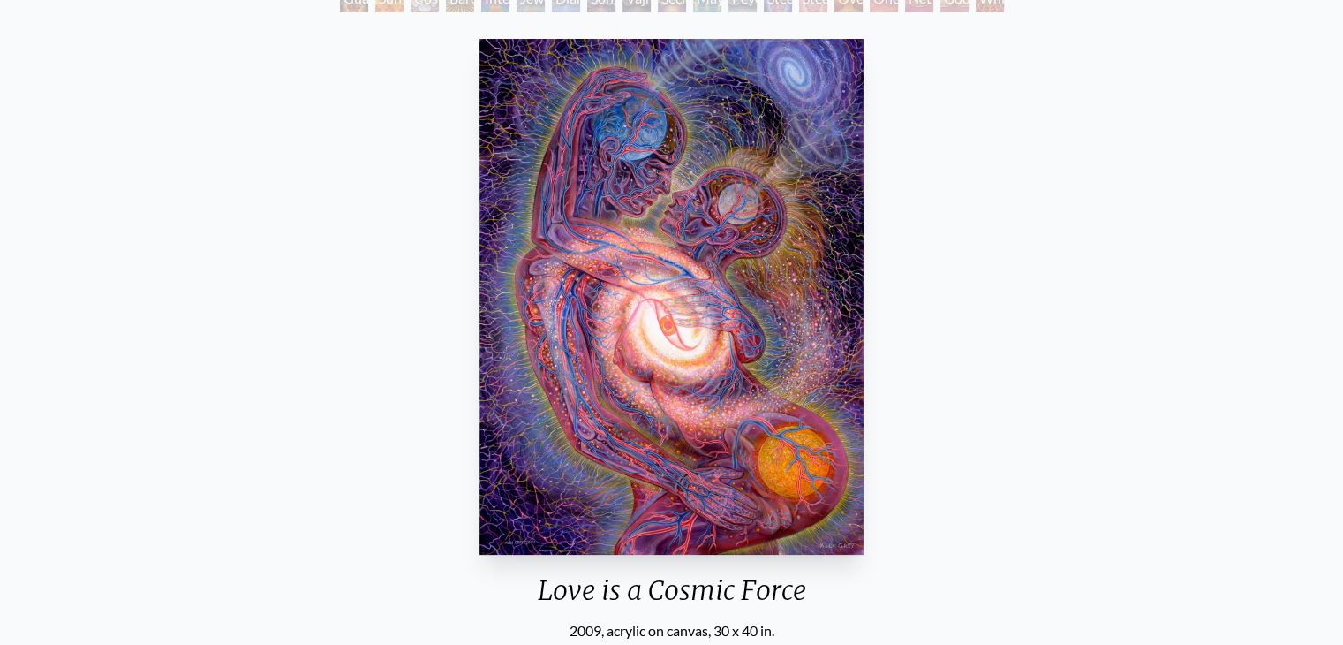
click at [1114, 261] on div "Love is a Cosmic Force 2009, acrylic on canvas, 30 x 40 in. Visit the CoSM Shop…" at bounding box center [671, 598] width 1315 height 1132
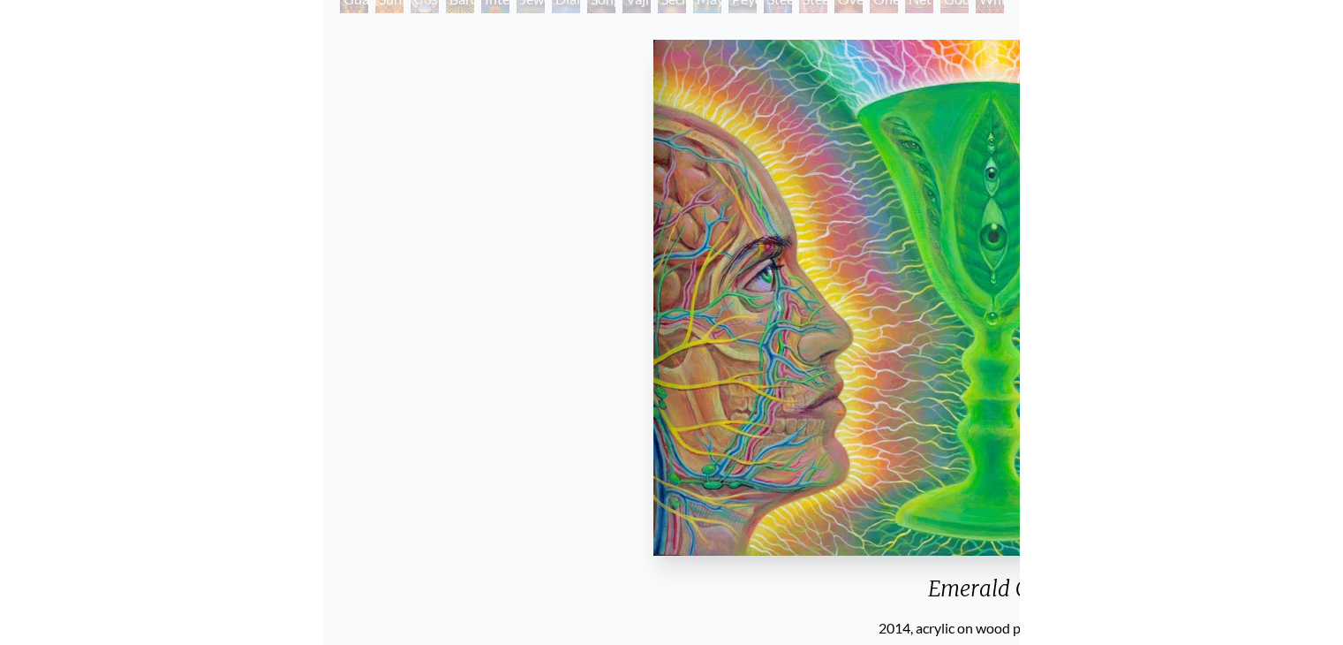
scroll to position [230, 0]
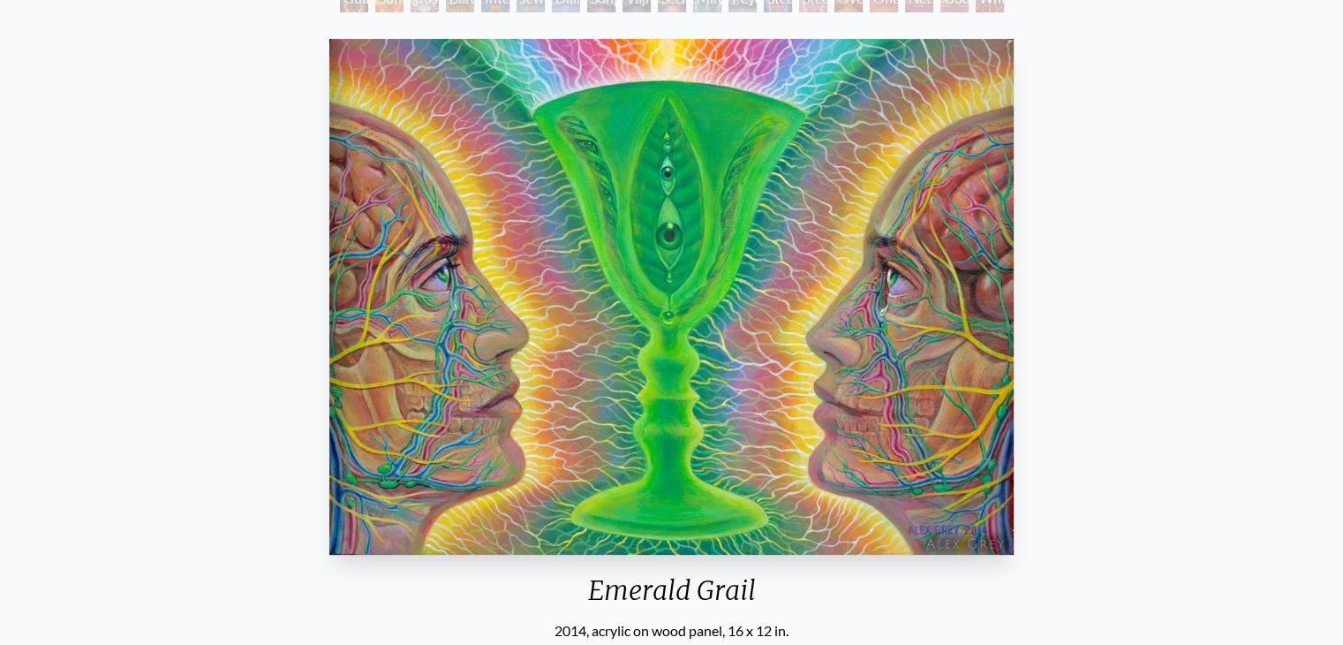
click at [1113, 364] on div "Emerald Grail 2014, acrylic on wood panel, 16 x 12 in. Visit the CoSM Shop" at bounding box center [671, 400] width 1315 height 736
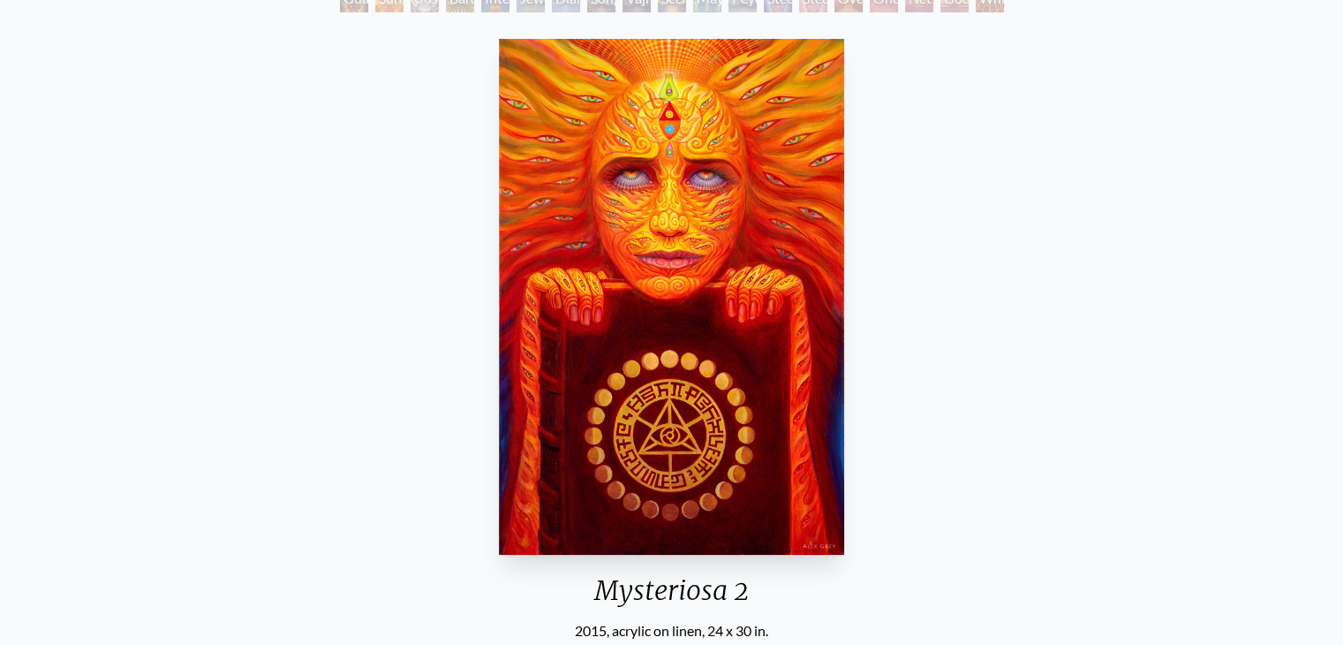
scroll to position [180, 0]
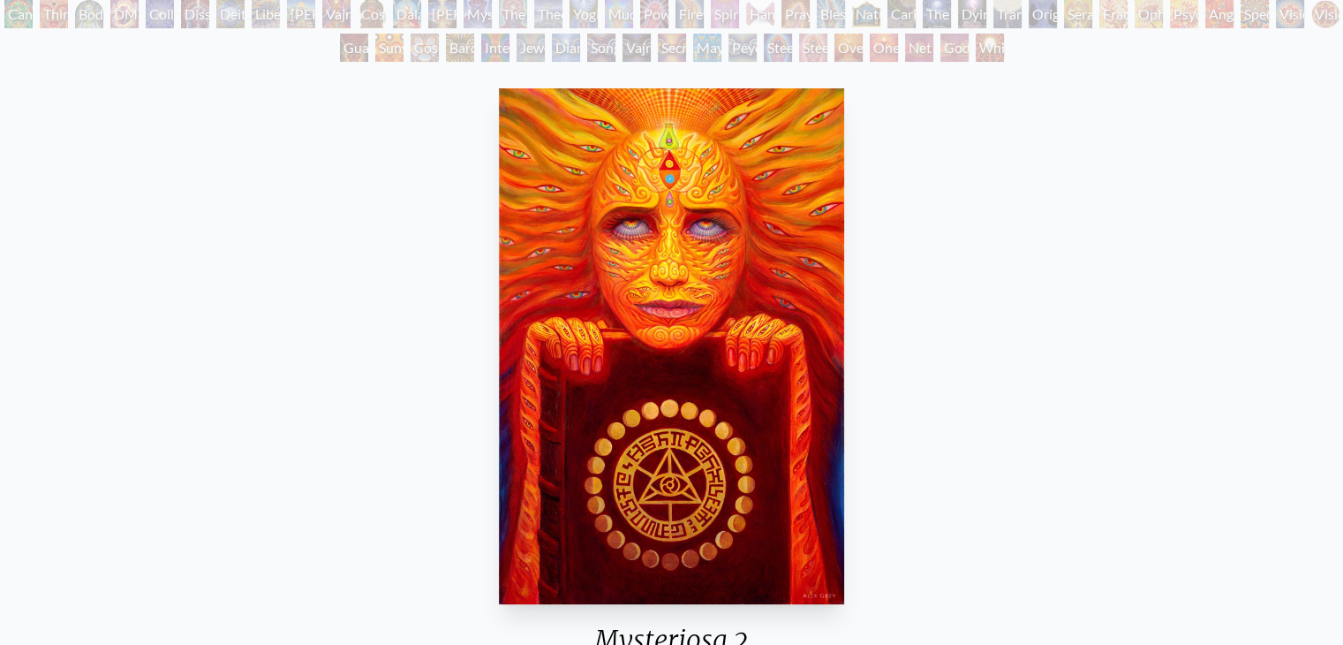
click at [717, 351] on img "44 / 133" at bounding box center [671, 346] width 345 height 516
click at [1109, 301] on div "Mysteriosa 2 2015, acrylic on linen, 24 x 30 in. Visit the CoSM Shop" at bounding box center [671, 449] width 1315 height 736
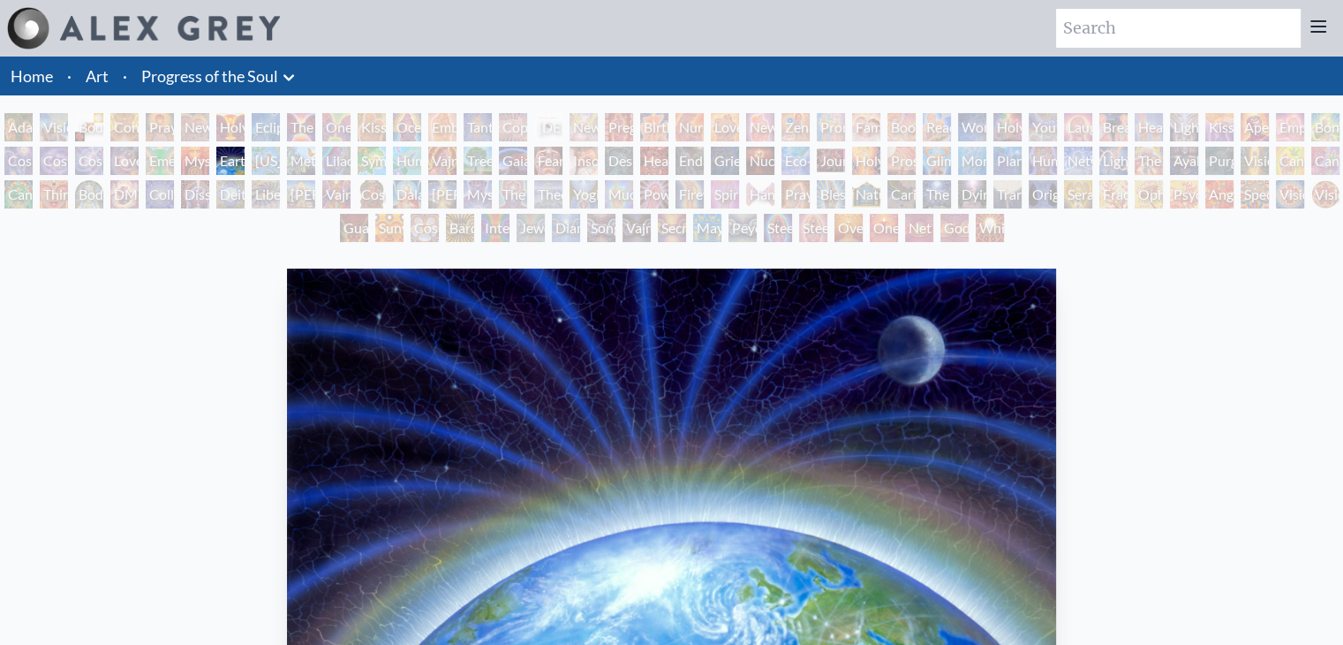
click at [1144, 348] on div "Earth Energies 1987, acrylic on paper, 30 x 18 in. Visit the CoSM Shop" at bounding box center [671, 629] width 1315 height 736
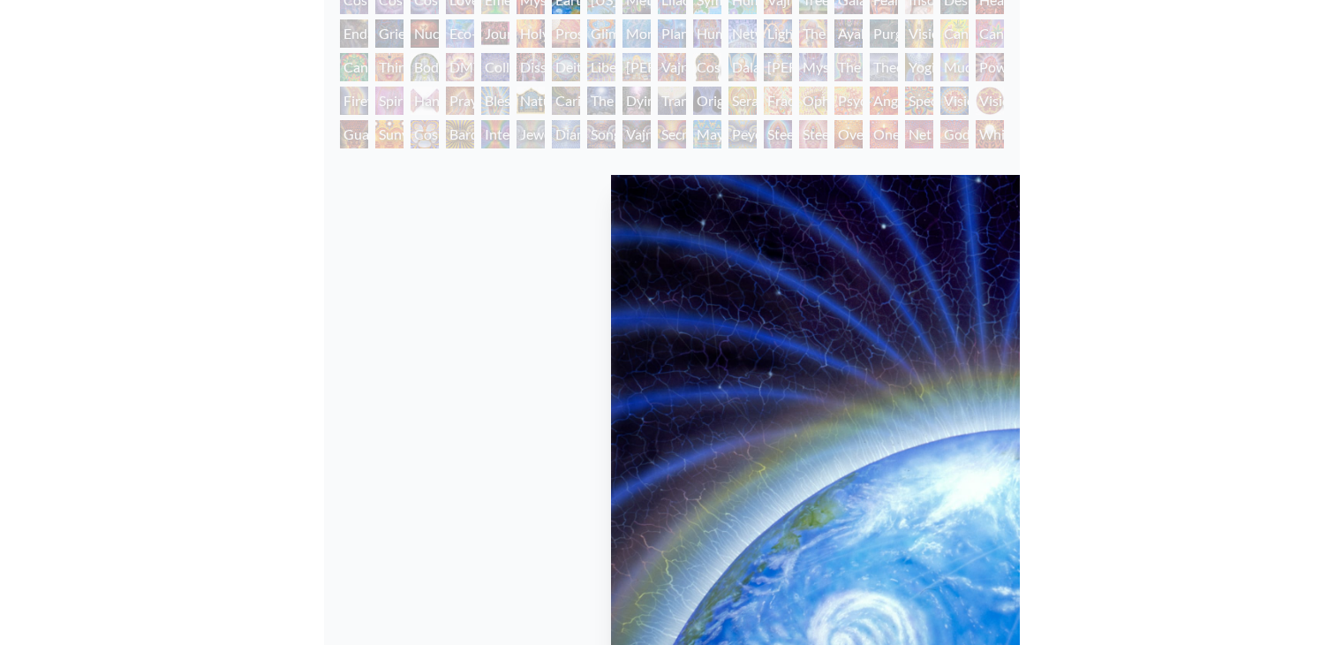
scroll to position [162, 0]
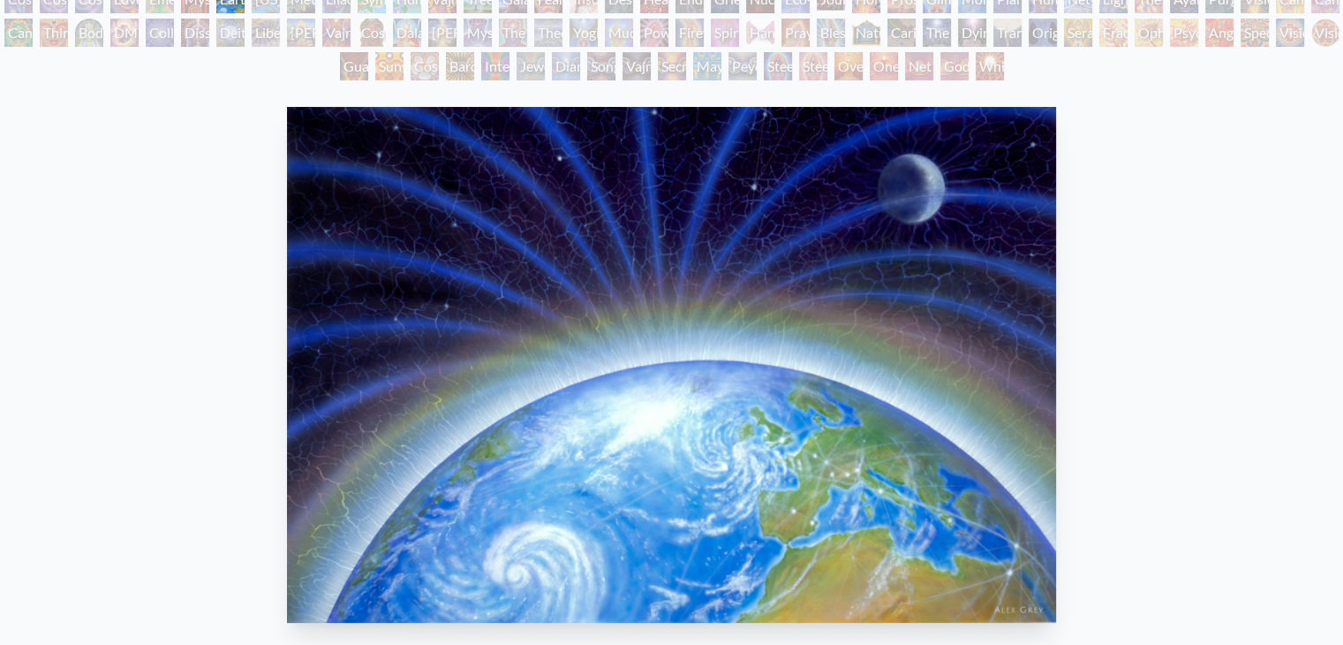
click at [1123, 272] on div "Earth Energies 1987, acrylic on paper, 30 x 18 in. Visit the CoSM Shop" at bounding box center [671, 468] width 1315 height 736
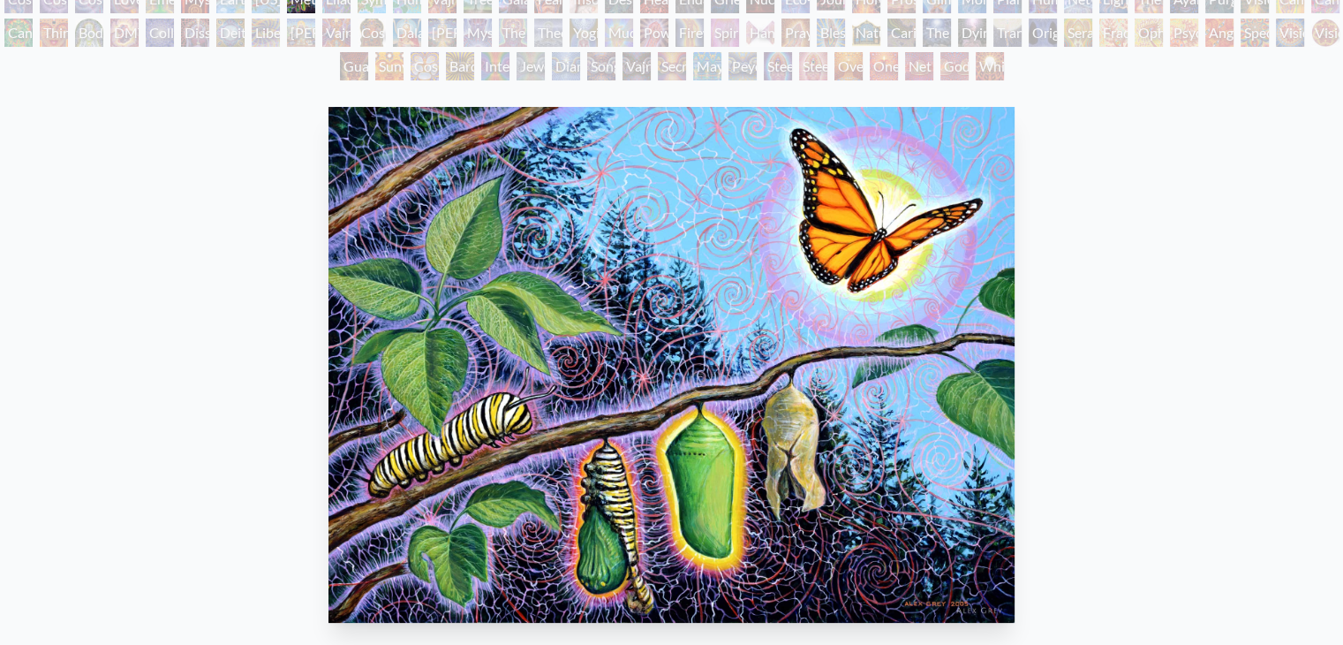
click at [682, 318] on img "47 / 133" at bounding box center [671, 365] width 686 height 516
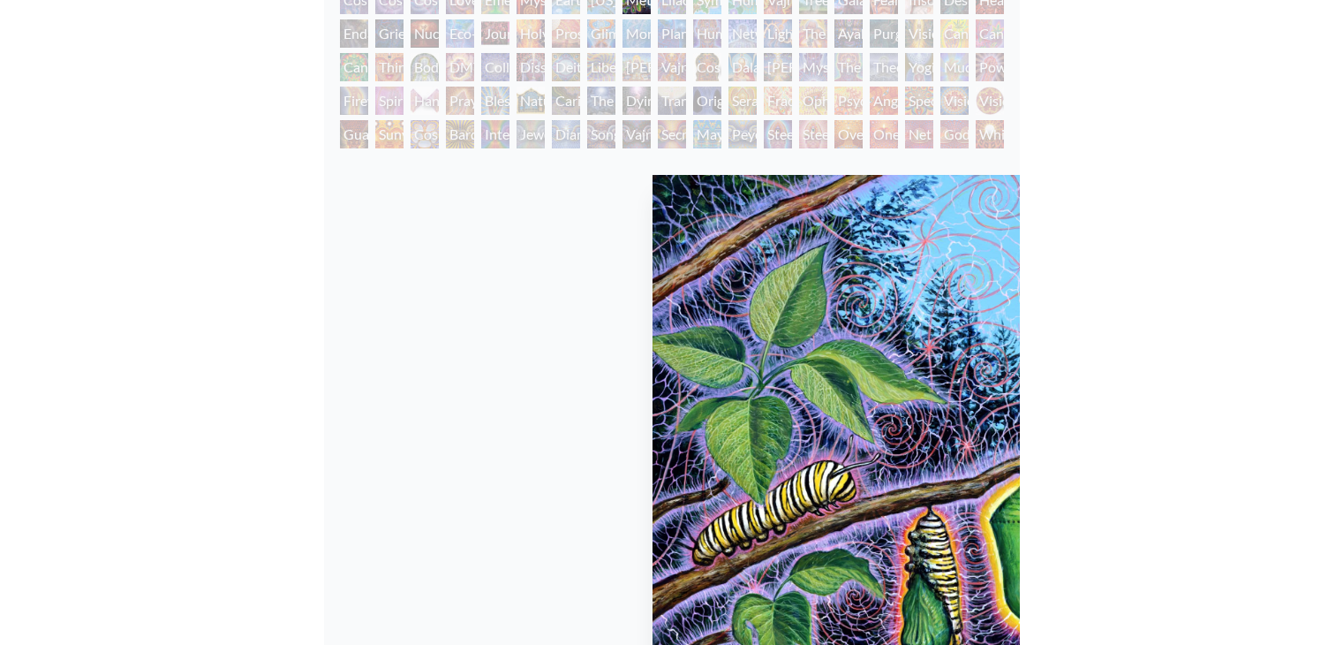
scroll to position [162, 0]
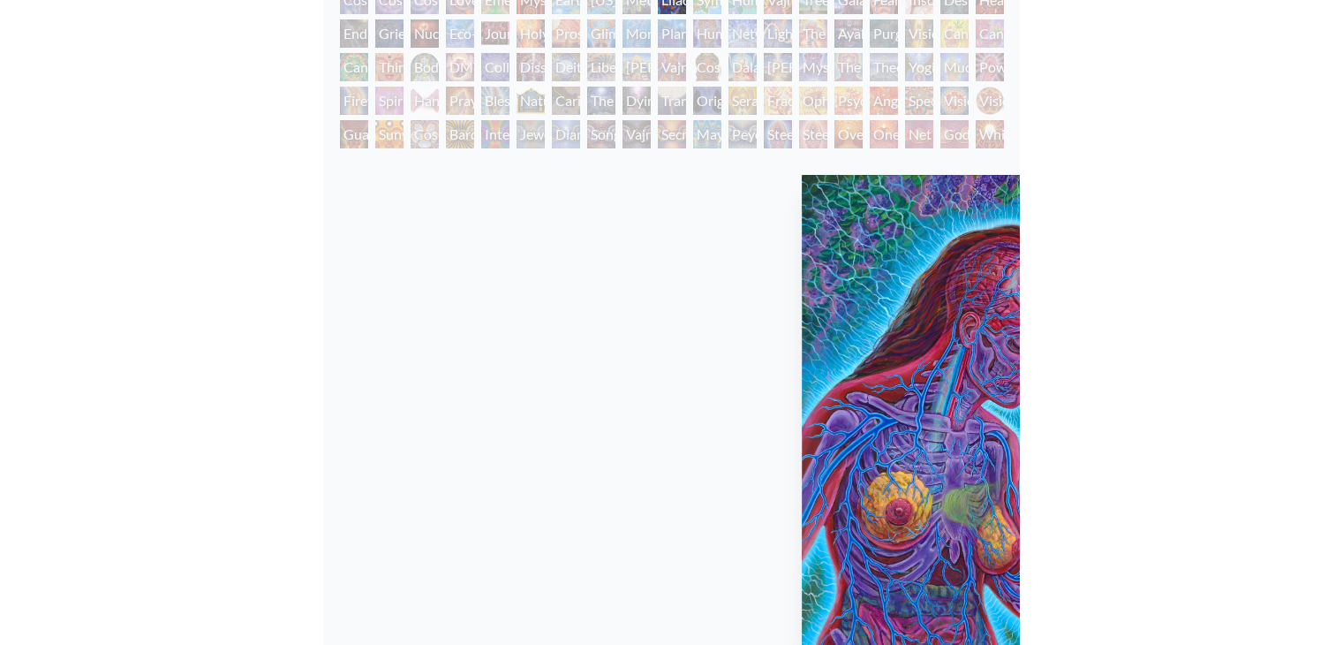
scroll to position [162, 0]
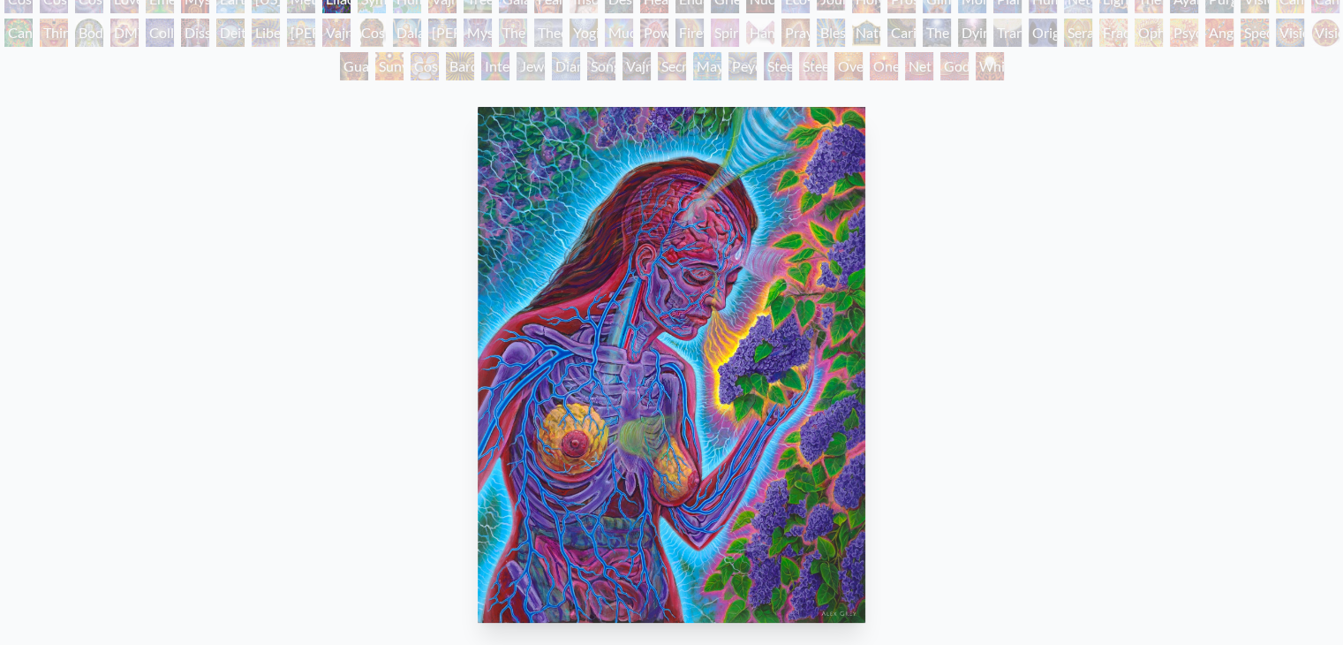
click at [985, 282] on div "Lilacs 2008, acrylic on canvas, 30 x 40 in. Visit the CoSM Shop" at bounding box center [671, 468] width 1315 height 736
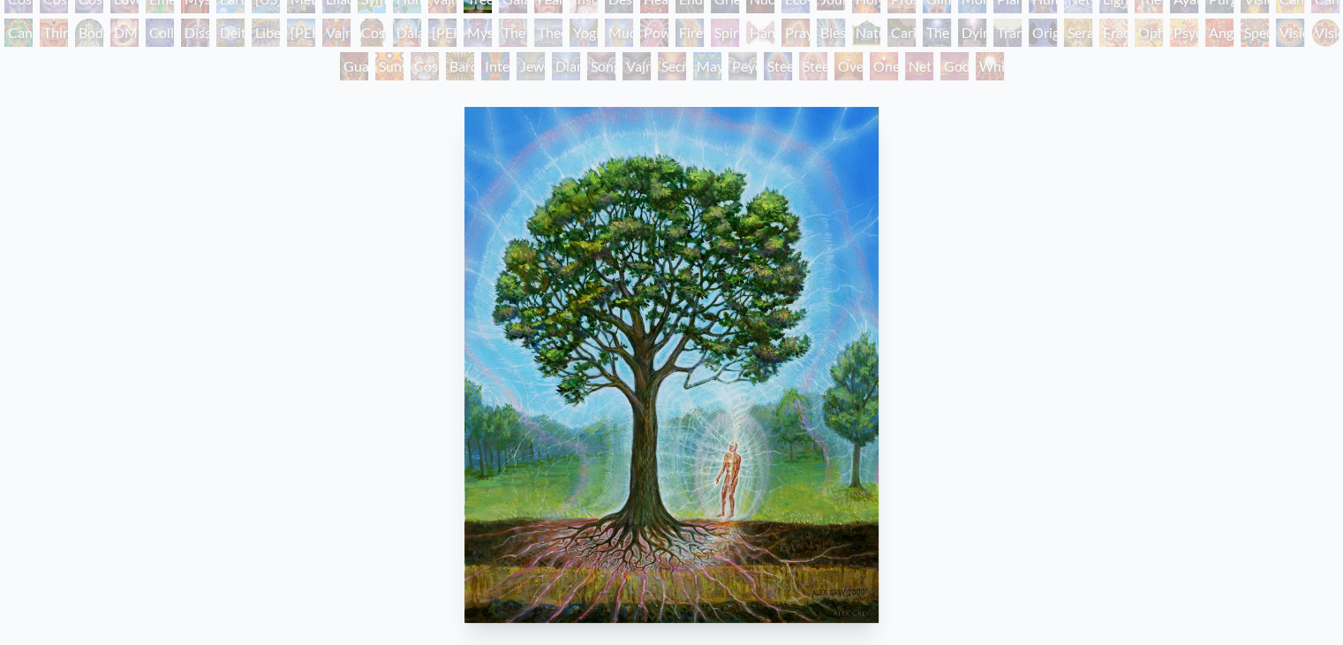
click at [696, 402] on img "52 / 133" at bounding box center [671, 365] width 415 height 516
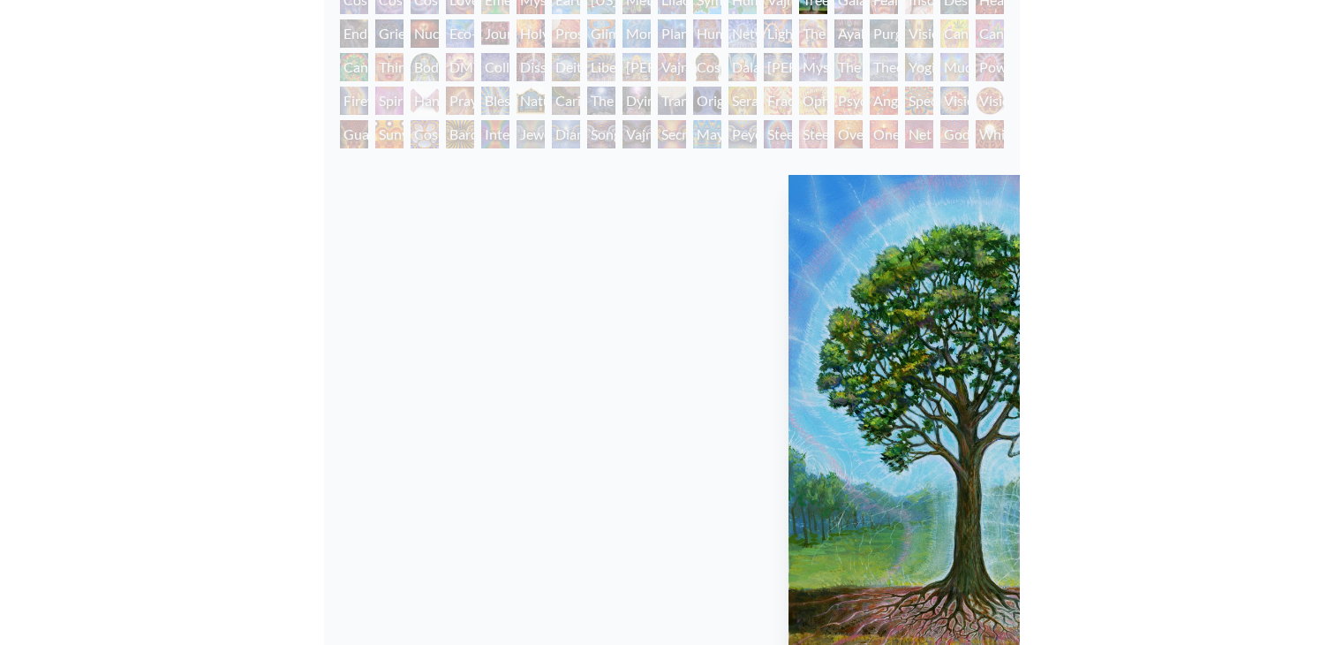
scroll to position [162, 0]
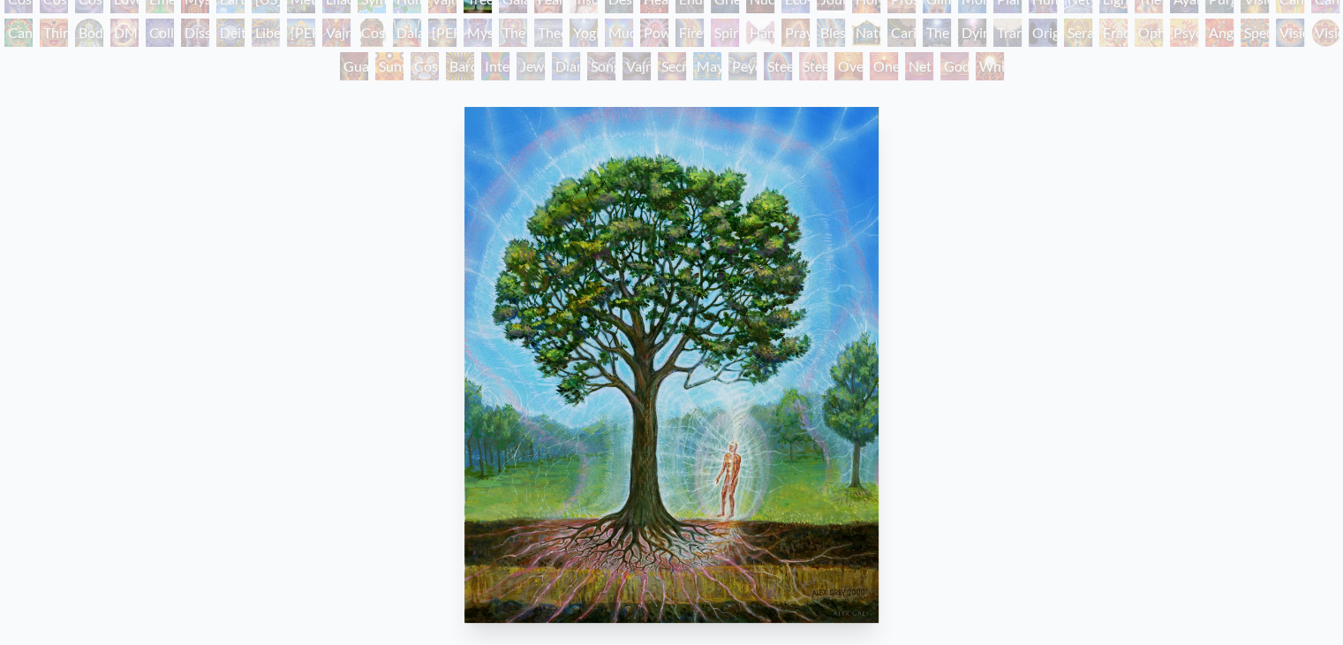
click at [1023, 372] on div "Tree & Person 2000, acrylic on wood, 8 x 10 in. Visit the CoSM Shop" at bounding box center [671, 468] width 1315 height 736
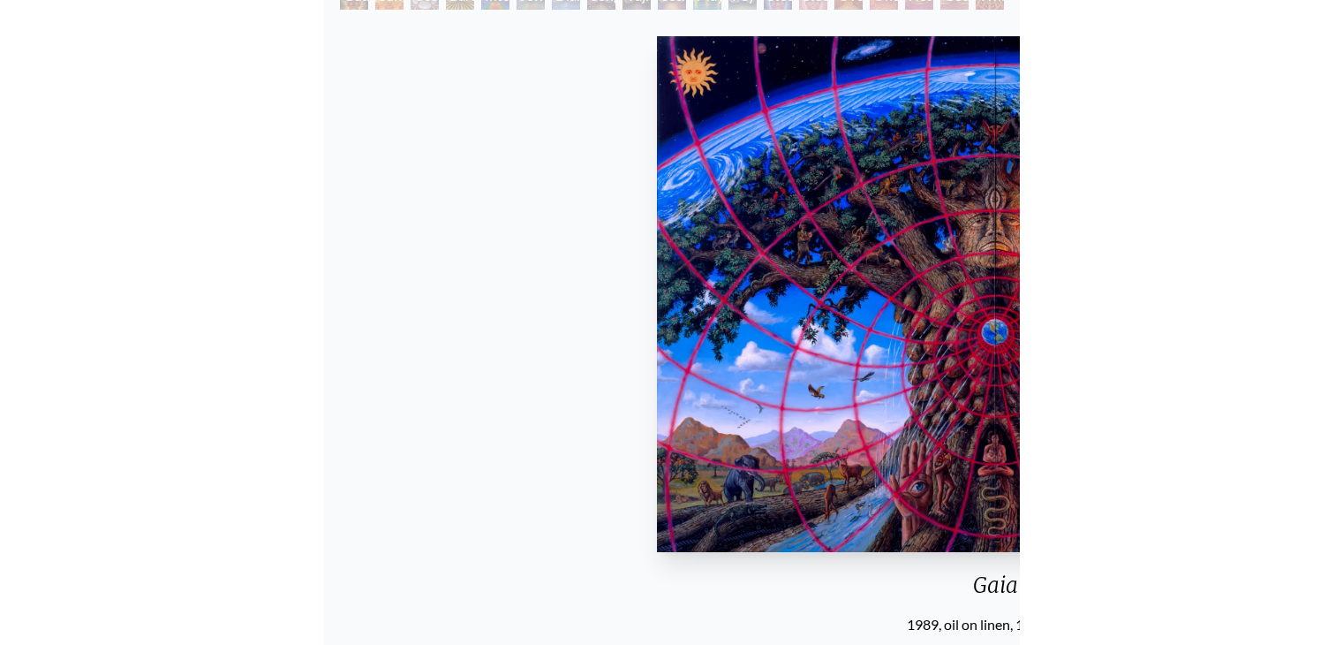
scroll to position [233, 0]
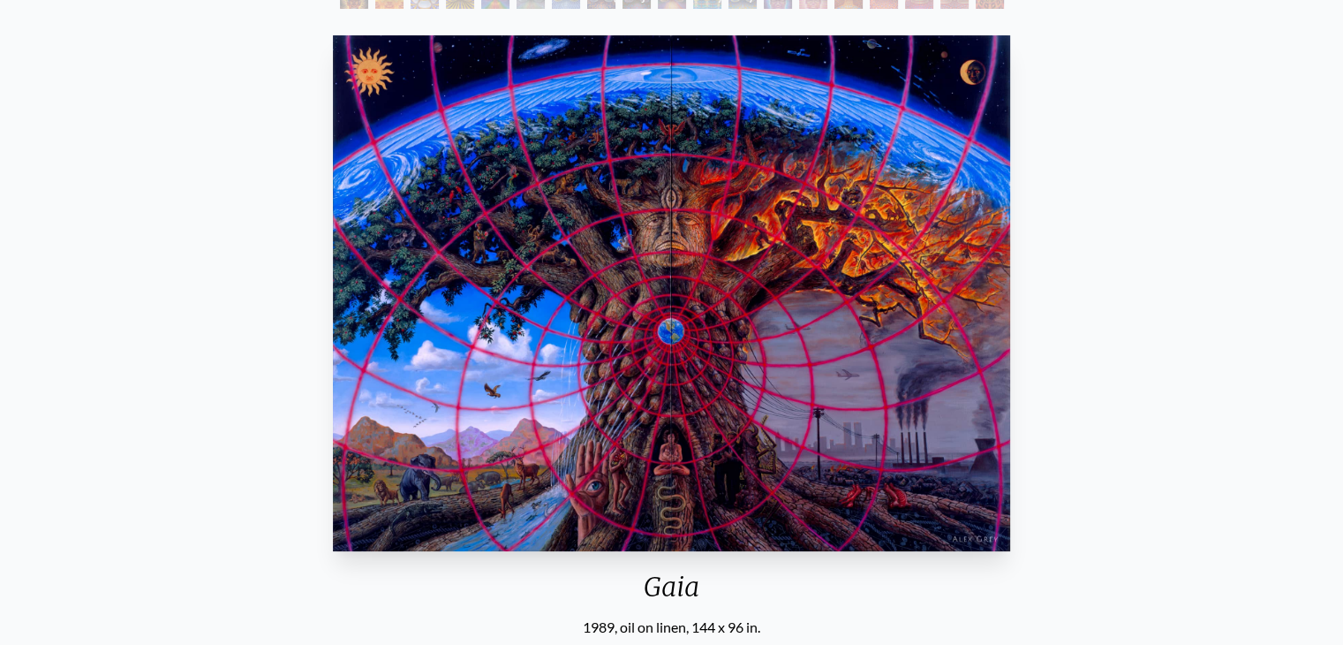
click at [1196, 315] on div "Gaia 1989, oil on linen, 144 x 96 in. Visit the CoSM Shop Gaia - Canvas Print" at bounding box center [671, 594] width 1315 height 1132
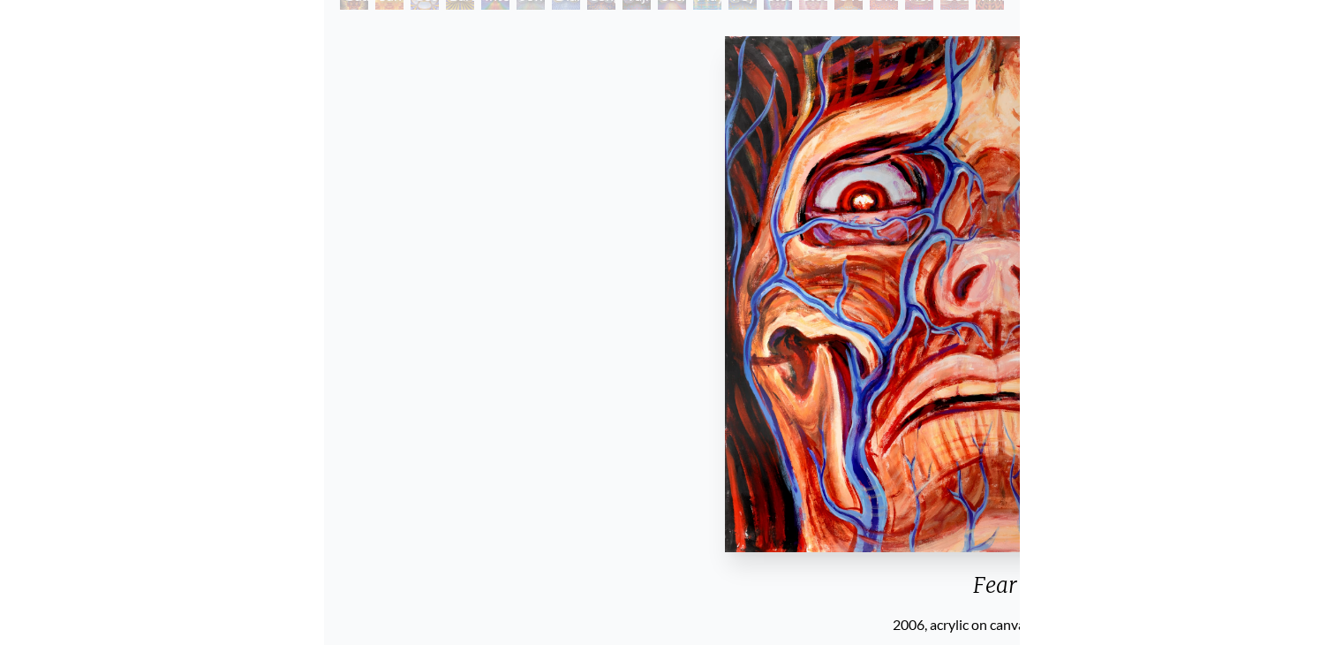
scroll to position [233, 0]
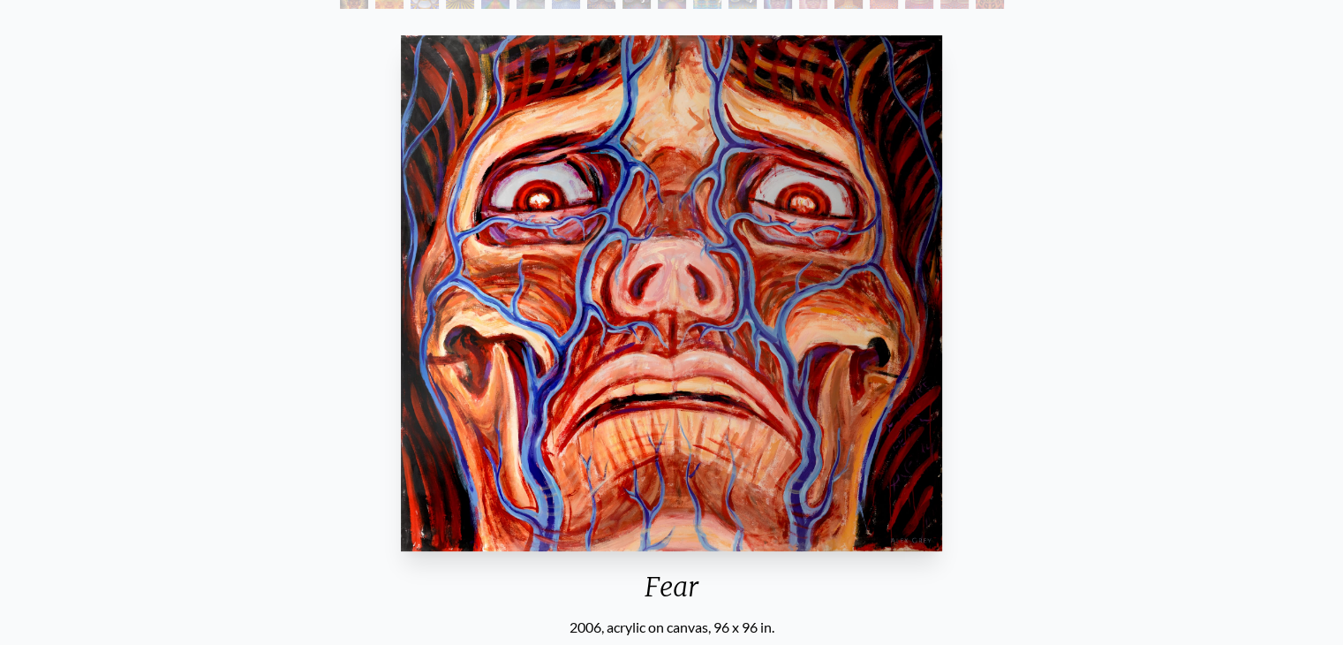
click at [1075, 452] on div "Fear 2006, acrylic on canvas, 96 x 96 in. Visit the CoSM Shop" at bounding box center [671, 396] width 1315 height 736
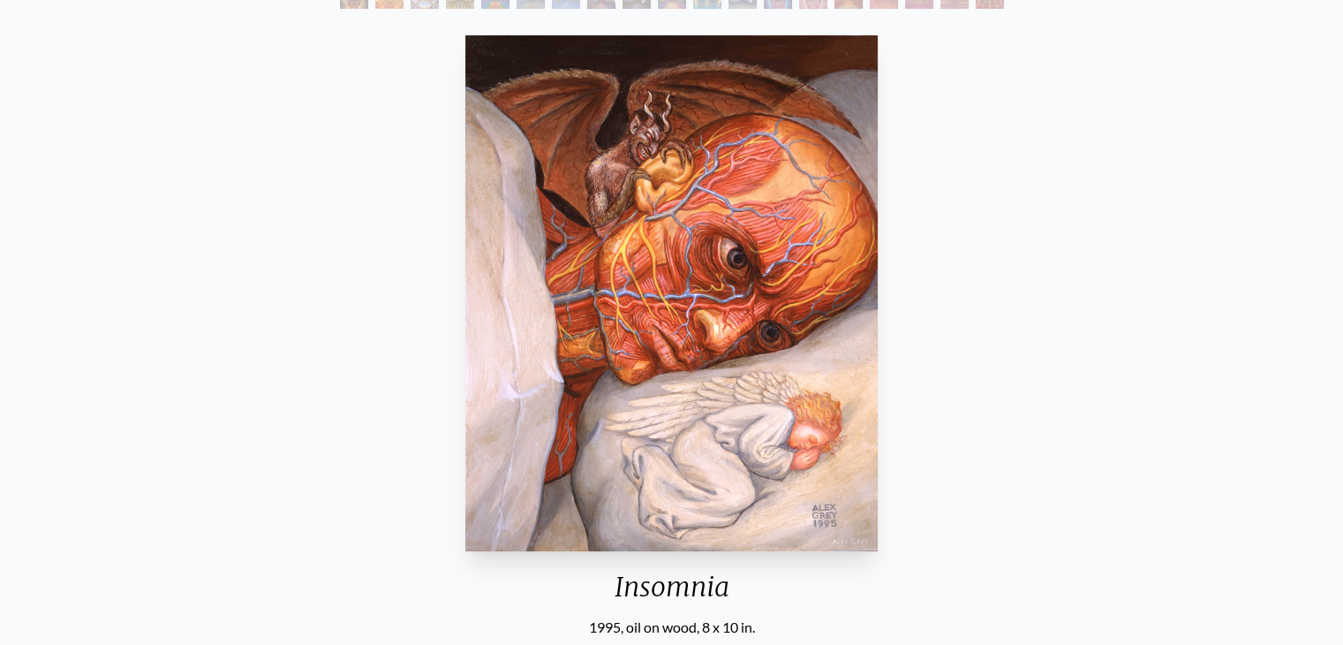
click at [673, 356] on img "55 / 133" at bounding box center [670, 293] width 411 height 516
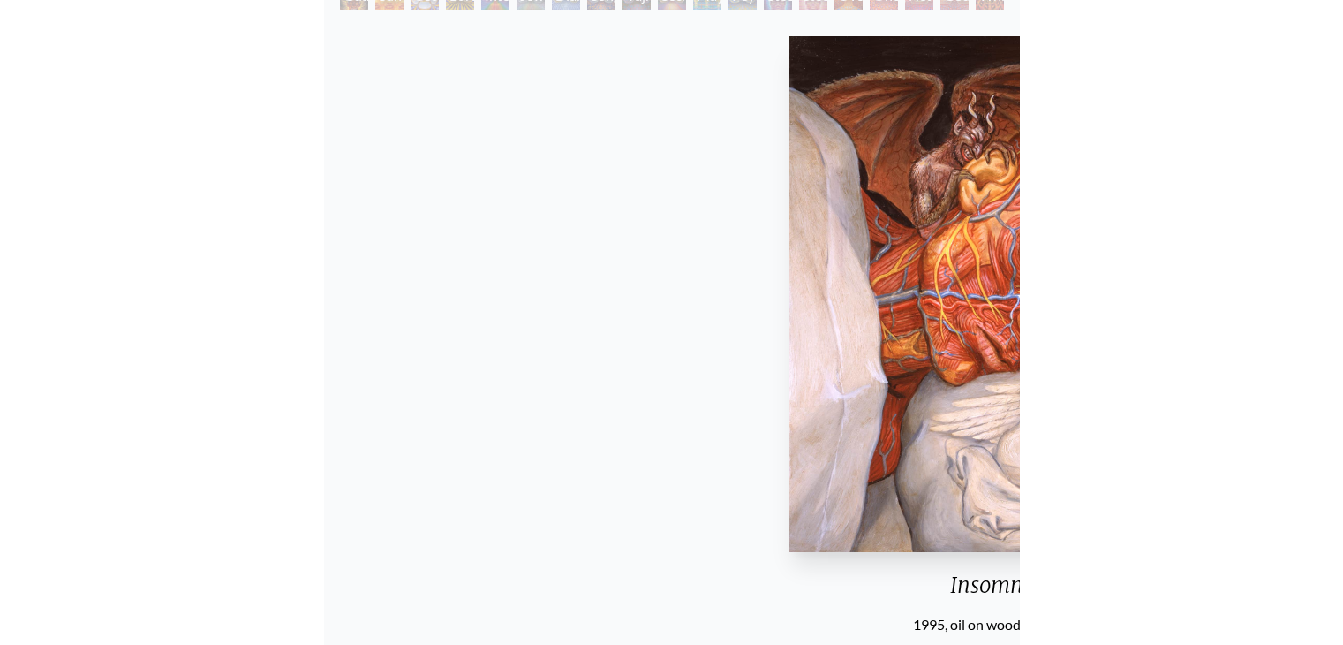
scroll to position [233, 0]
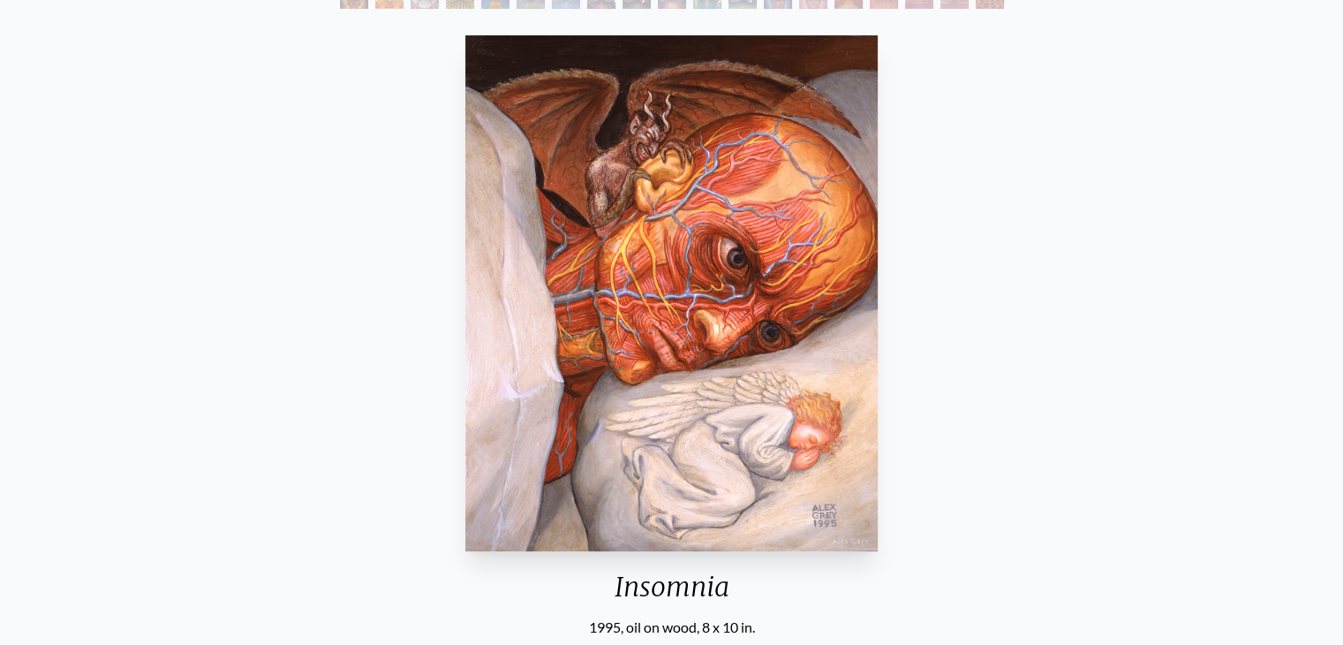
click at [1003, 404] on div "[MEDICAL_DATA] 1995, oil on wood, 8 x 10 in. Visit the CoSM Shop" at bounding box center [671, 396] width 1315 height 736
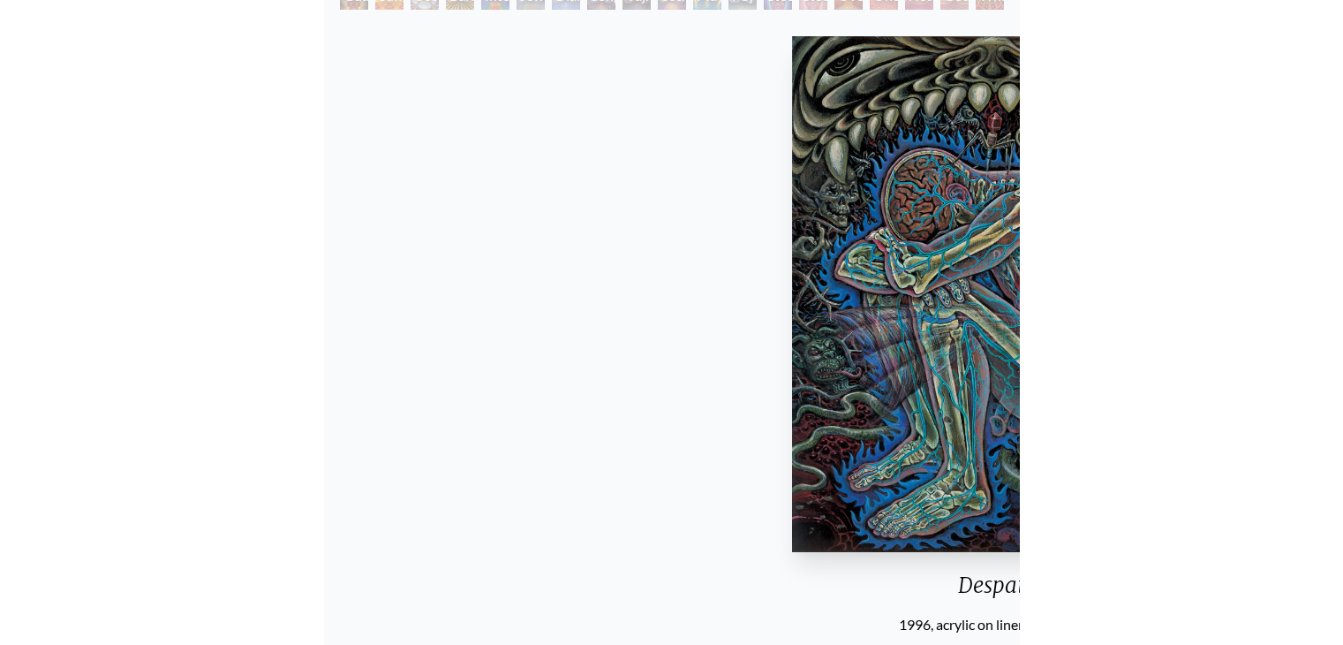
scroll to position [233, 0]
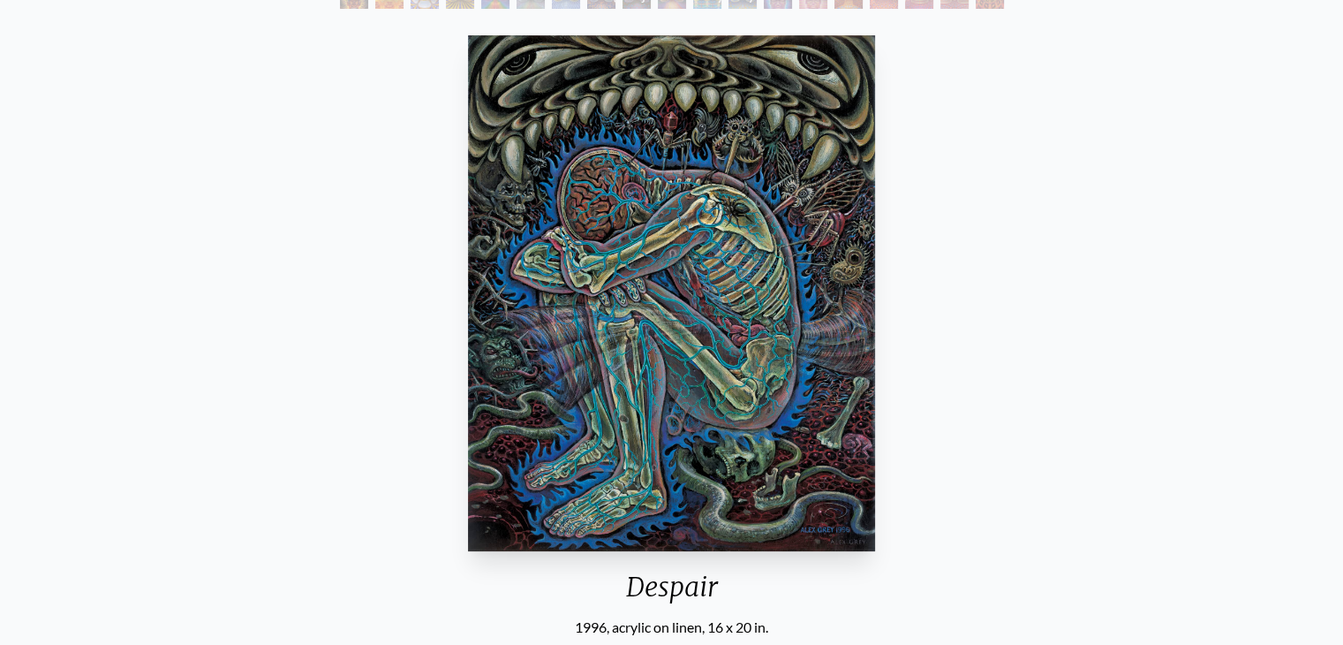
click at [897, 320] on div "Despair 1996, acrylic on linen, 16 x 20 in. Visit the CoSM Shop" at bounding box center [671, 396] width 1315 height 736
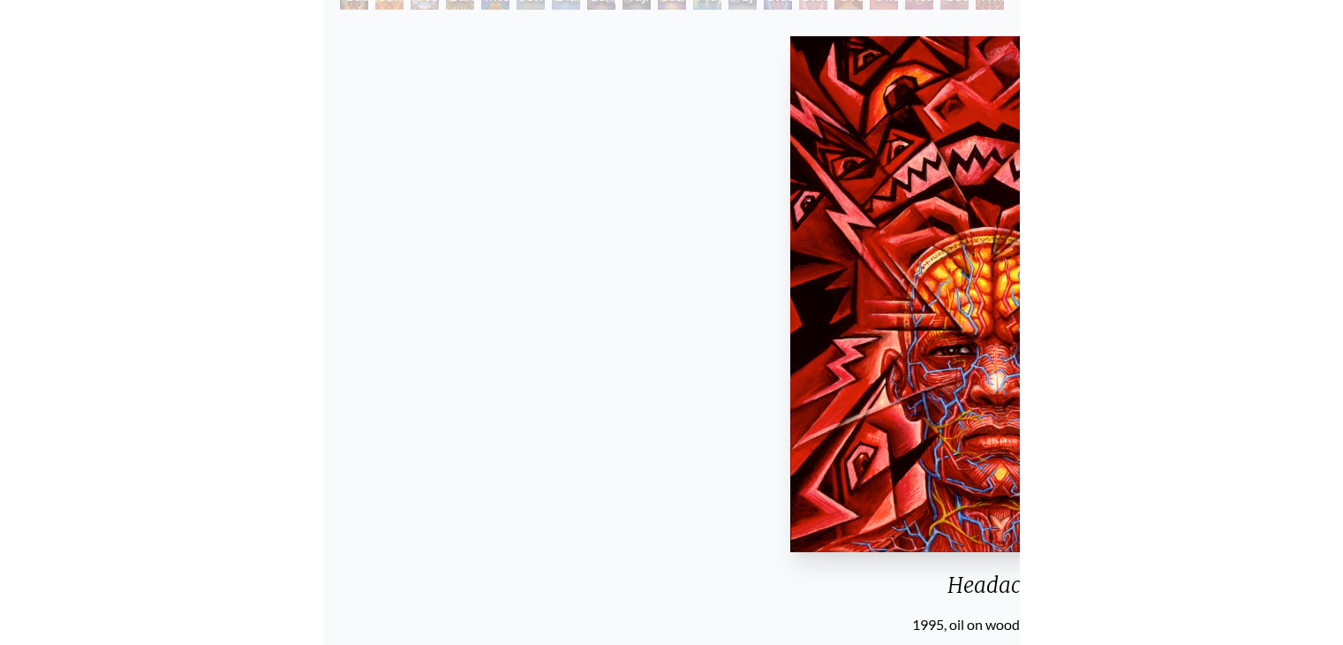
scroll to position [233, 0]
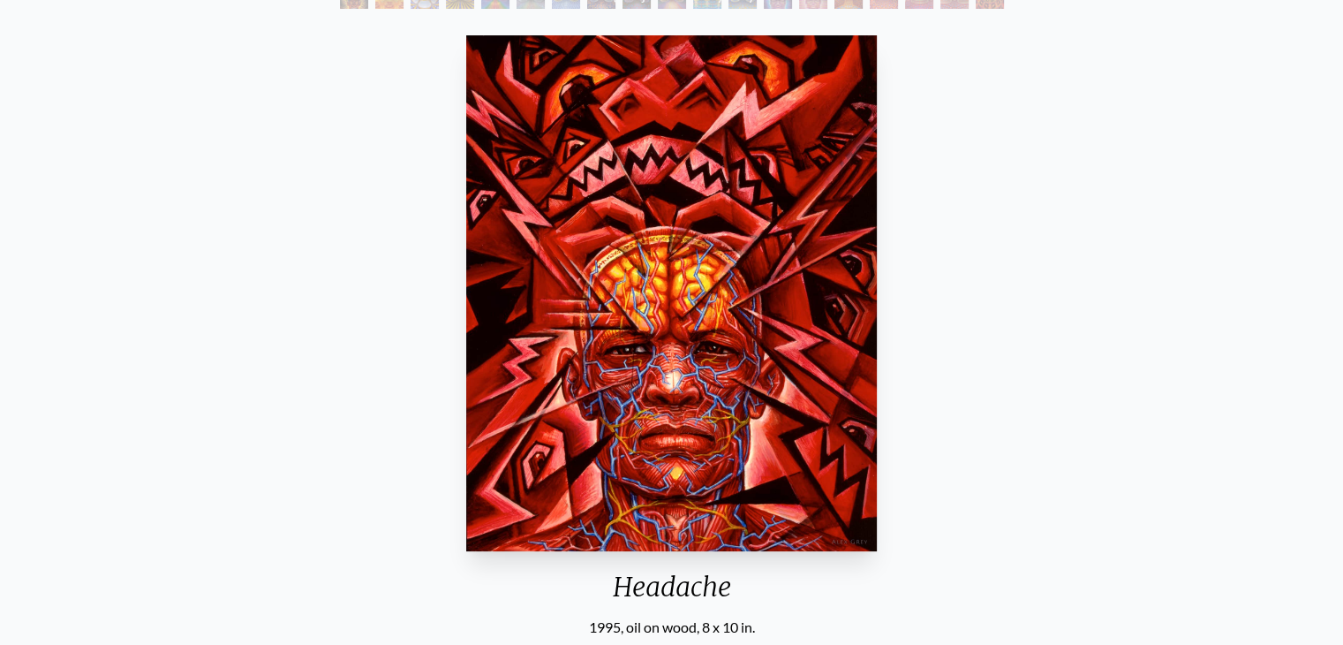
click at [1022, 315] on div "Headache 1995, oil on wood, 8 x 10 in. Visit the CoSM Shop" at bounding box center [671, 396] width 1315 height 736
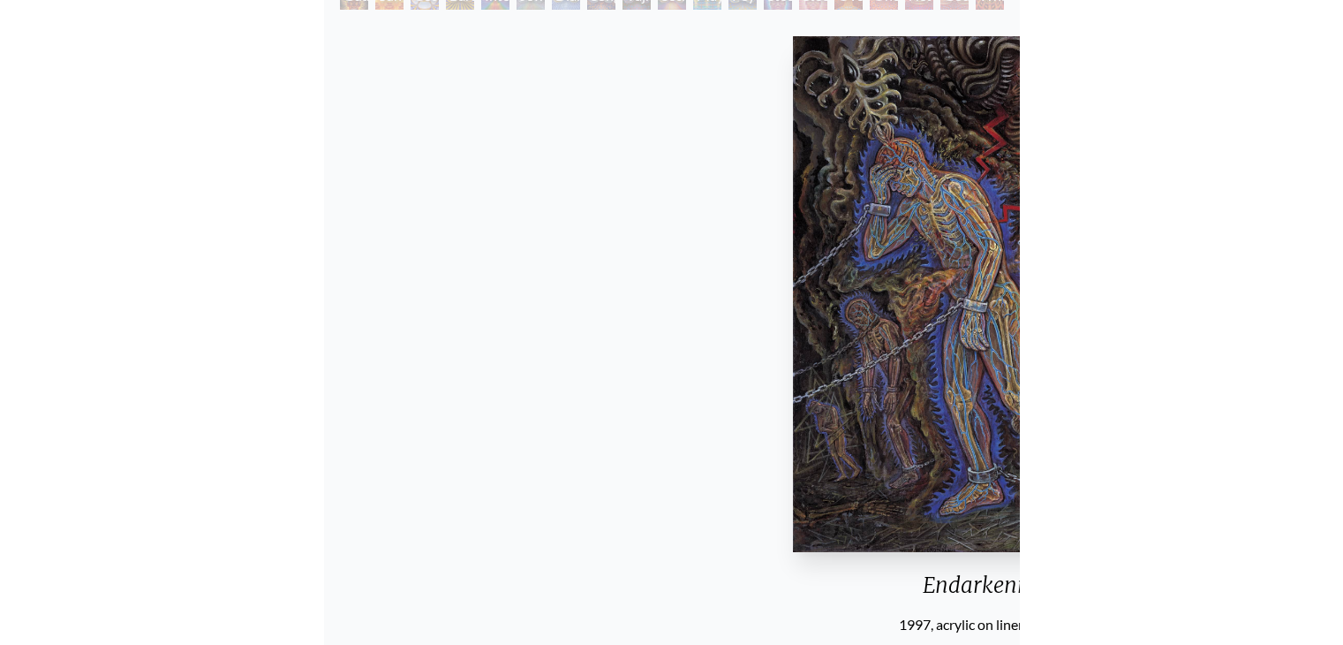
scroll to position [233, 0]
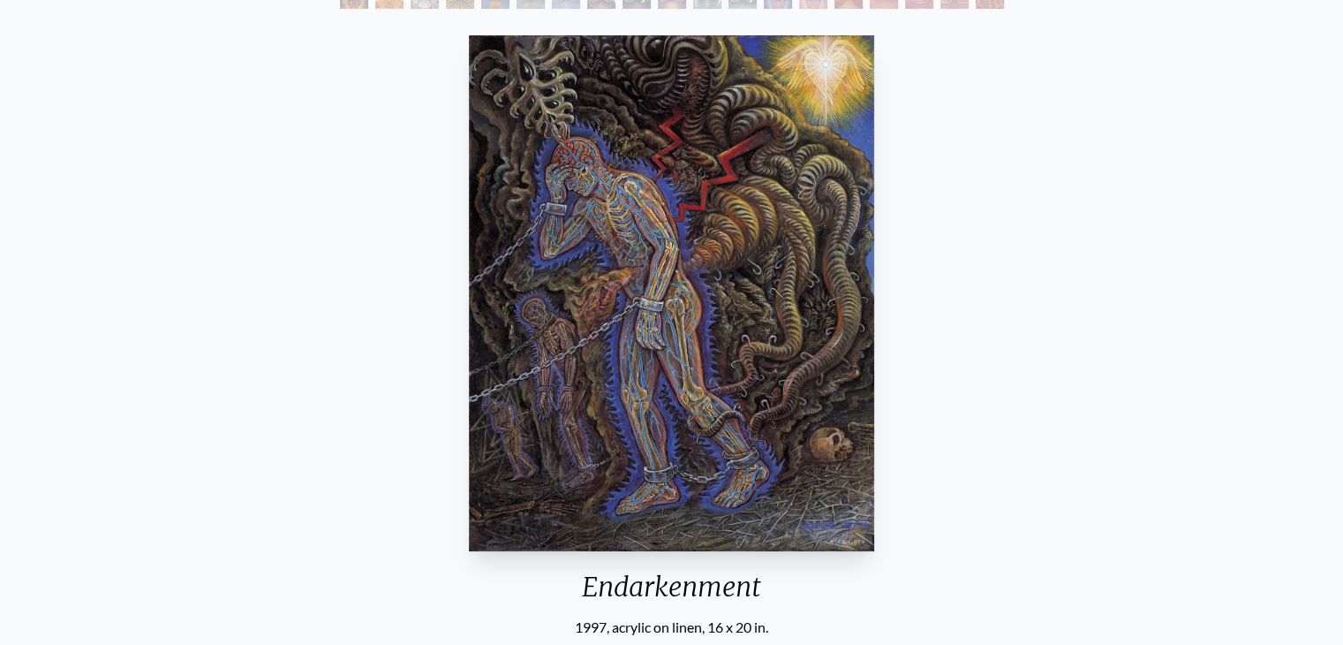
click at [950, 313] on div "Endarkenment 1997, acrylic on linen, 16 x 20 in. Visit the CoSM Shop" at bounding box center [671, 396] width 1315 height 736
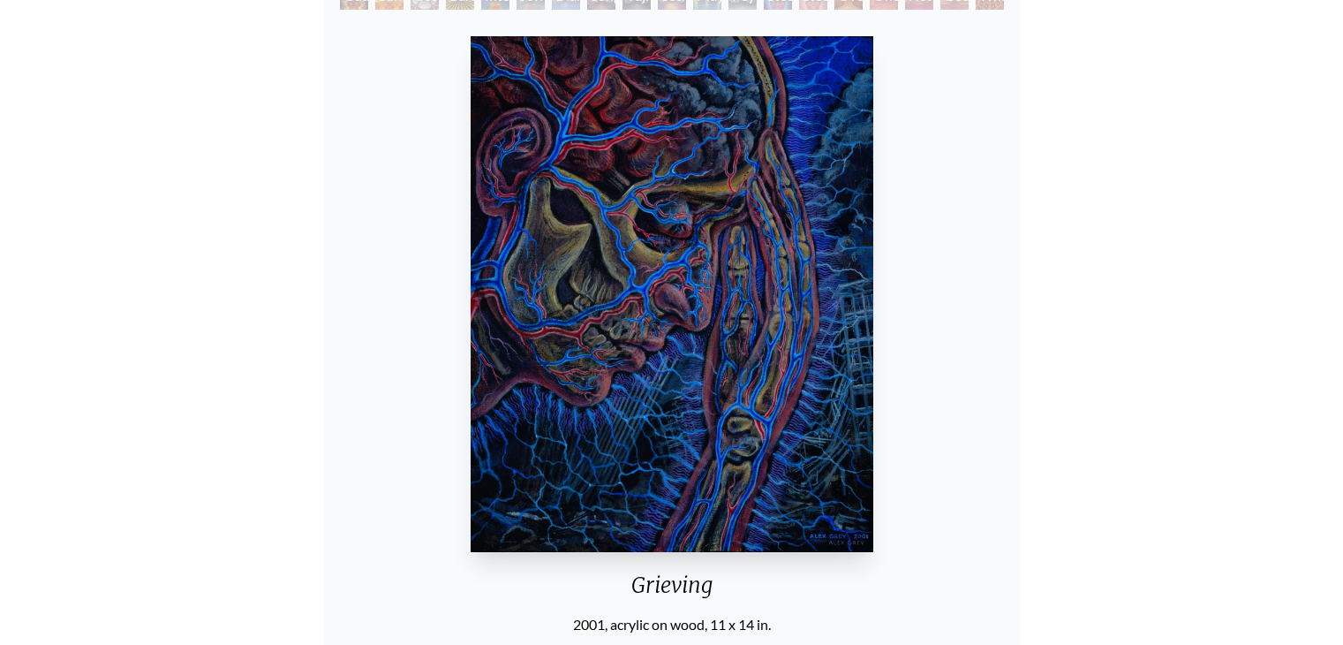
scroll to position [233, 0]
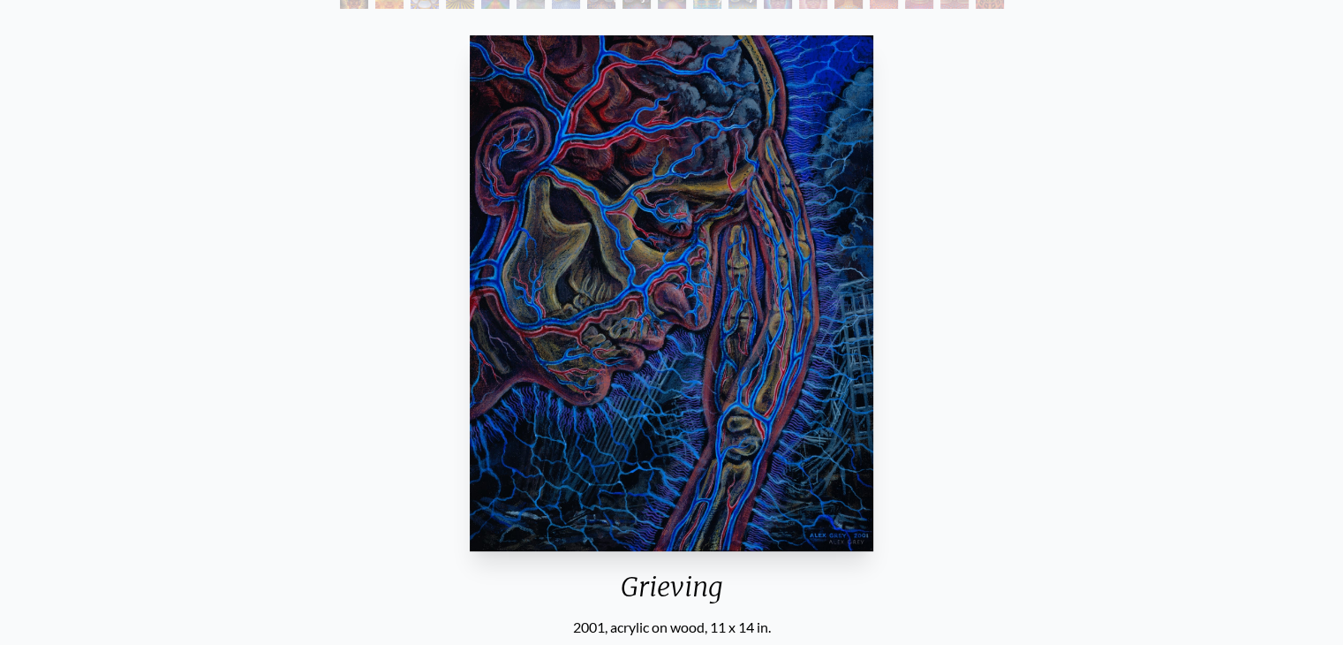
click at [1091, 344] on div "Grieving 2001, acrylic on wood, 11 x 14 in. Visit the CoSM Shop" at bounding box center [671, 396] width 1315 height 736
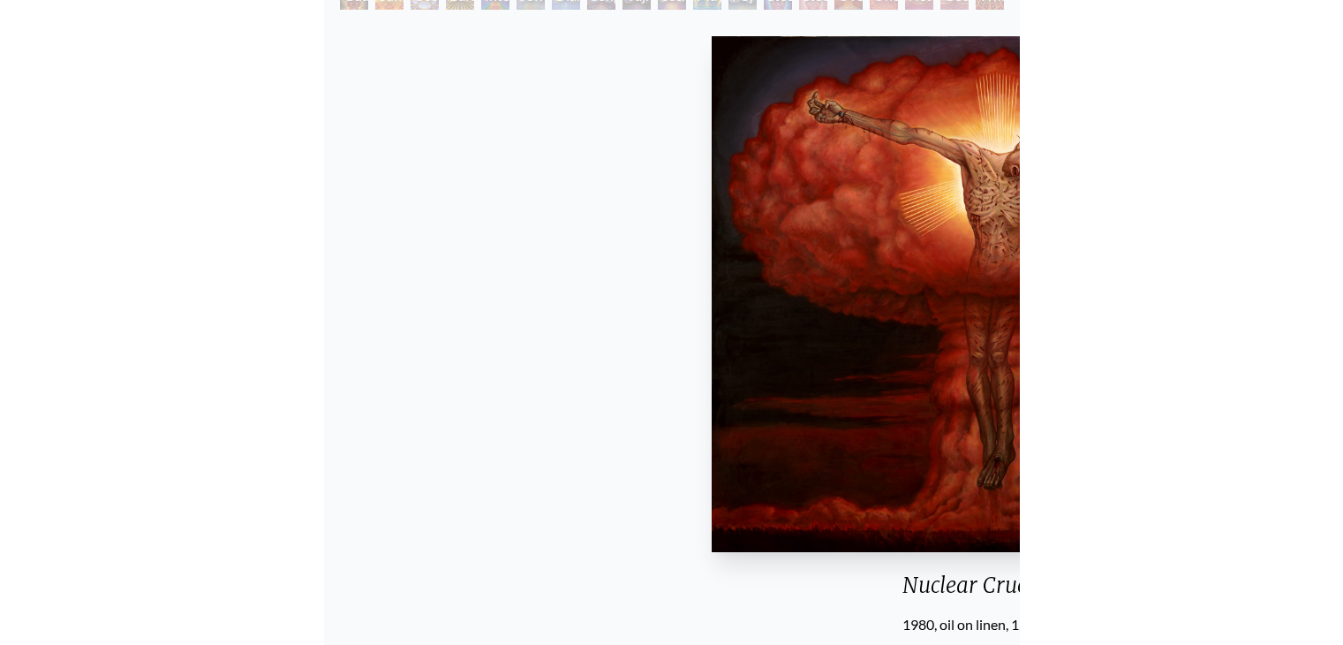
scroll to position [233, 0]
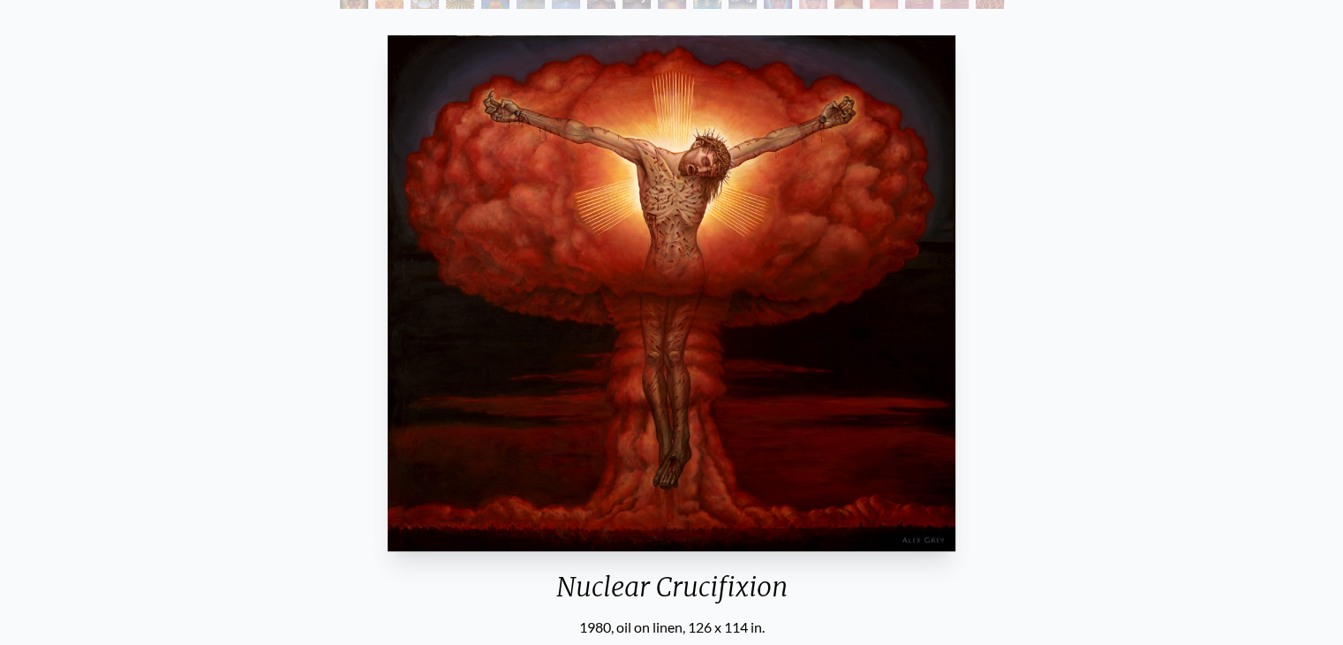
click at [1098, 428] on div "Nuclear Crucifixion 1980, oil on linen, 126 x 114 in. Visit the CoSM Shop" at bounding box center [671, 396] width 1315 height 736
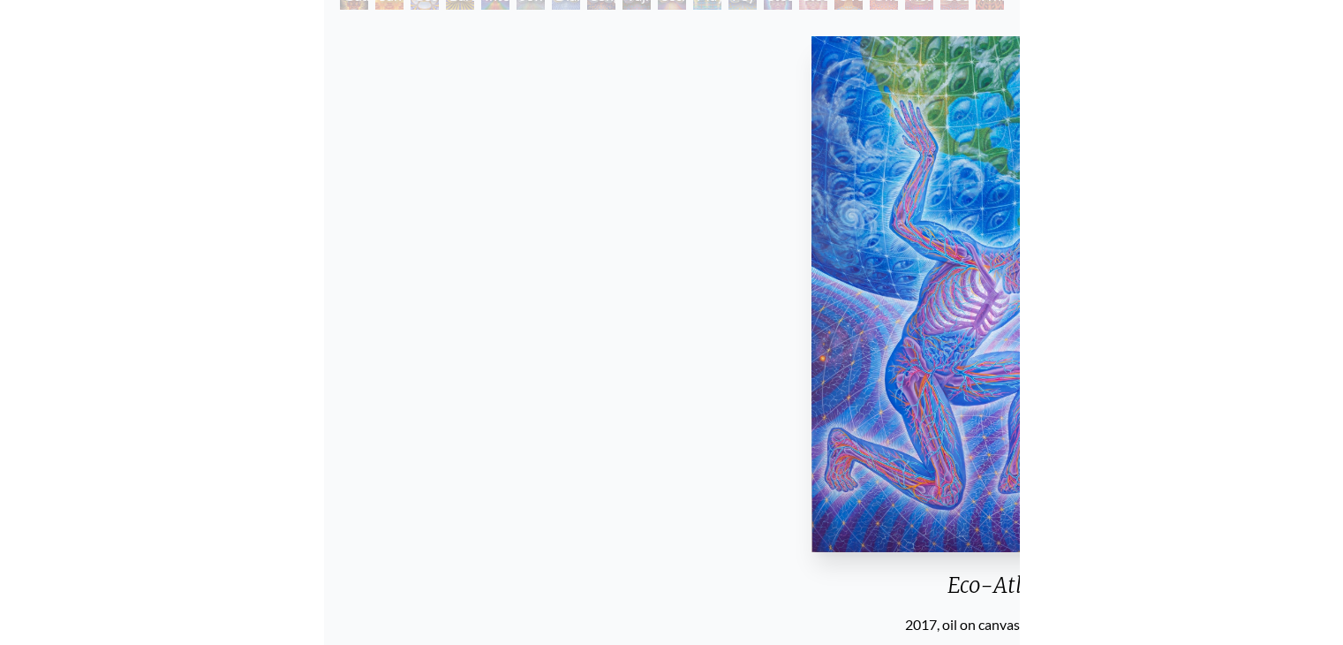
scroll to position [233, 0]
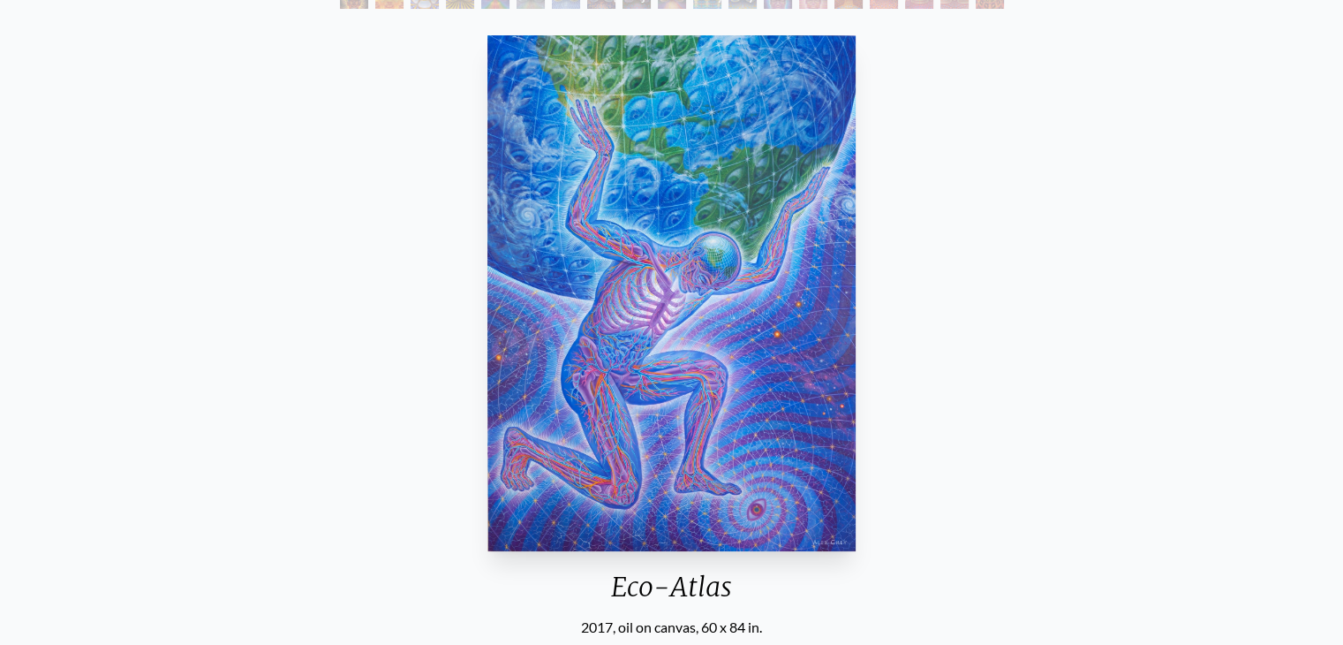
click at [1069, 352] on div "Eco-Atlas 2017, oil on canvas, 60 x 84 in. Visit the CoSM Shop" at bounding box center [671, 396] width 1315 height 736
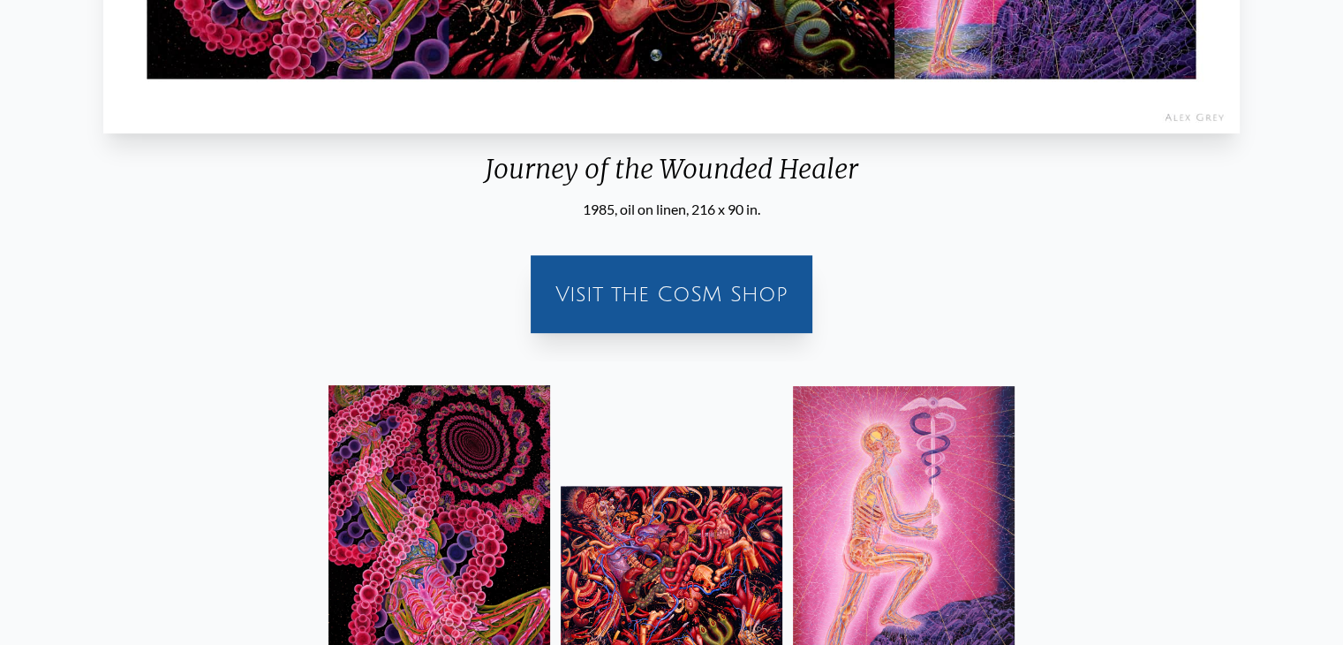
scroll to position [897, 0]
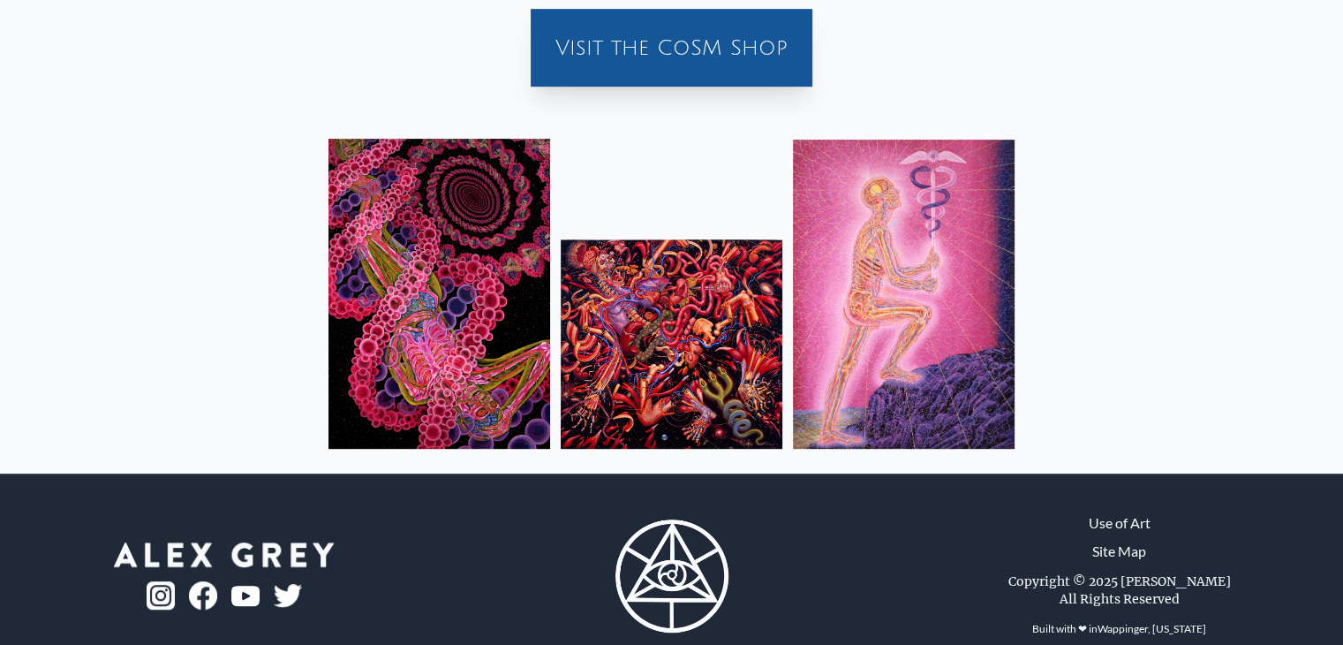
click at [992, 313] on img at bounding box center [904, 294] width 222 height 309
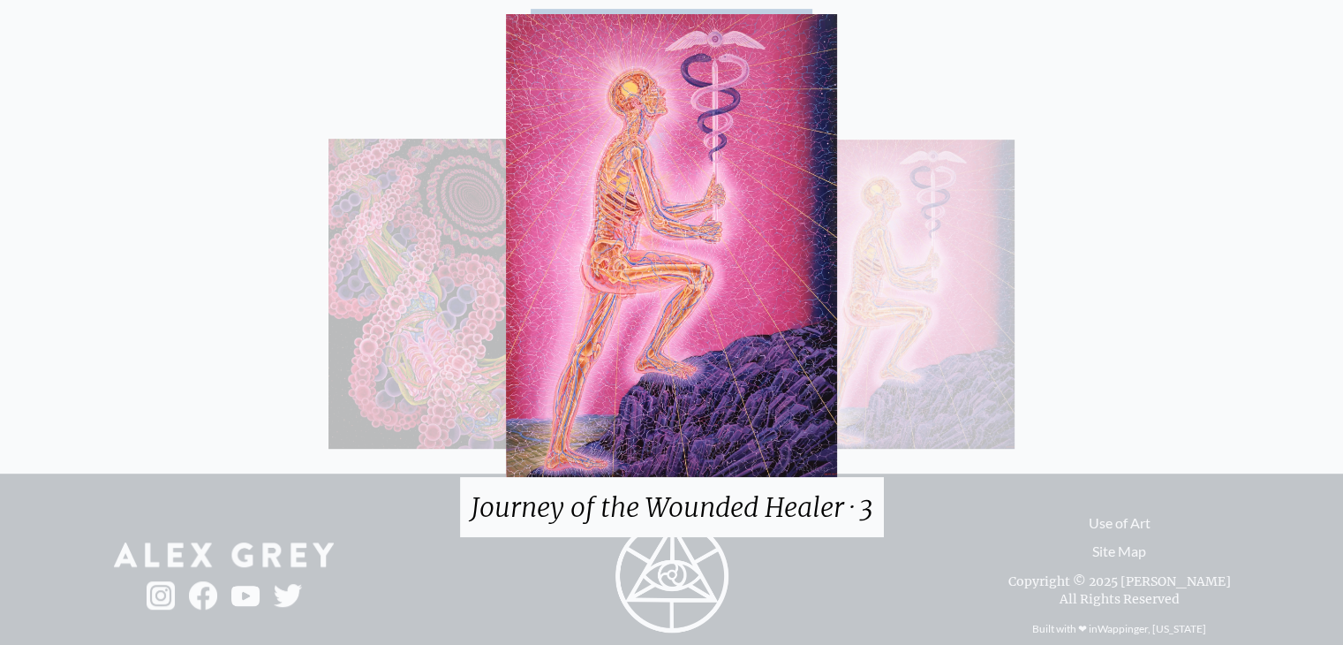
click at [969, 313] on div "Journey of the Wounded Healer · 3" at bounding box center [671, 322] width 1343 height 645
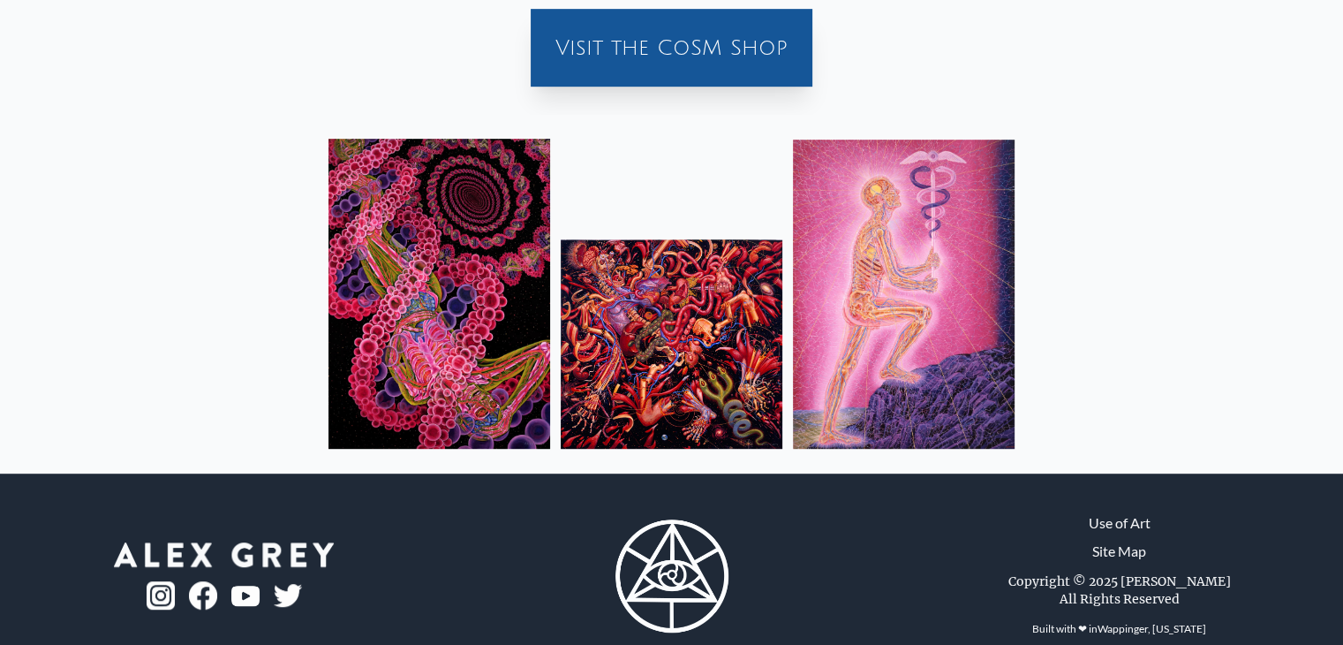
click at [628, 304] on img at bounding box center [672, 343] width 222 height 209
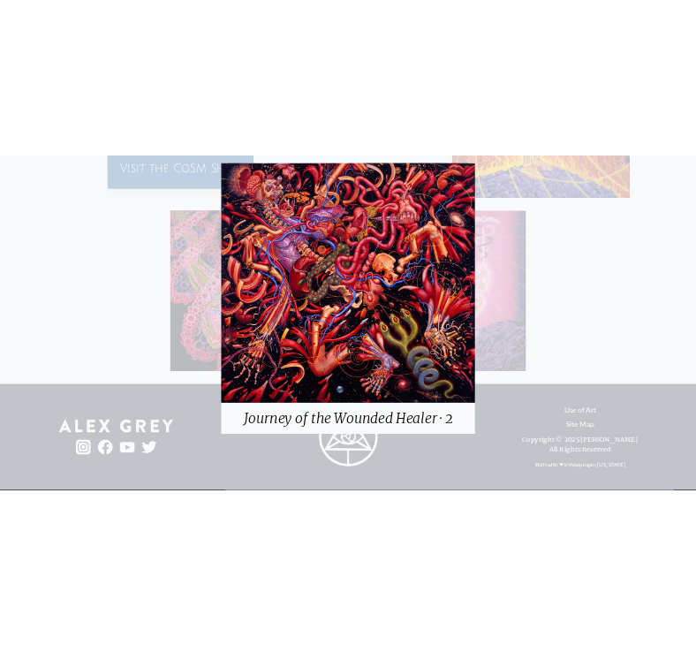
scroll to position [673, 0]
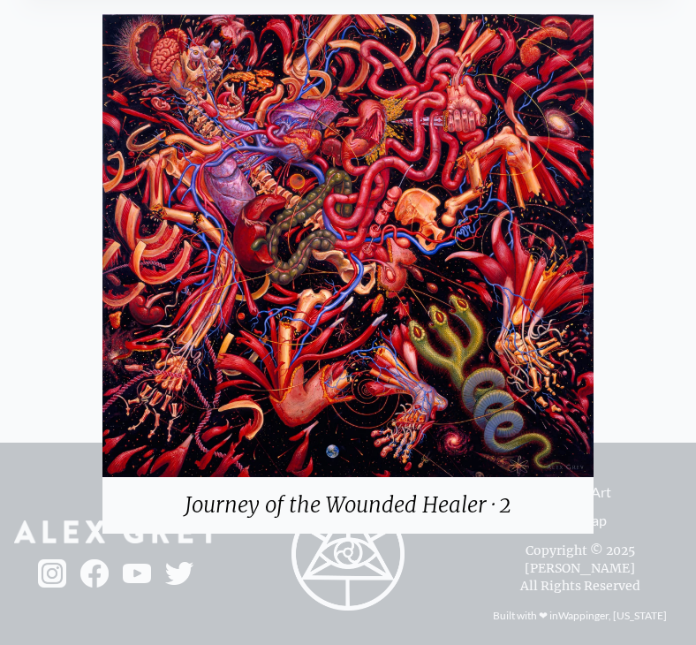
drag, startPoint x: 796, startPoint y: 524, endPoint x: 237, endPoint y: 498, distance: 559.5
click at [237, 498] on div "Journey of the Wounded Healer · 2" at bounding box center [347, 505] width 490 height 57
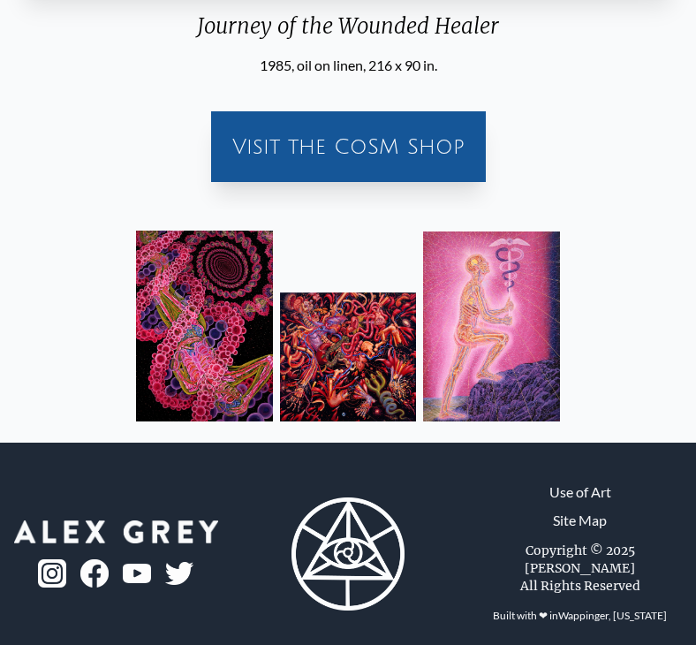
click at [332, 368] on img at bounding box center [348, 356] width 136 height 129
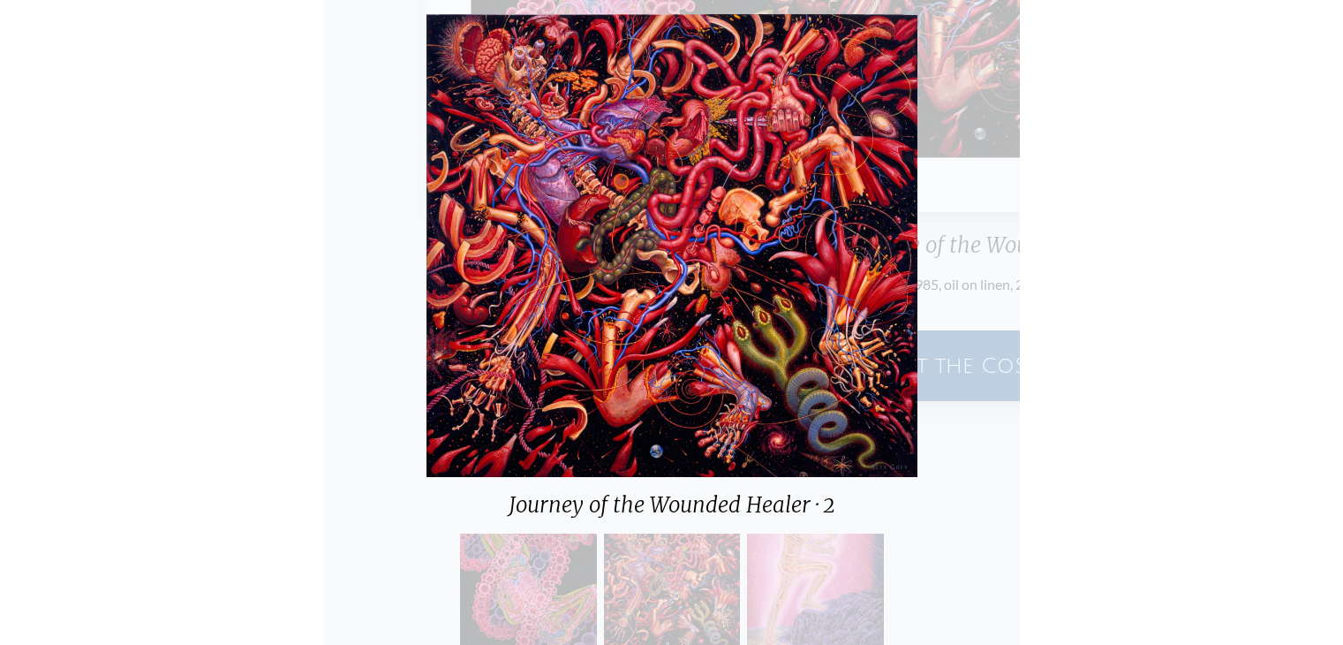
scroll to position [897, 0]
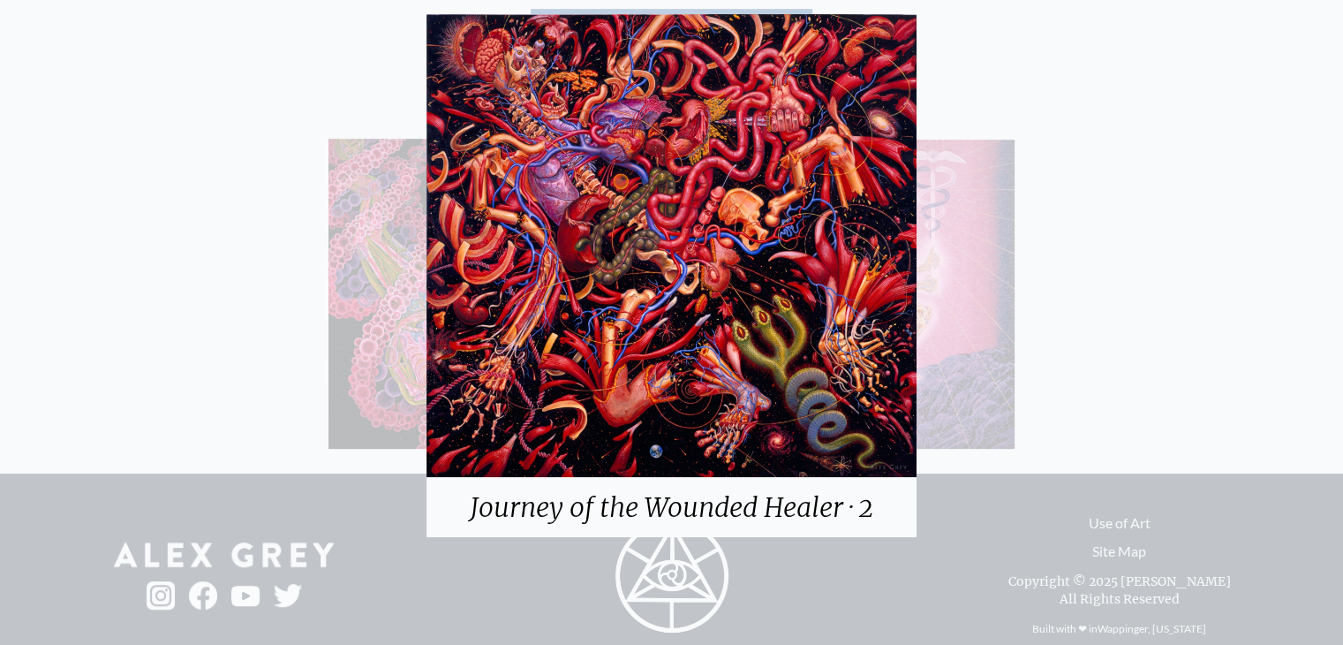
click at [1052, 390] on div "Journey of the Wounded Healer · 2" at bounding box center [671, 322] width 1343 height 645
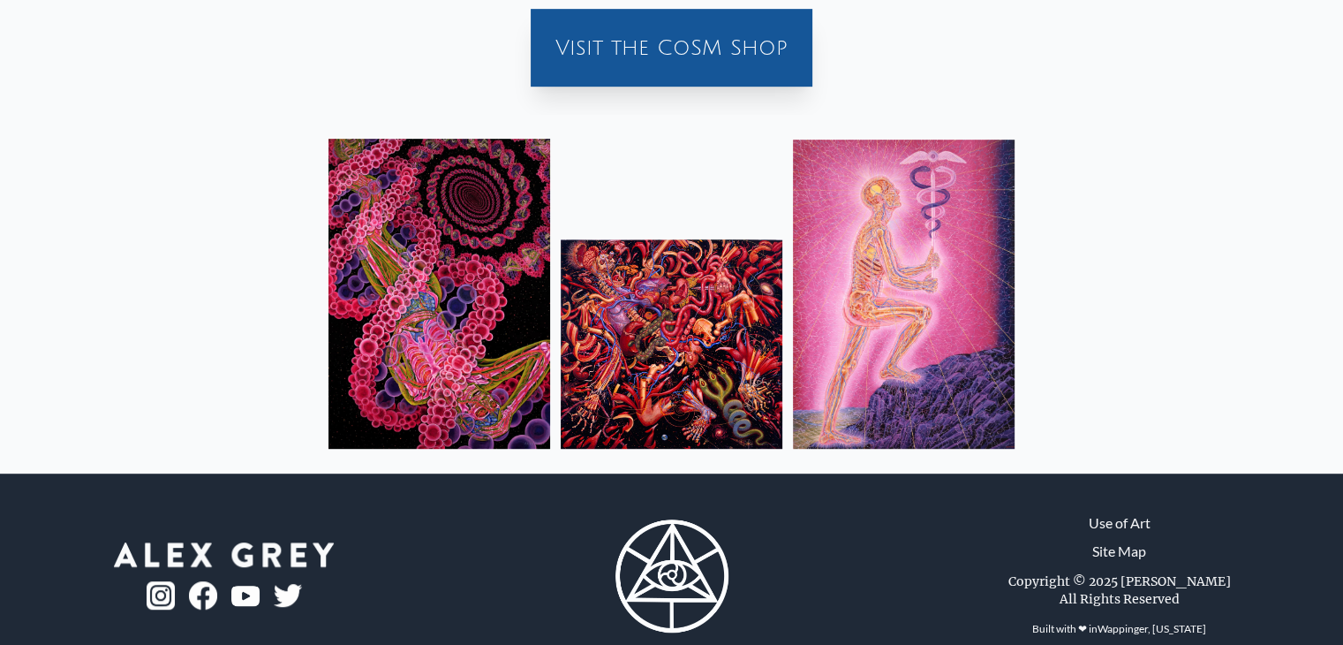
click at [488, 370] on img at bounding box center [439, 294] width 222 height 310
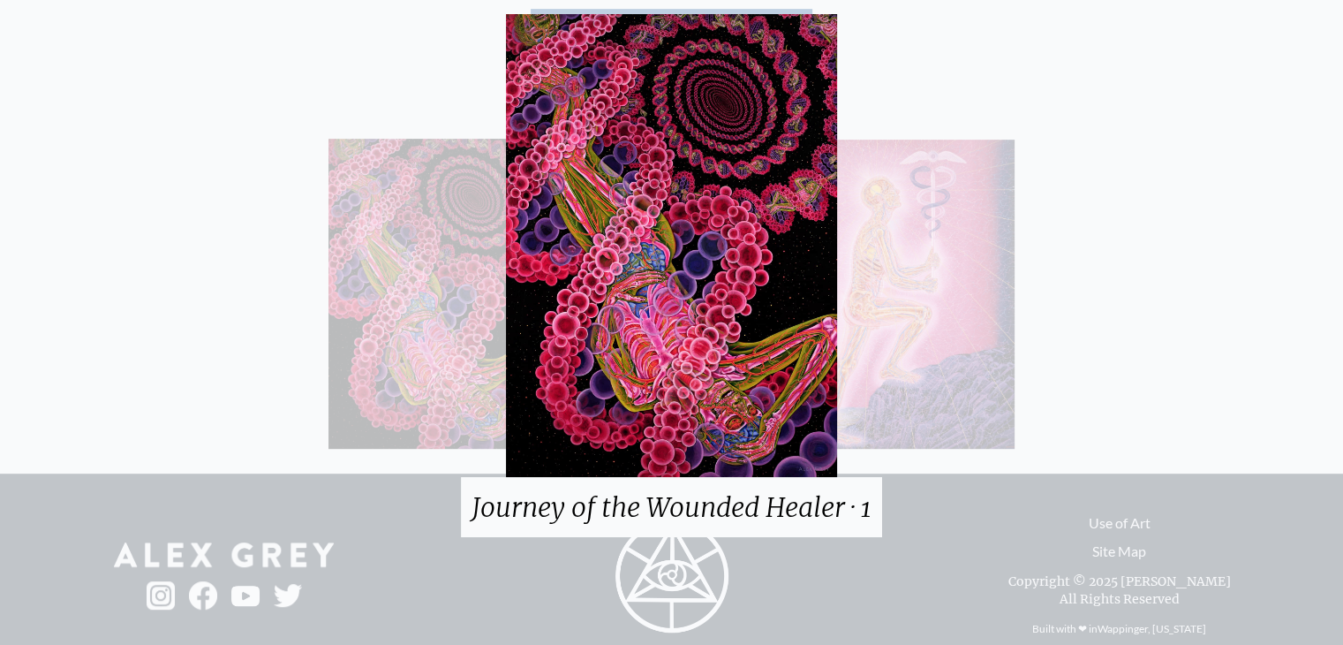
click at [1096, 273] on div "Journey of the Wounded Healer · 1" at bounding box center [671, 322] width 1343 height 645
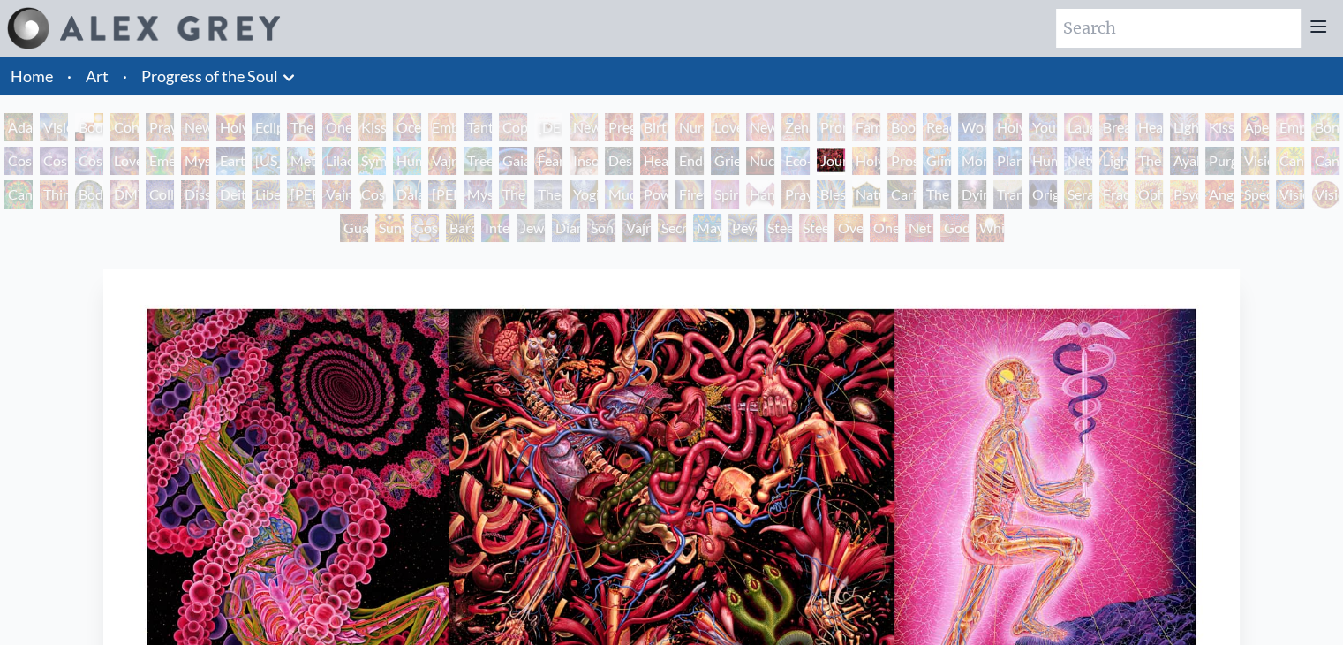
scroll to position [215, 0]
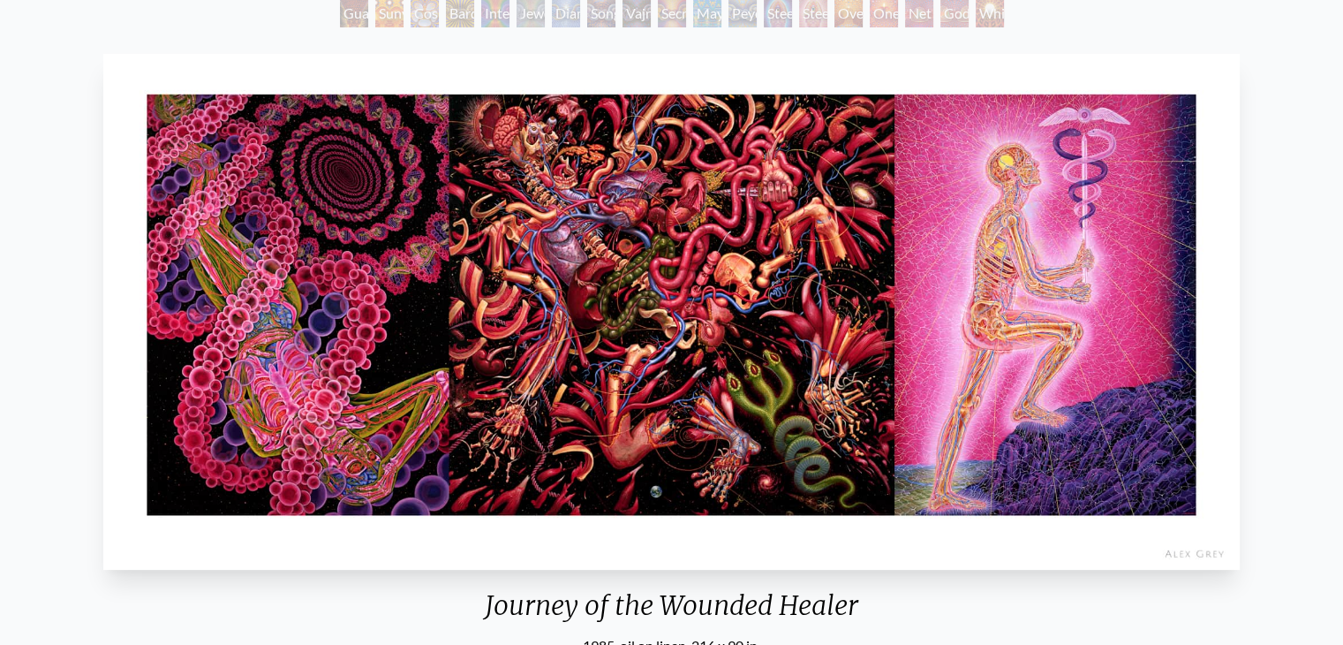
click at [933, 382] on img "62 / 133" at bounding box center [671, 312] width 1137 height 516
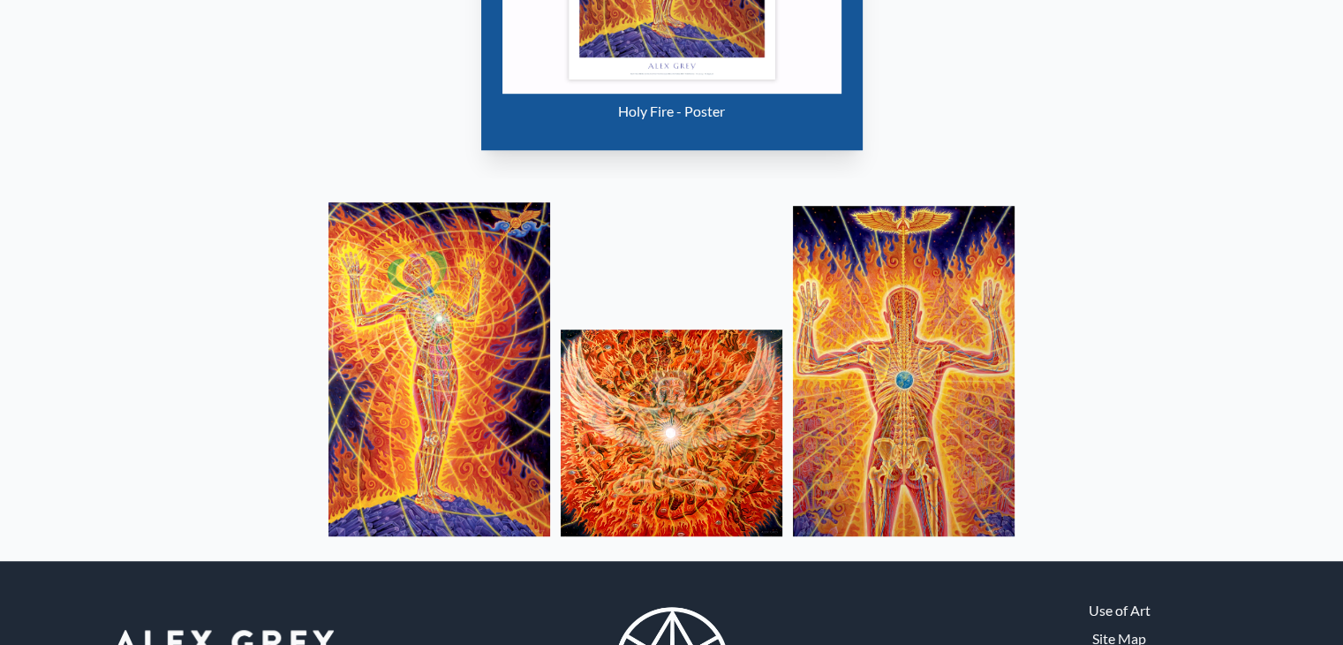
scroll to position [1231, 0]
